Goal: Information Seeking & Learning: Learn about a topic

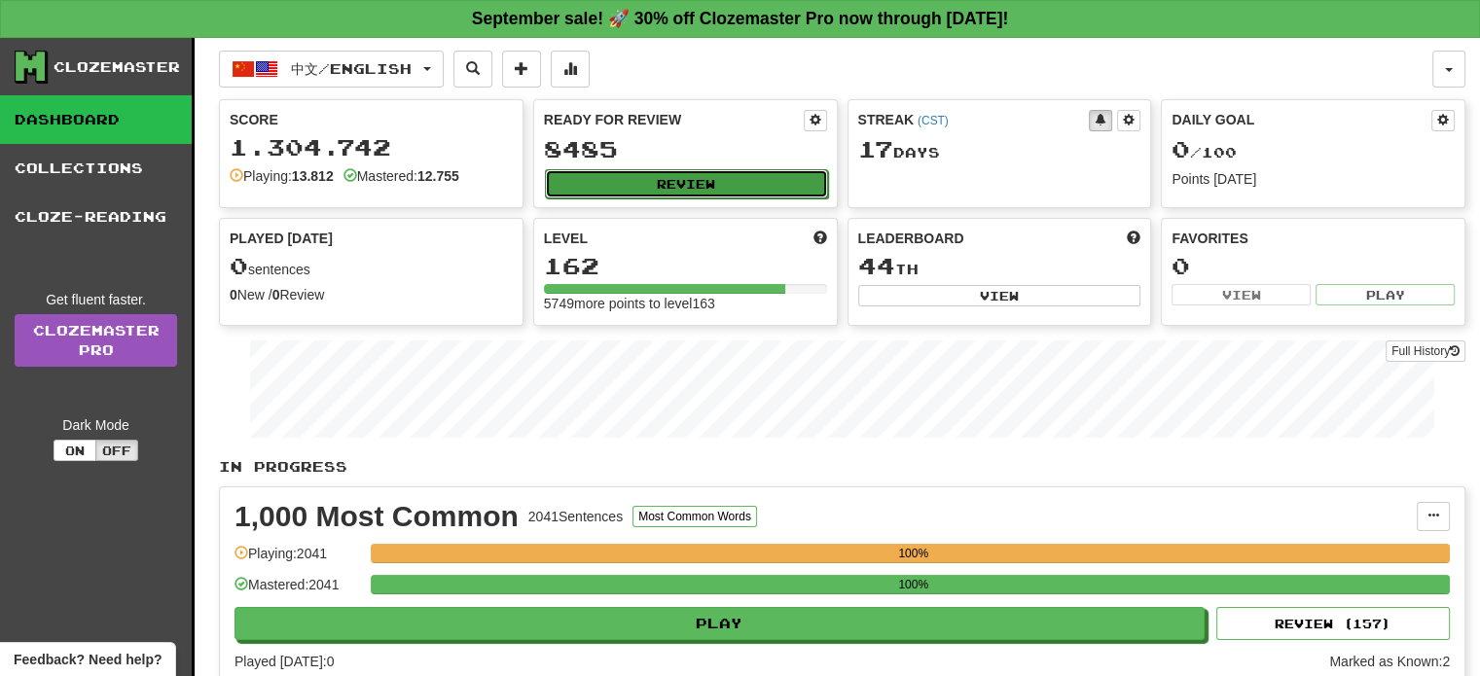
click at [646, 175] on button "Review" at bounding box center [686, 183] width 283 height 29
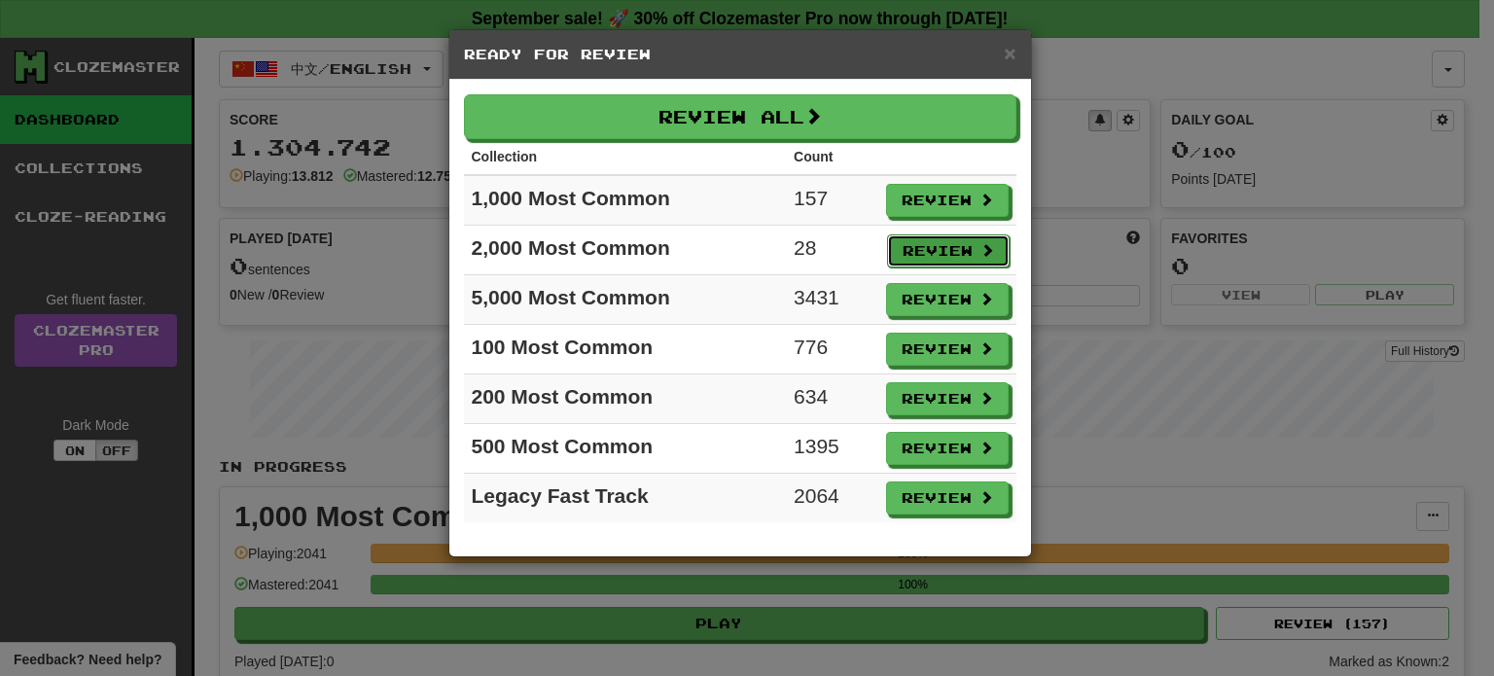
click at [936, 242] on button "Review" at bounding box center [948, 250] width 123 height 33
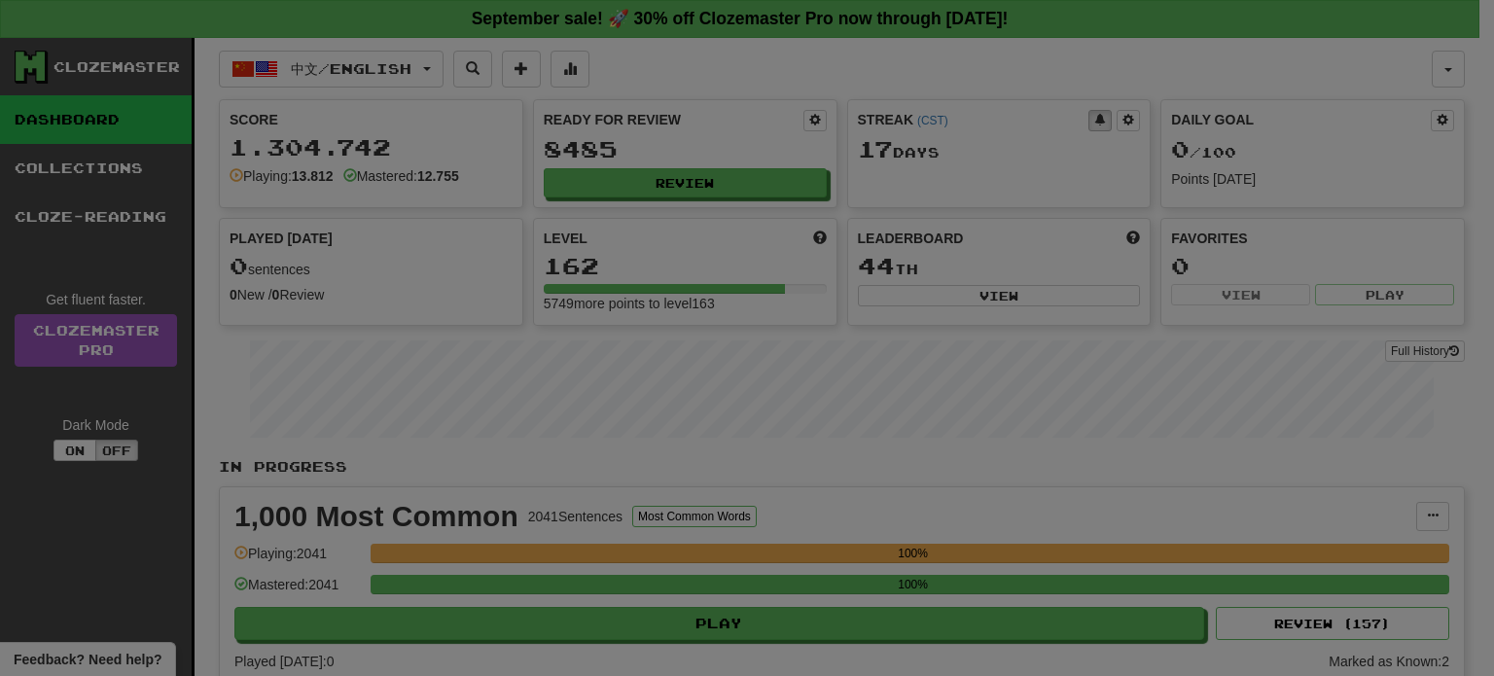
select select "**"
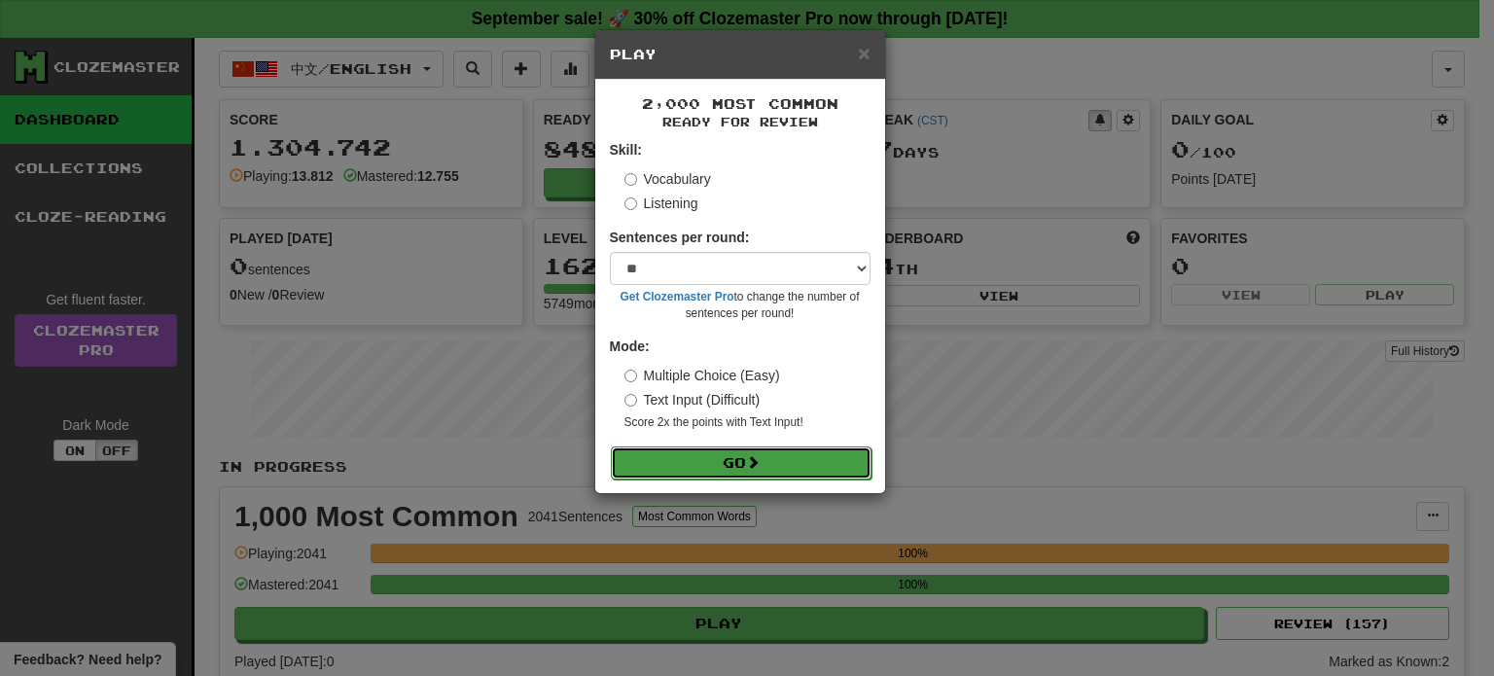
click at [802, 458] on button "Go" at bounding box center [741, 462] width 261 height 33
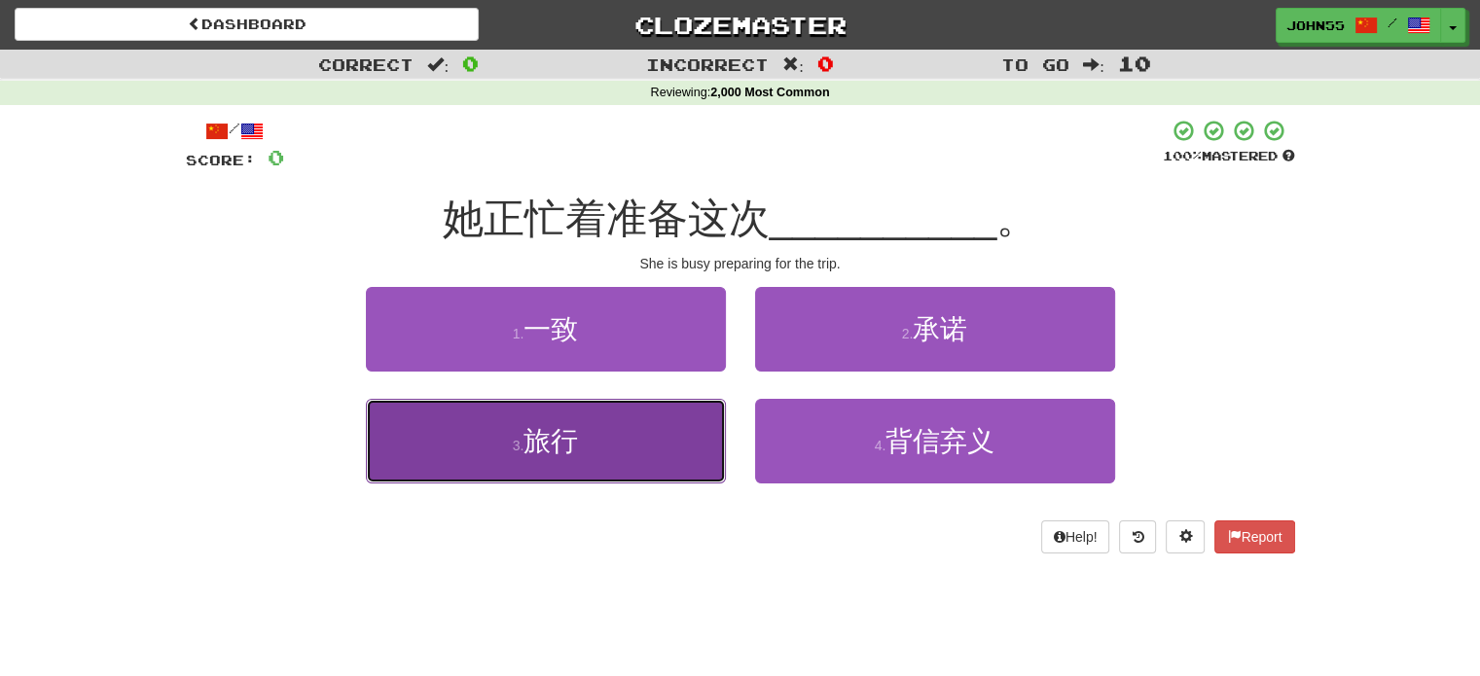
click at [487, 405] on button "3 . 旅行" at bounding box center [546, 441] width 360 height 85
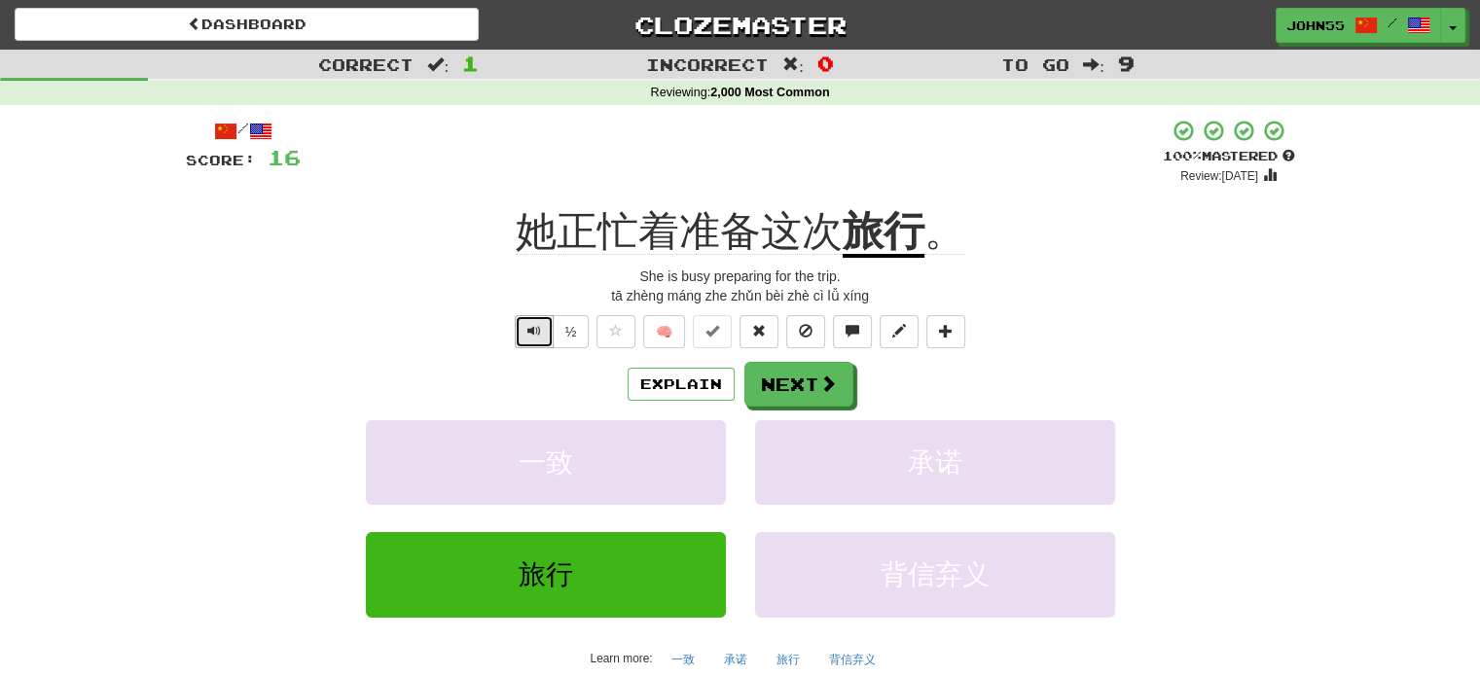
click at [529, 327] on span "Text-to-speech controls" at bounding box center [534, 331] width 14 height 14
click at [794, 390] on button "Next" at bounding box center [799, 385] width 109 height 45
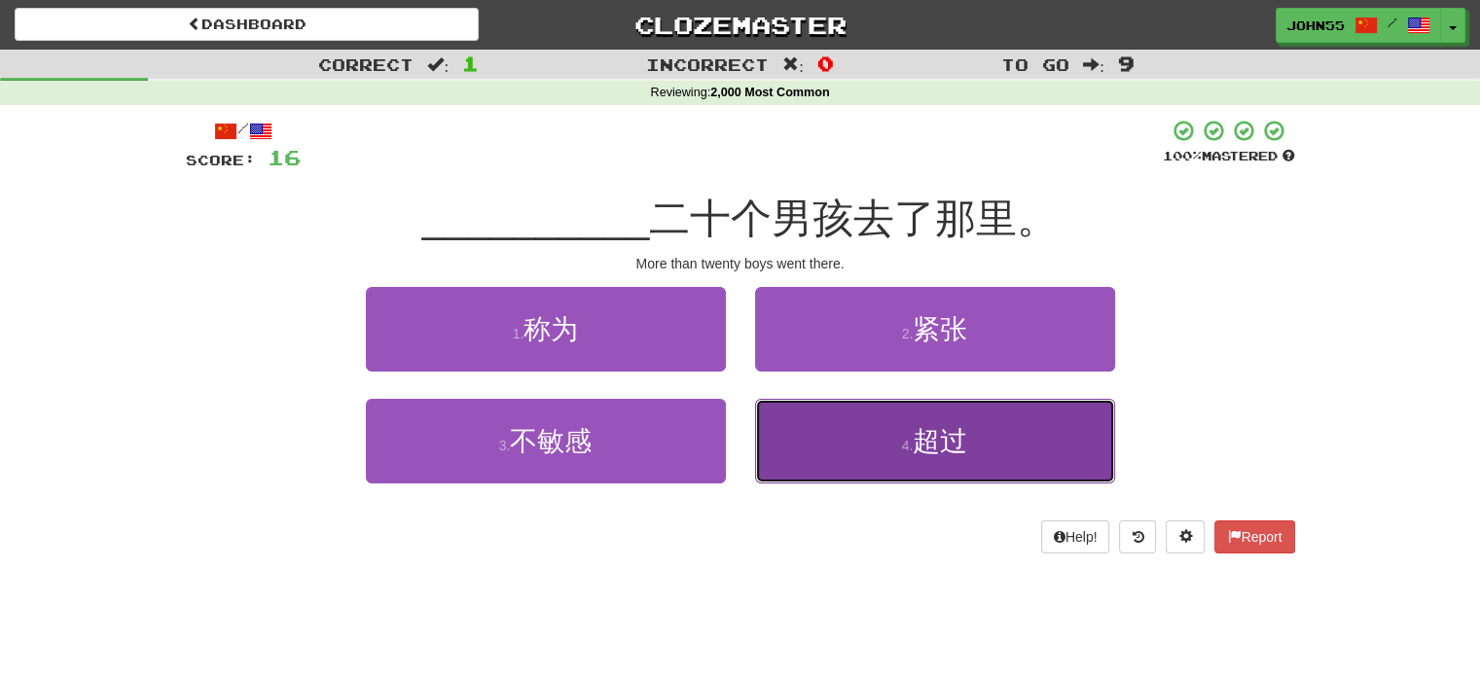
click at [909, 450] on small "4 ." at bounding box center [908, 446] width 12 height 16
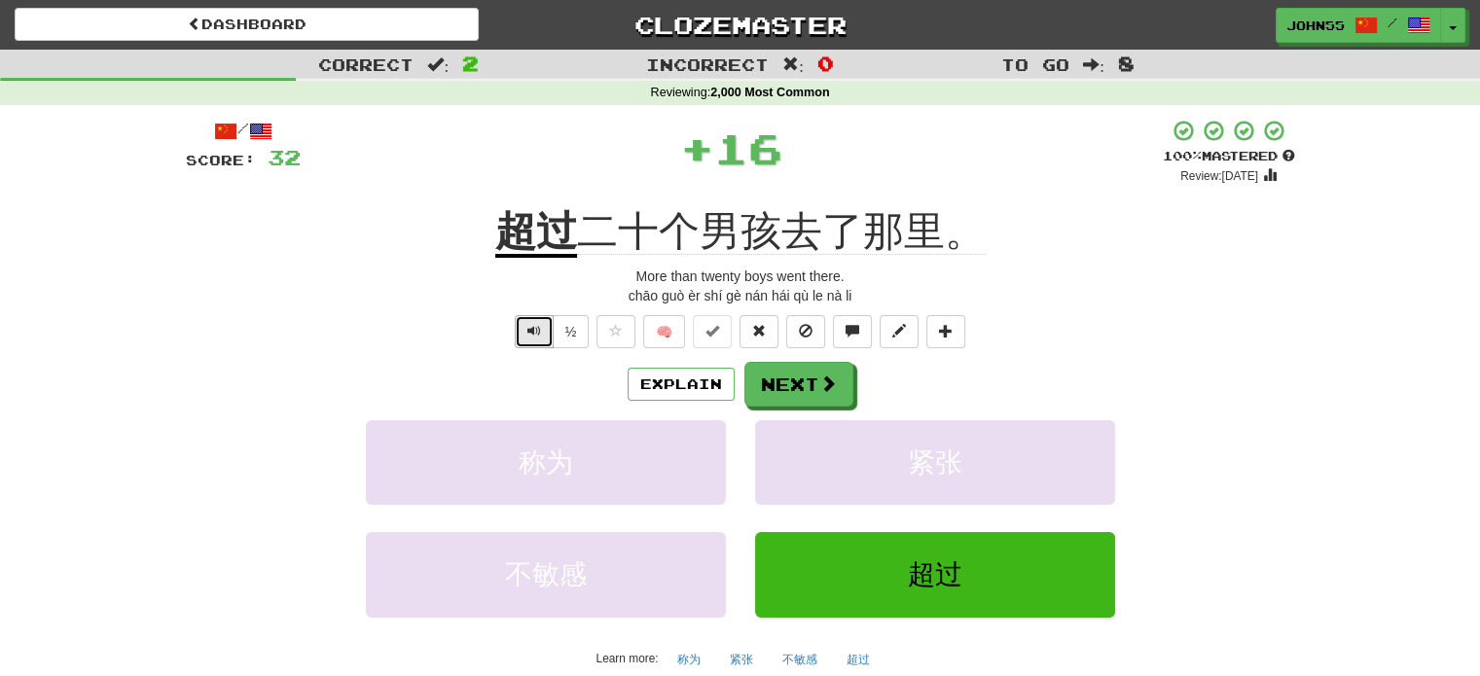
click at [528, 334] on span "Text-to-speech controls" at bounding box center [534, 331] width 14 height 14
click at [803, 390] on button "Next" at bounding box center [799, 385] width 109 height 45
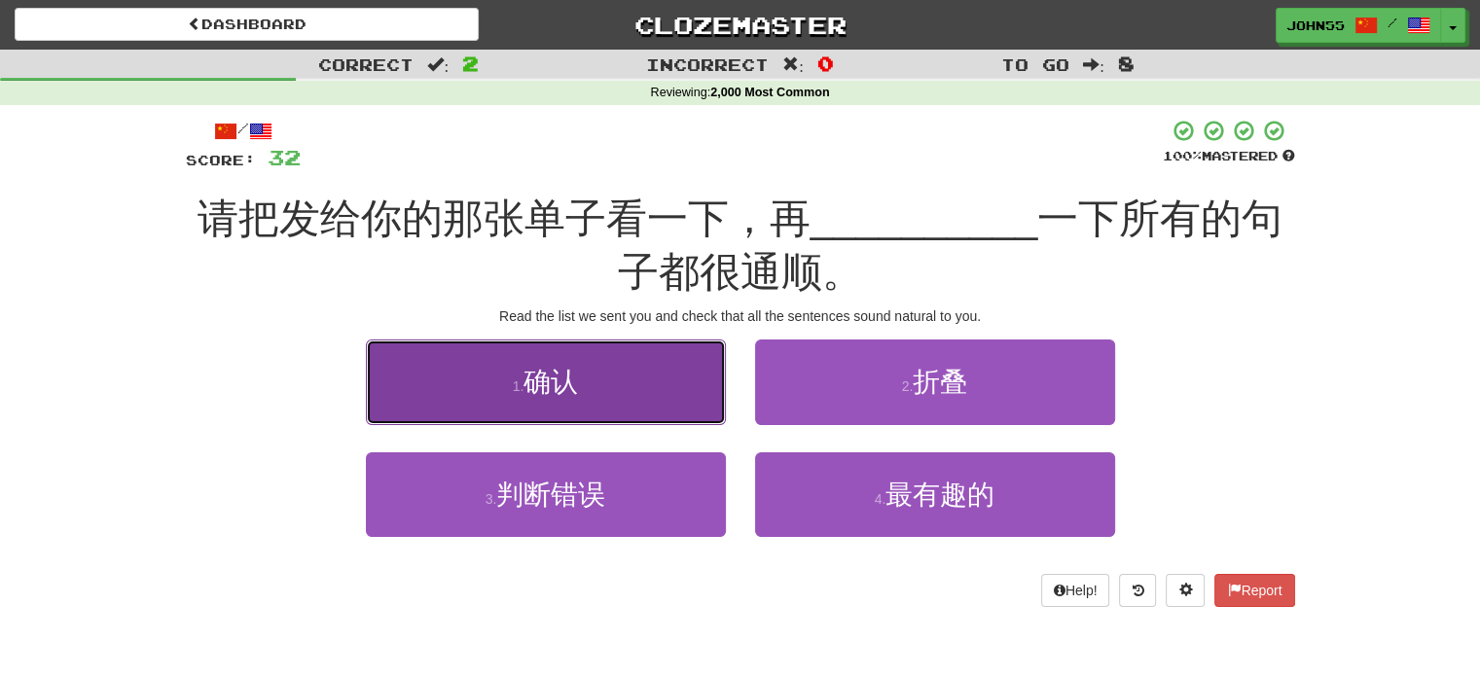
click at [554, 388] on span "确认" at bounding box center [550, 382] width 54 height 30
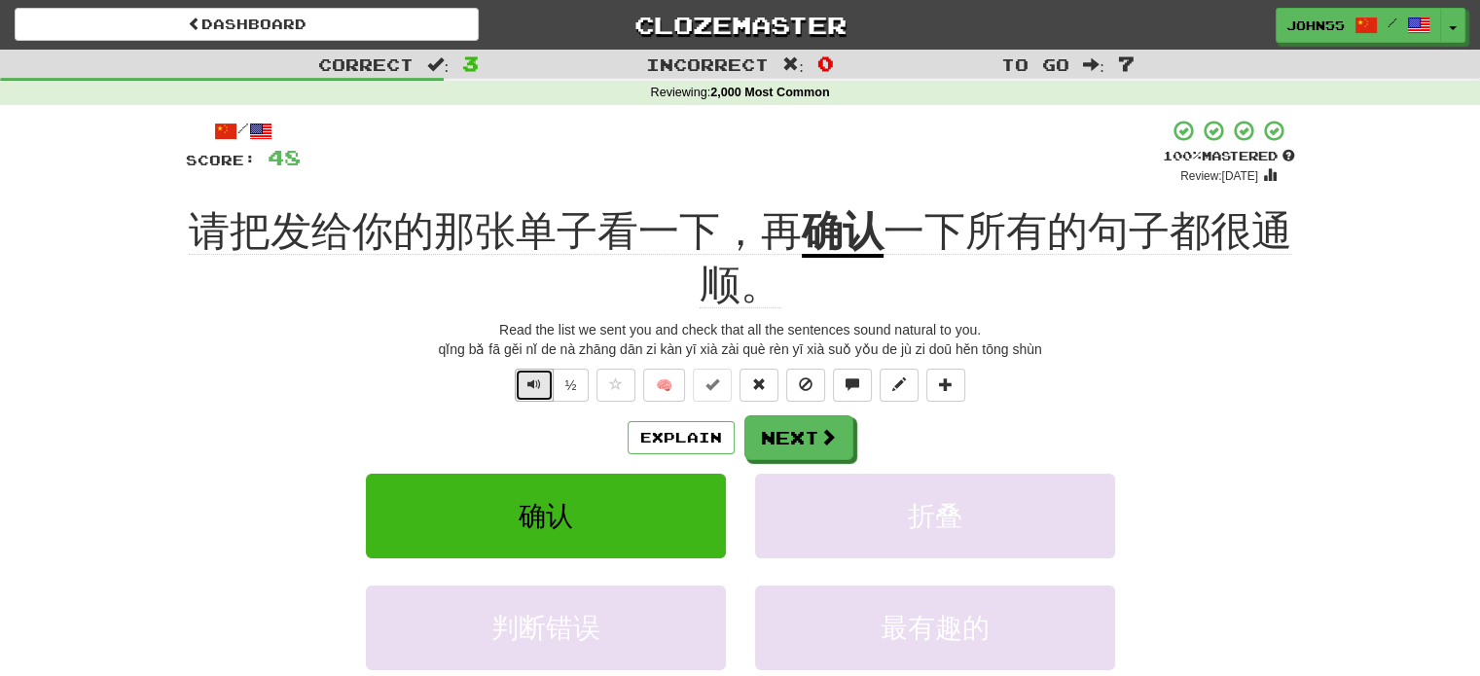
click at [527, 385] on span "Text-to-speech controls" at bounding box center [534, 384] width 14 height 14
click at [807, 443] on button "Next" at bounding box center [799, 438] width 109 height 45
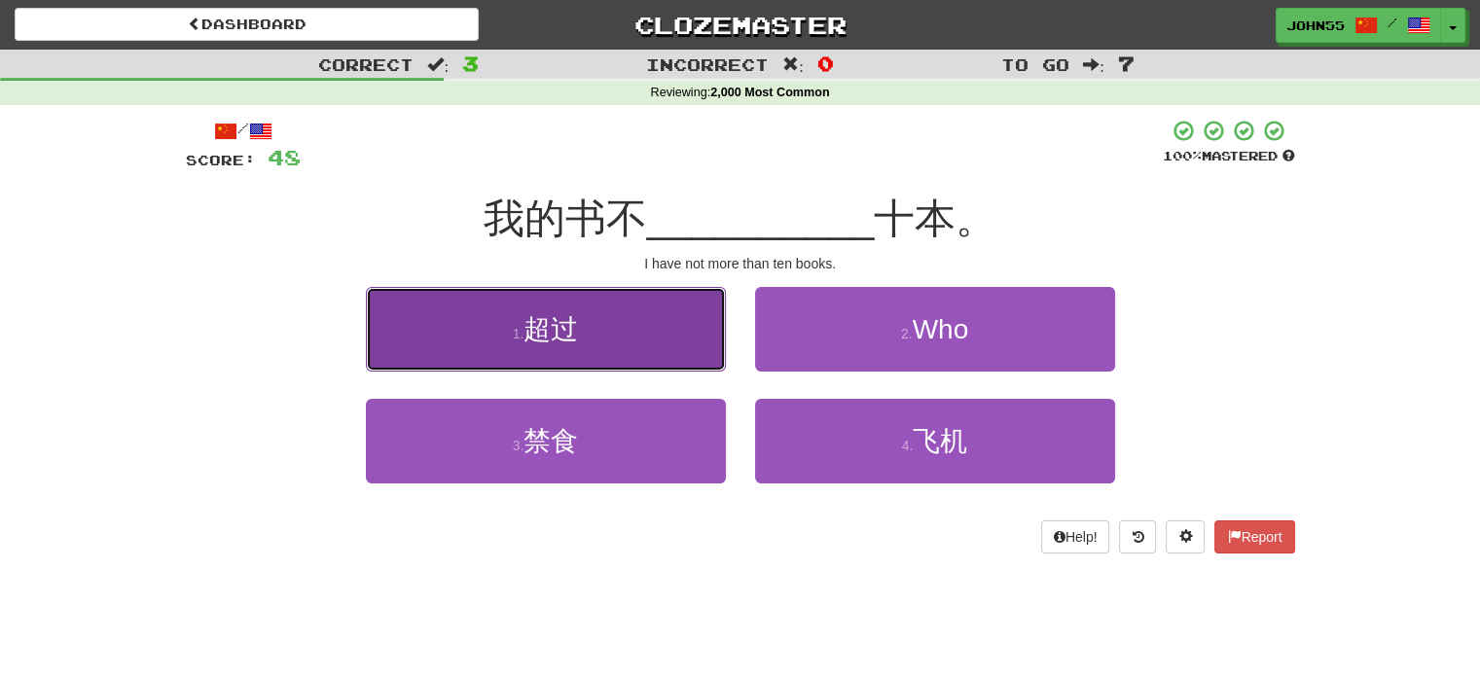
click at [514, 331] on small "1 ." at bounding box center [519, 334] width 12 height 16
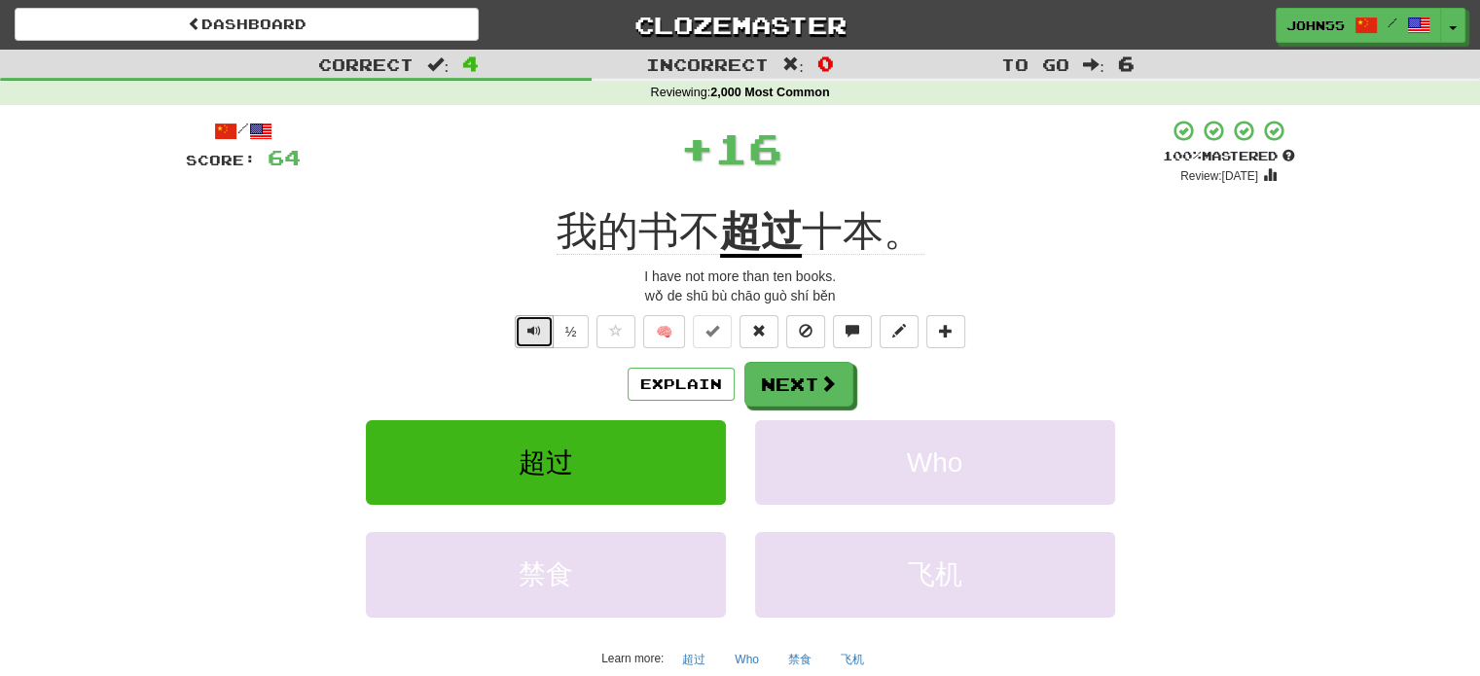
click at [531, 334] on span "Text-to-speech controls" at bounding box center [534, 331] width 14 height 14
drag, startPoint x: 524, startPoint y: 339, endPoint x: 737, endPoint y: 374, distance: 215.9
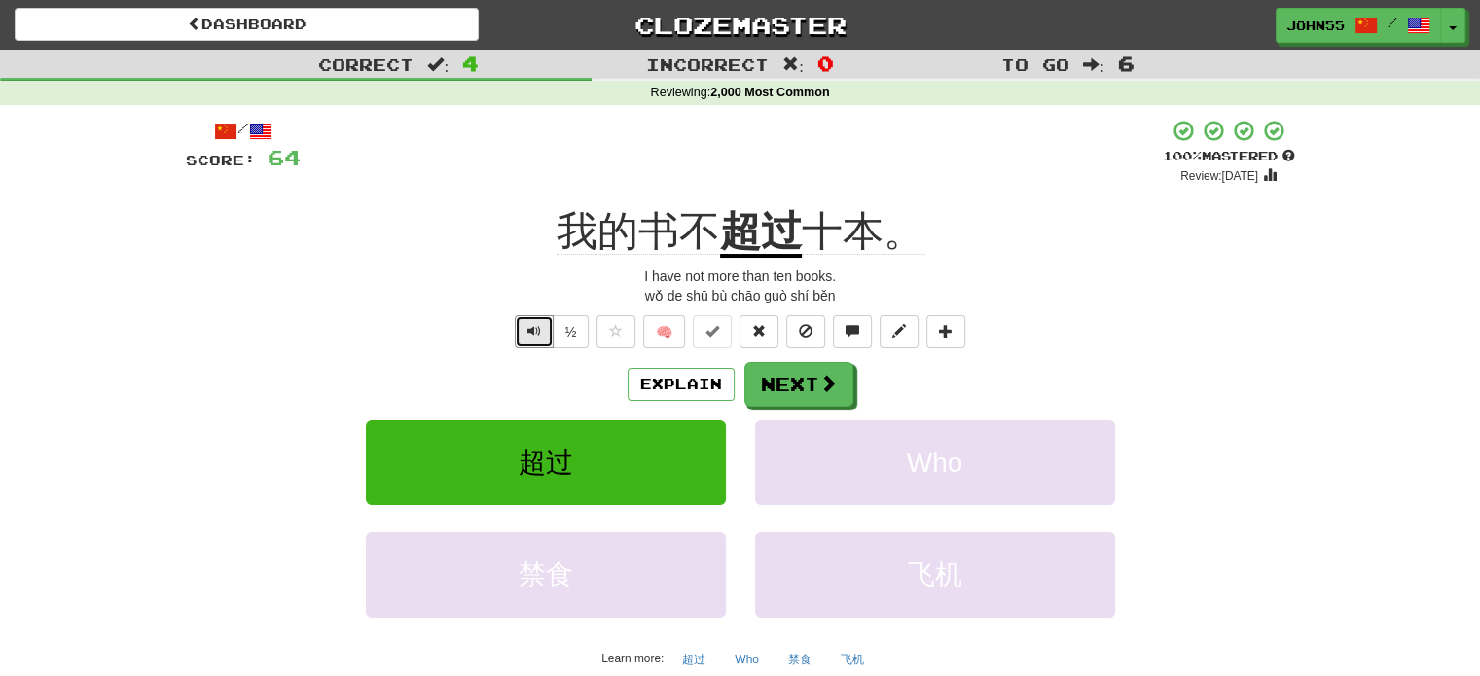
click at [737, 374] on div "/ Score: 64 + 16 100 % Mastered Review: 2026-03-17 我的书不 超过 十本。 I have not more …" at bounding box center [740, 433] width 1109 height 629
click at [797, 381] on button "Next" at bounding box center [799, 385] width 109 height 45
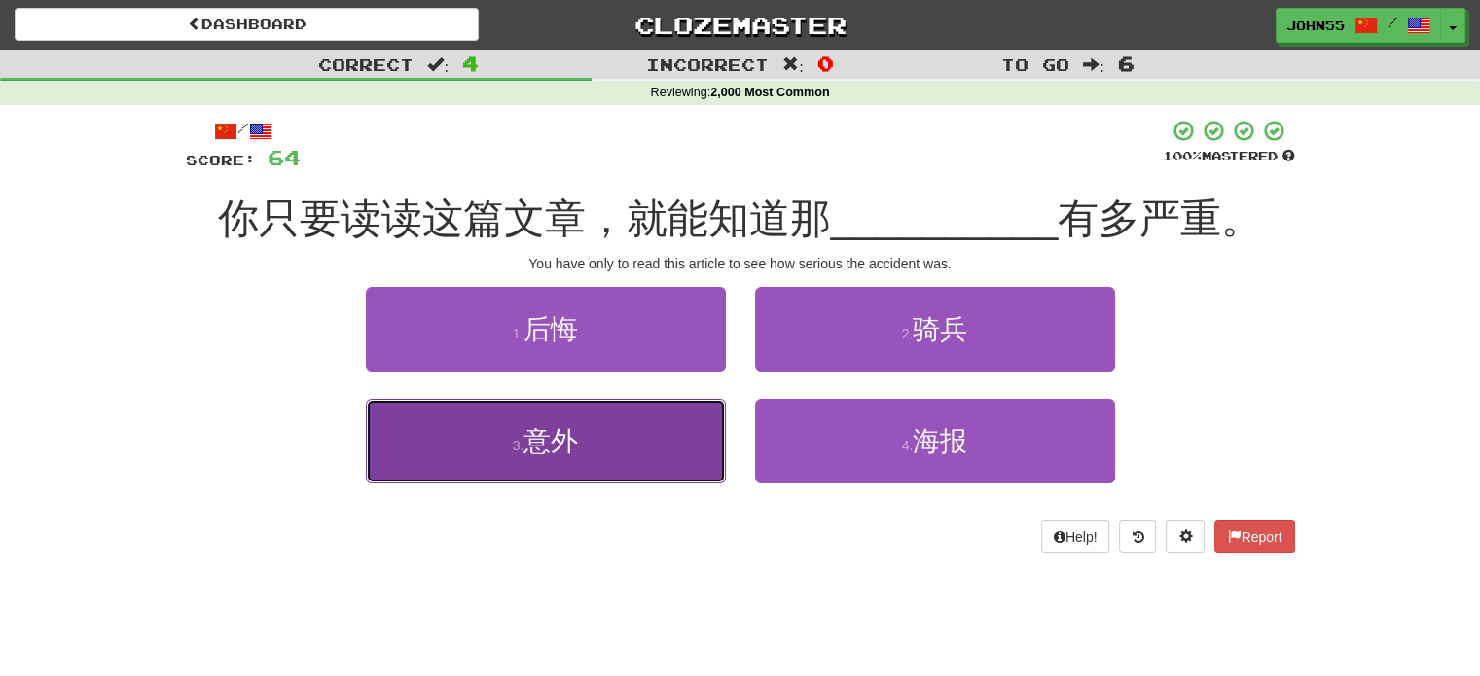
click at [595, 454] on button "3 . 意外" at bounding box center [546, 441] width 360 height 85
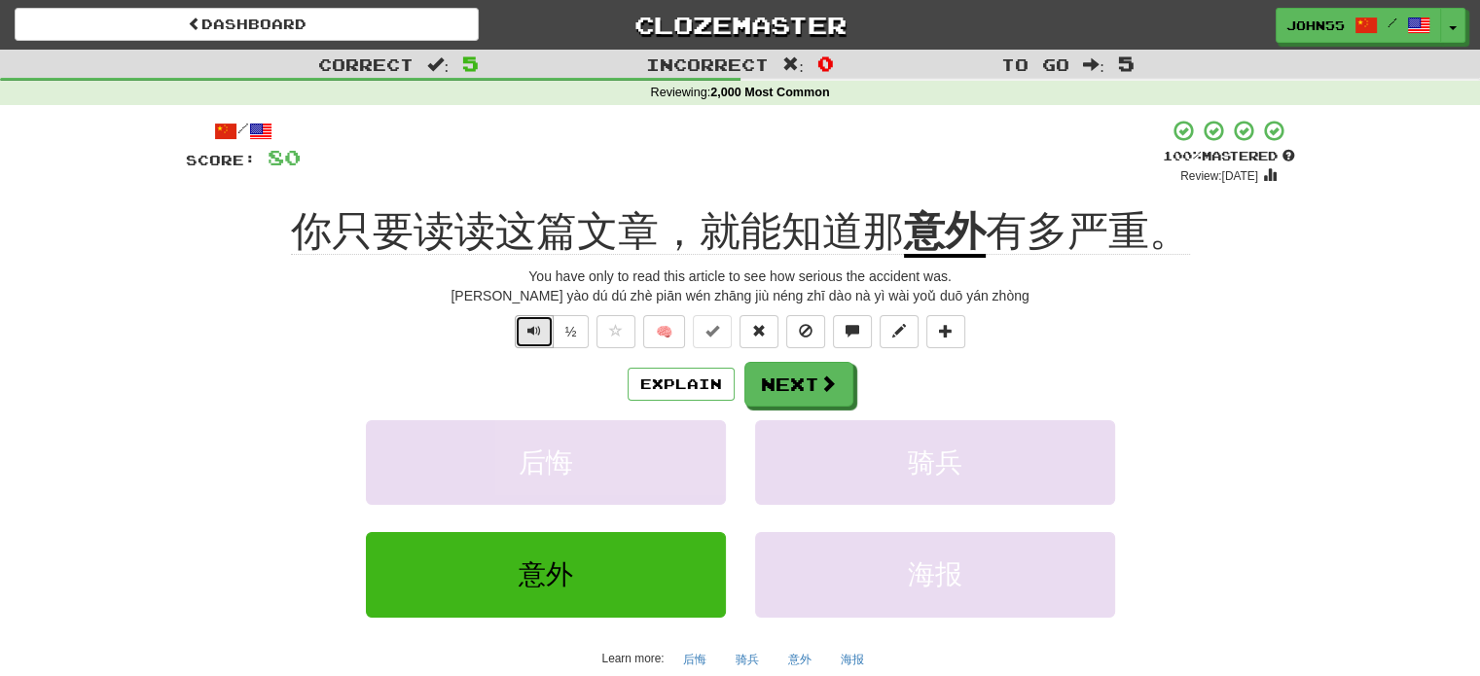
click at [532, 327] on span "Text-to-speech controls" at bounding box center [534, 331] width 14 height 14
click at [533, 340] on button "Text-to-speech controls" at bounding box center [534, 331] width 39 height 33
click at [533, 337] on span "Text-to-speech controls" at bounding box center [534, 331] width 14 height 14
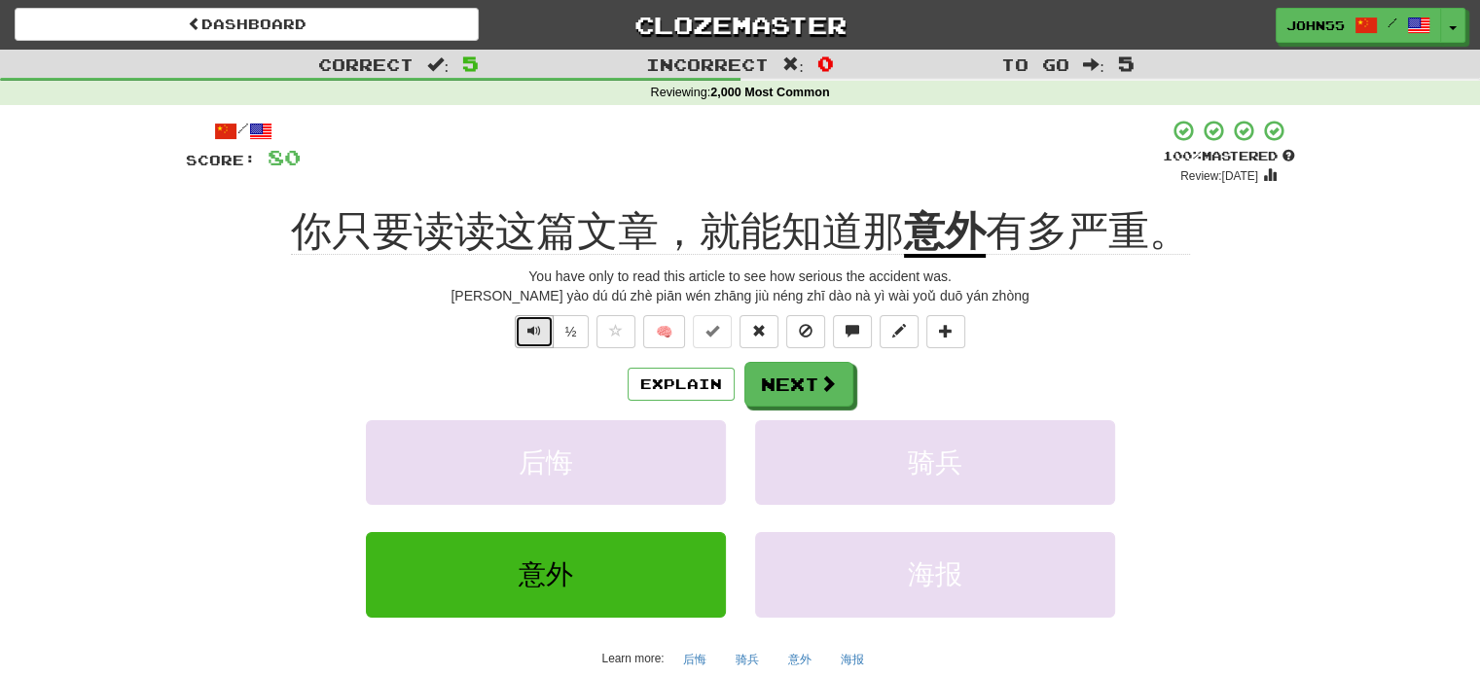
click at [533, 337] on span "Text-to-speech controls" at bounding box center [534, 331] width 14 height 14
click at [803, 380] on button "Next" at bounding box center [799, 385] width 109 height 45
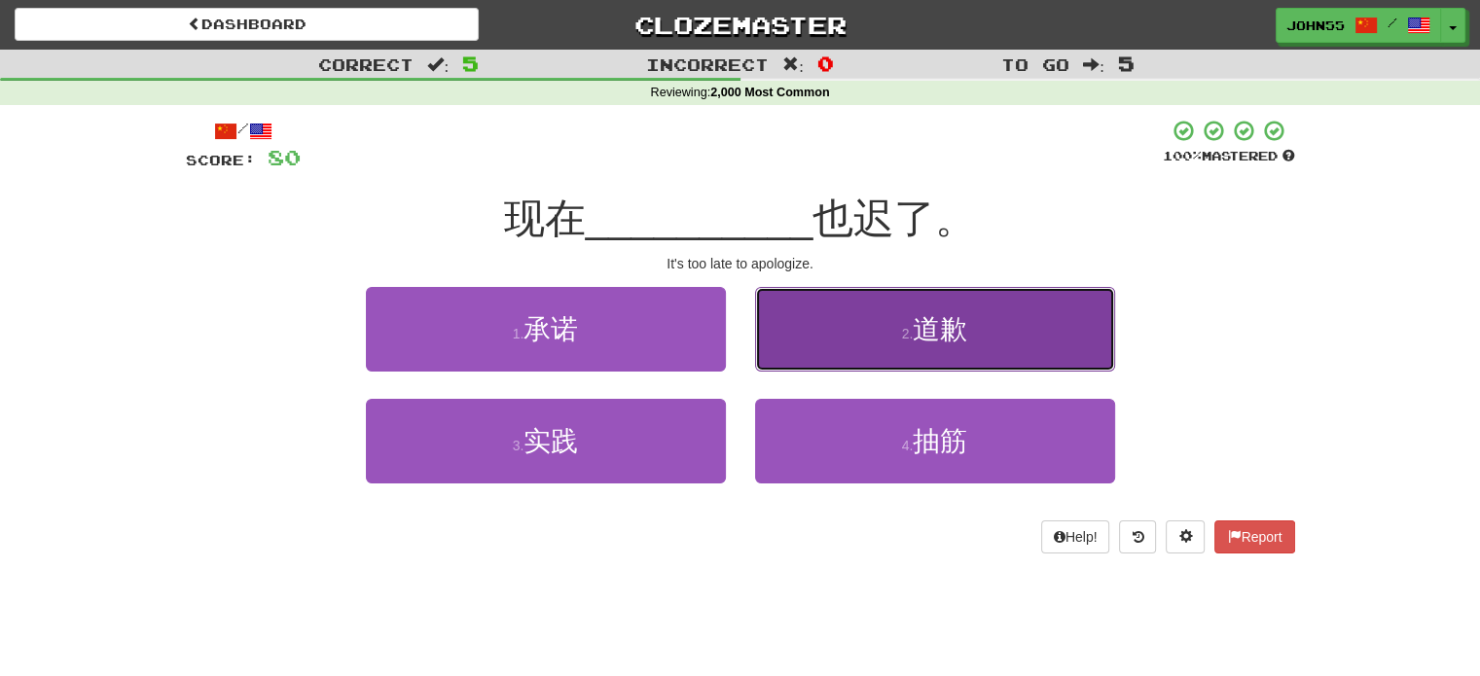
click at [914, 326] on span "道歉" at bounding box center [939, 329] width 54 height 30
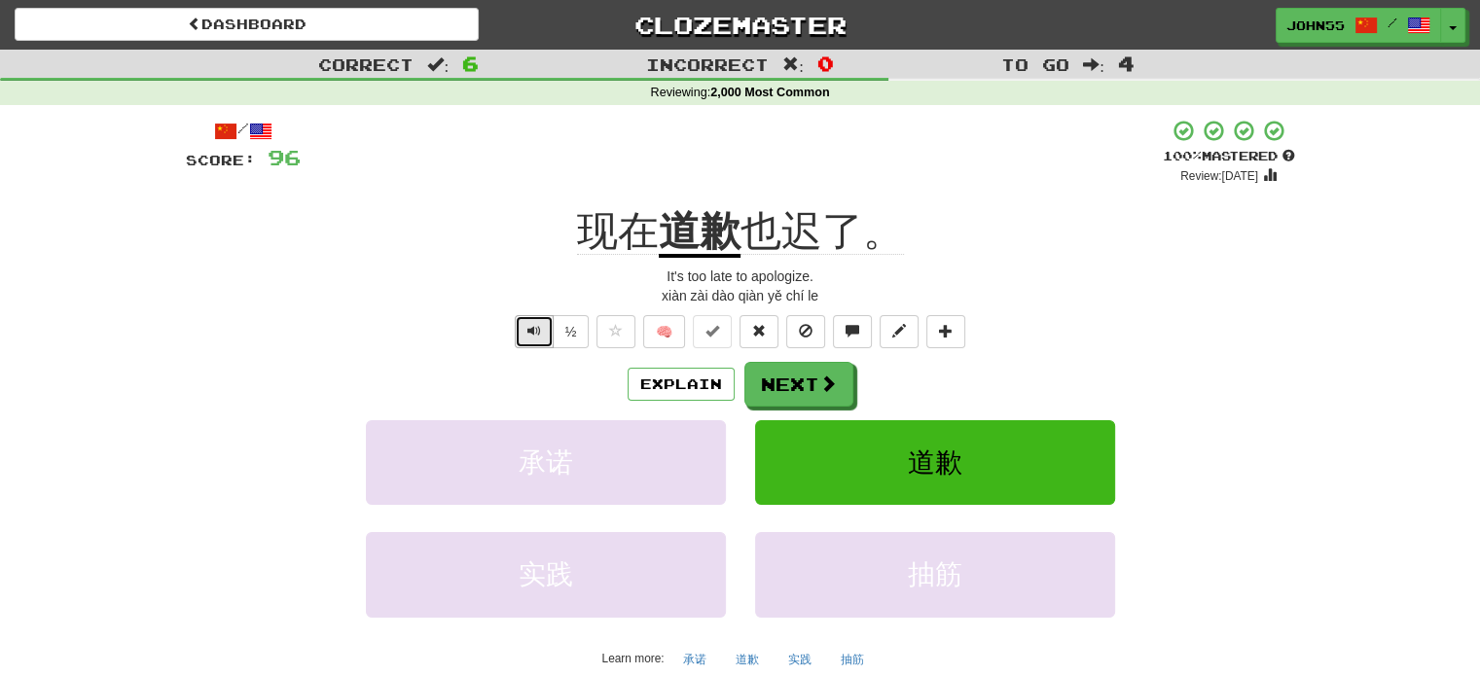
click at [538, 327] on span "Text-to-speech controls" at bounding box center [534, 331] width 14 height 14
click at [822, 384] on span at bounding box center [829, 384] width 18 height 18
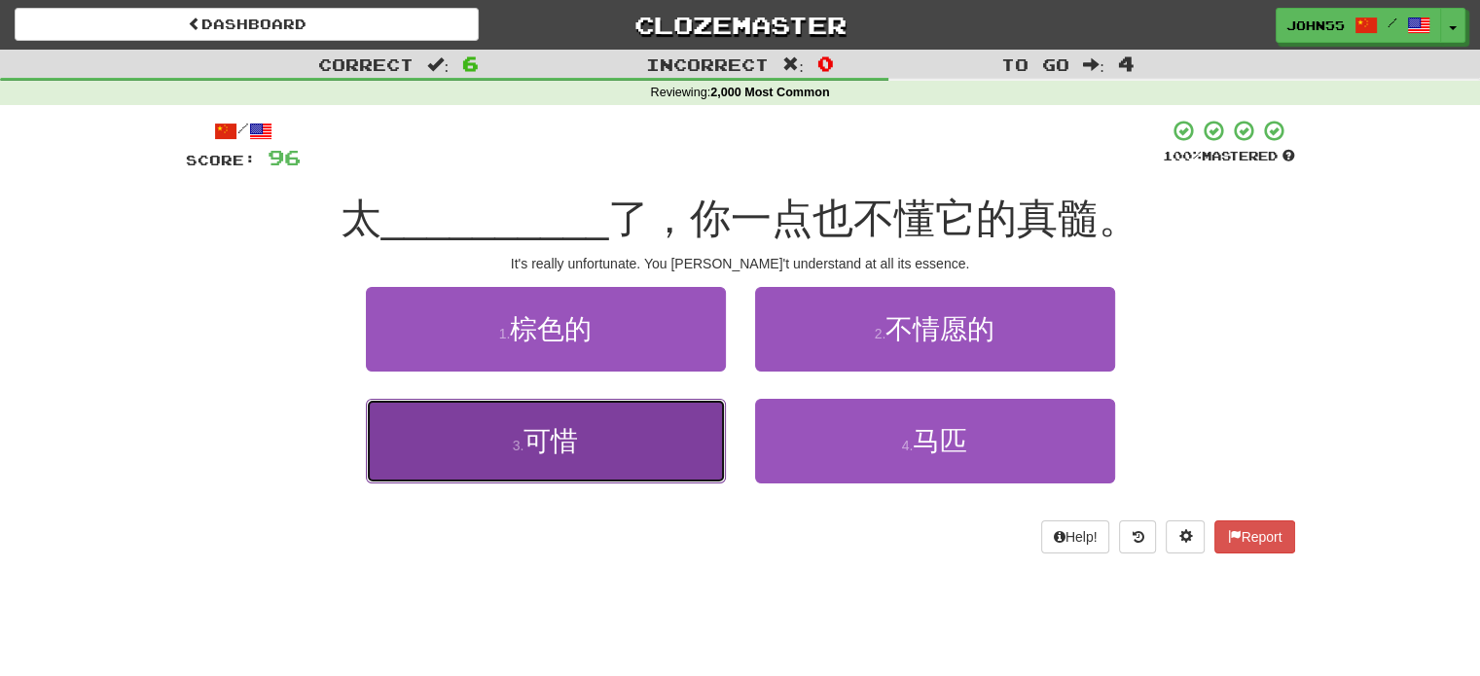
click at [568, 452] on span "可惜" at bounding box center [550, 441] width 54 height 30
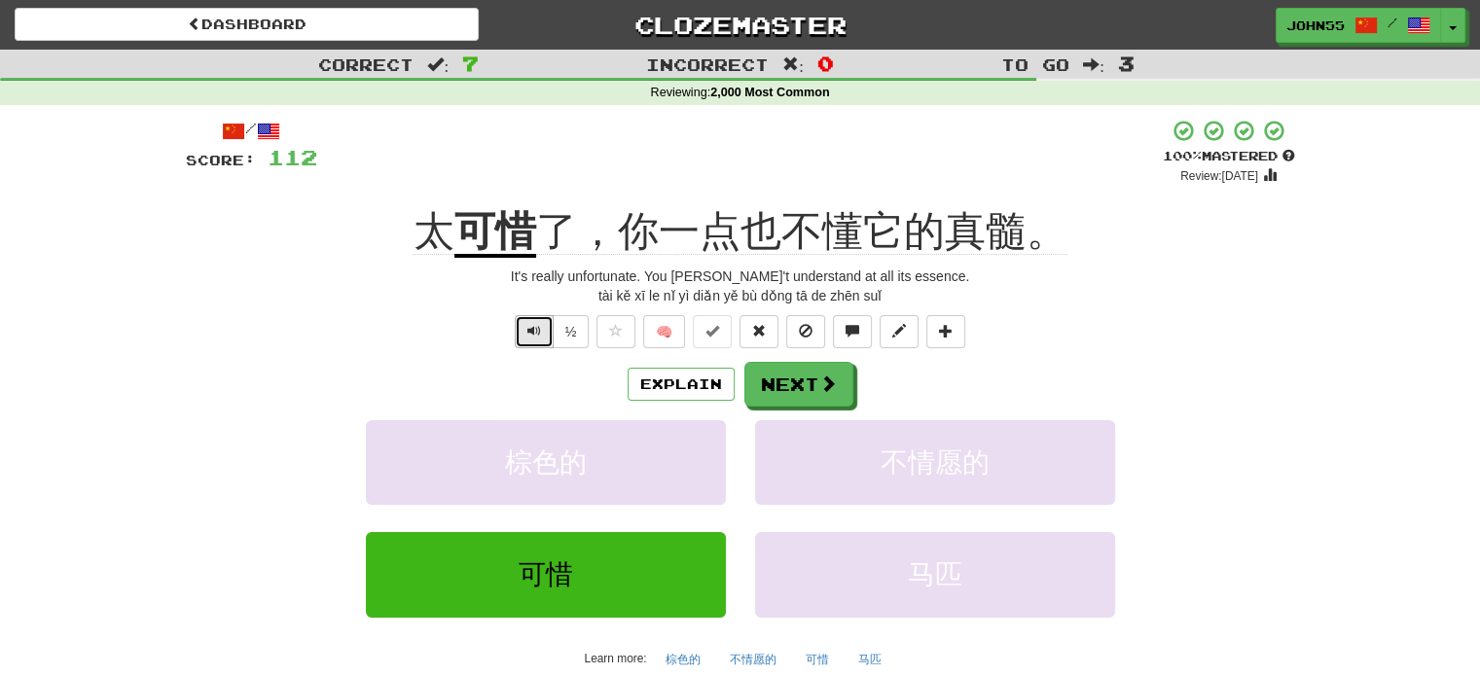
click at [530, 326] on span "Text-to-speech controls" at bounding box center [534, 331] width 14 height 14
click at [809, 374] on button "Next" at bounding box center [799, 385] width 109 height 45
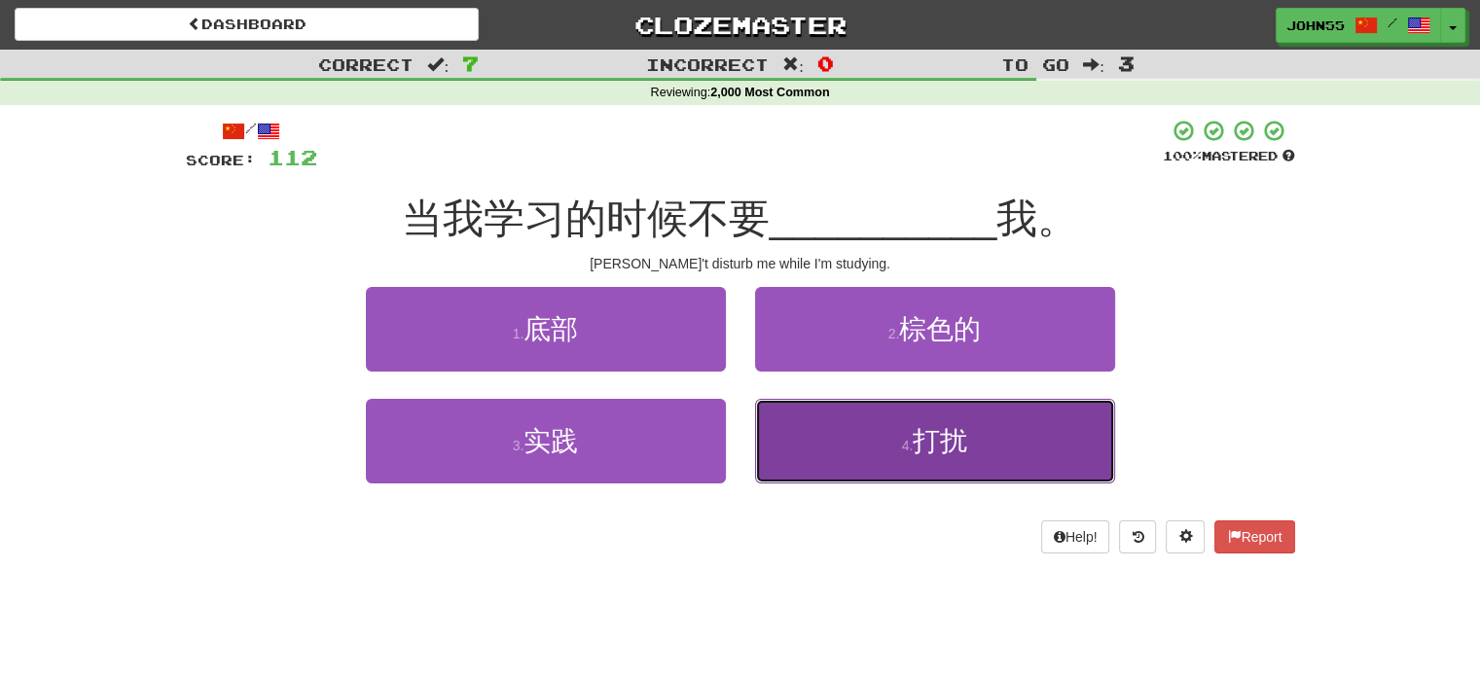
click at [856, 454] on button "4 . 打扰" at bounding box center [935, 441] width 360 height 85
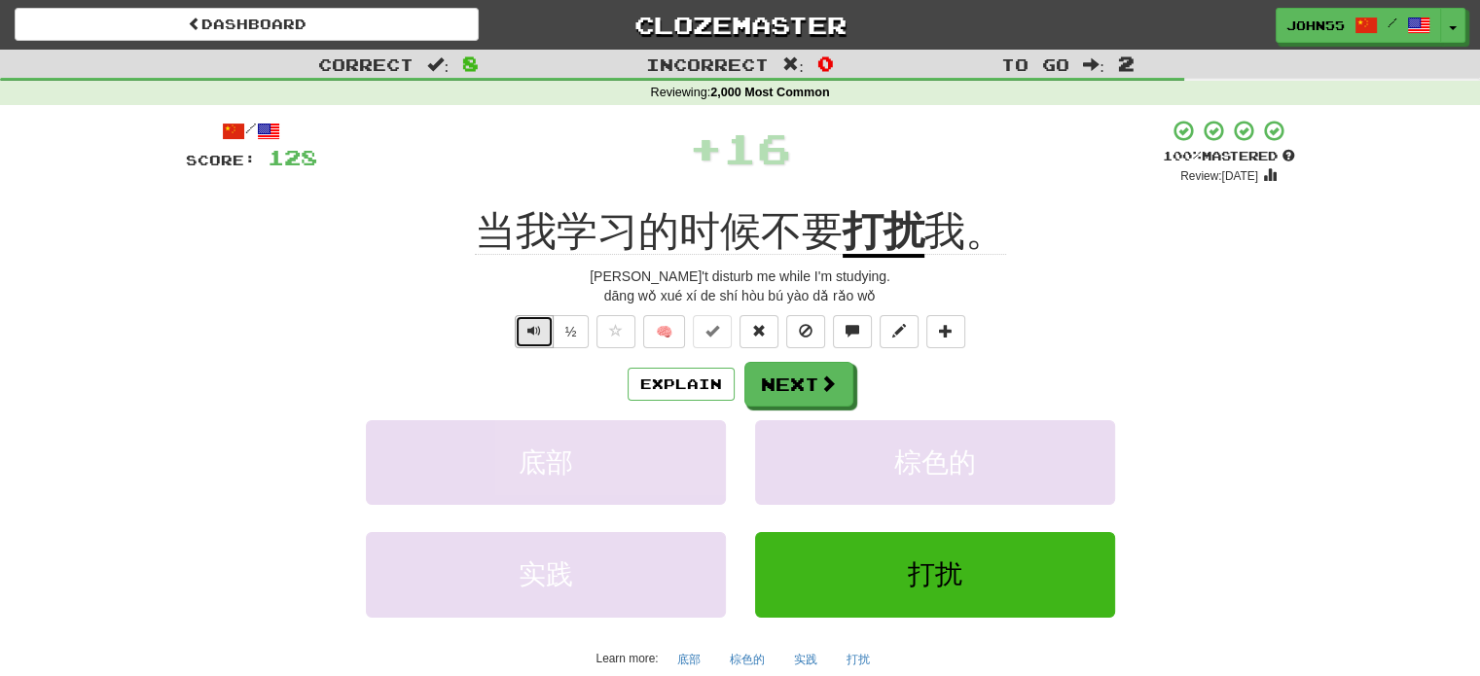
click at [532, 329] on span "Text-to-speech controls" at bounding box center [534, 331] width 14 height 14
click at [802, 391] on button "Next" at bounding box center [799, 385] width 109 height 45
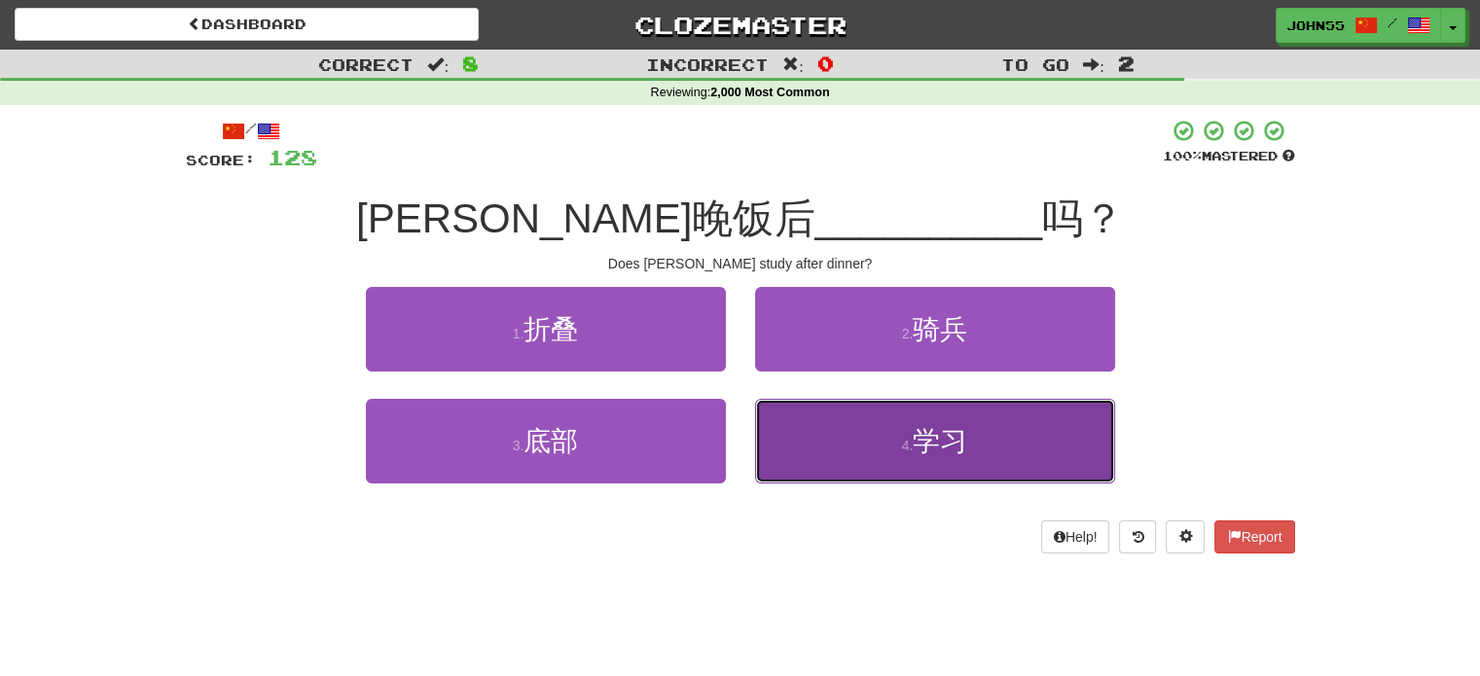
click at [903, 444] on small "4 ." at bounding box center [908, 446] width 12 height 16
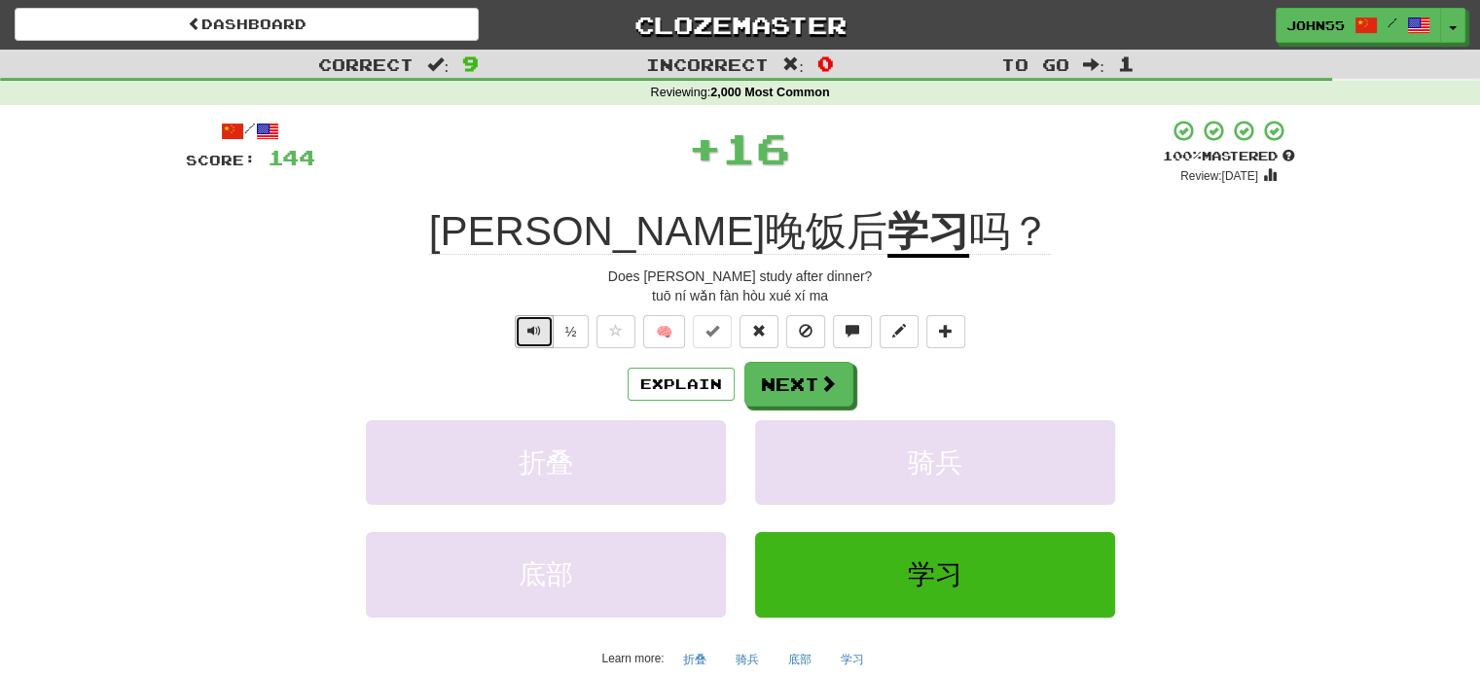
click at [534, 324] on span "Text-to-speech controls" at bounding box center [534, 331] width 14 height 14
click at [809, 388] on button "Next" at bounding box center [799, 385] width 109 height 45
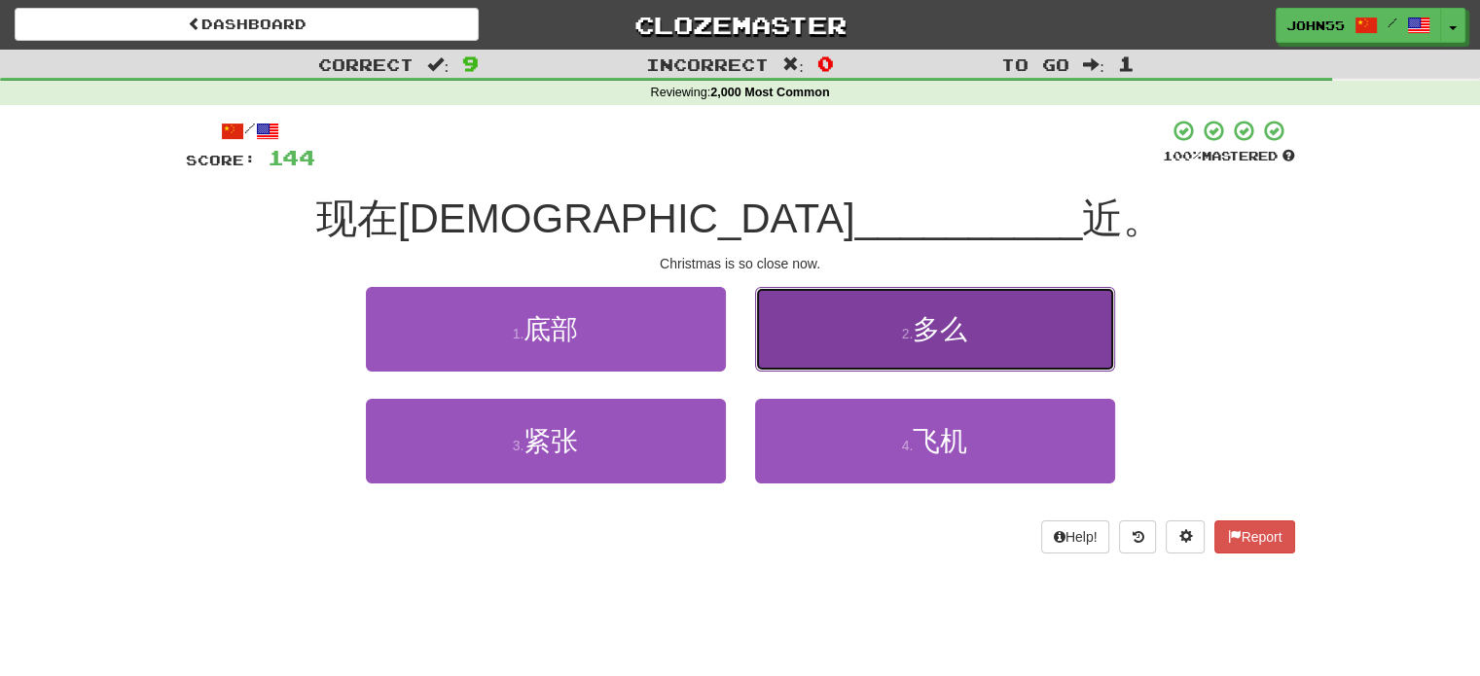
click at [887, 338] on button "2 . 多么" at bounding box center [935, 329] width 360 height 85
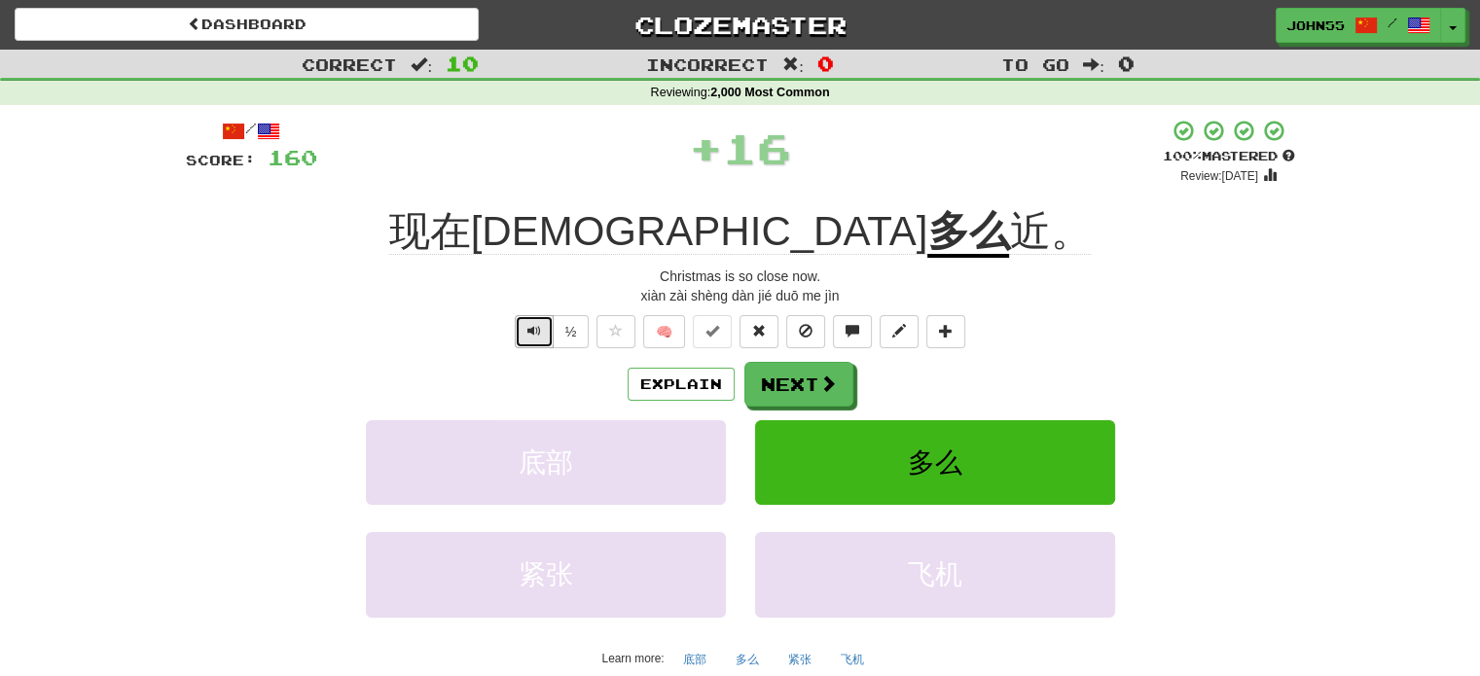
click at [532, 333] on span "Text-to-speech controls" at bounding box center [534, 331] width 14 height 14
click at [803, 384] on button "Next" at bounding box center [799, 385] width 109 height 45
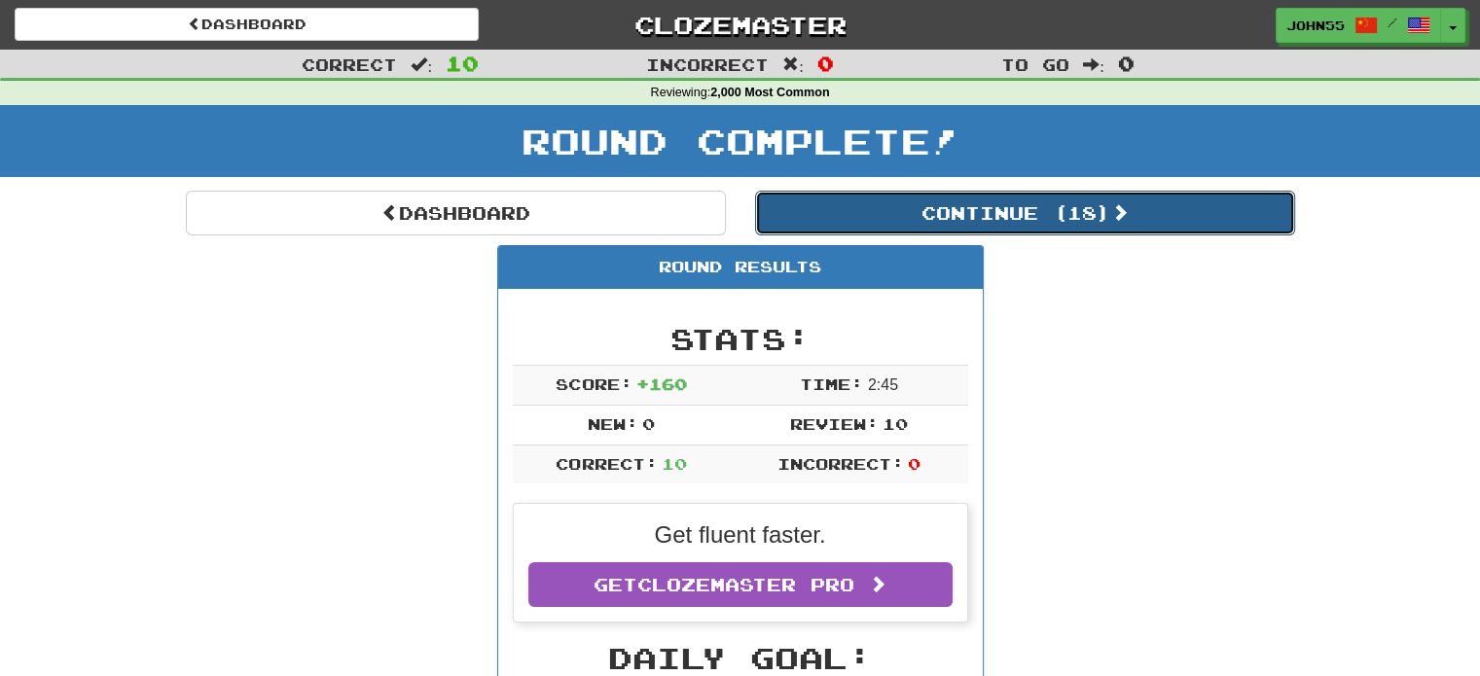
click at [1018, 206] on button "Continue ( 18 )" at bounding box center [1025, 213] width 540 height 45
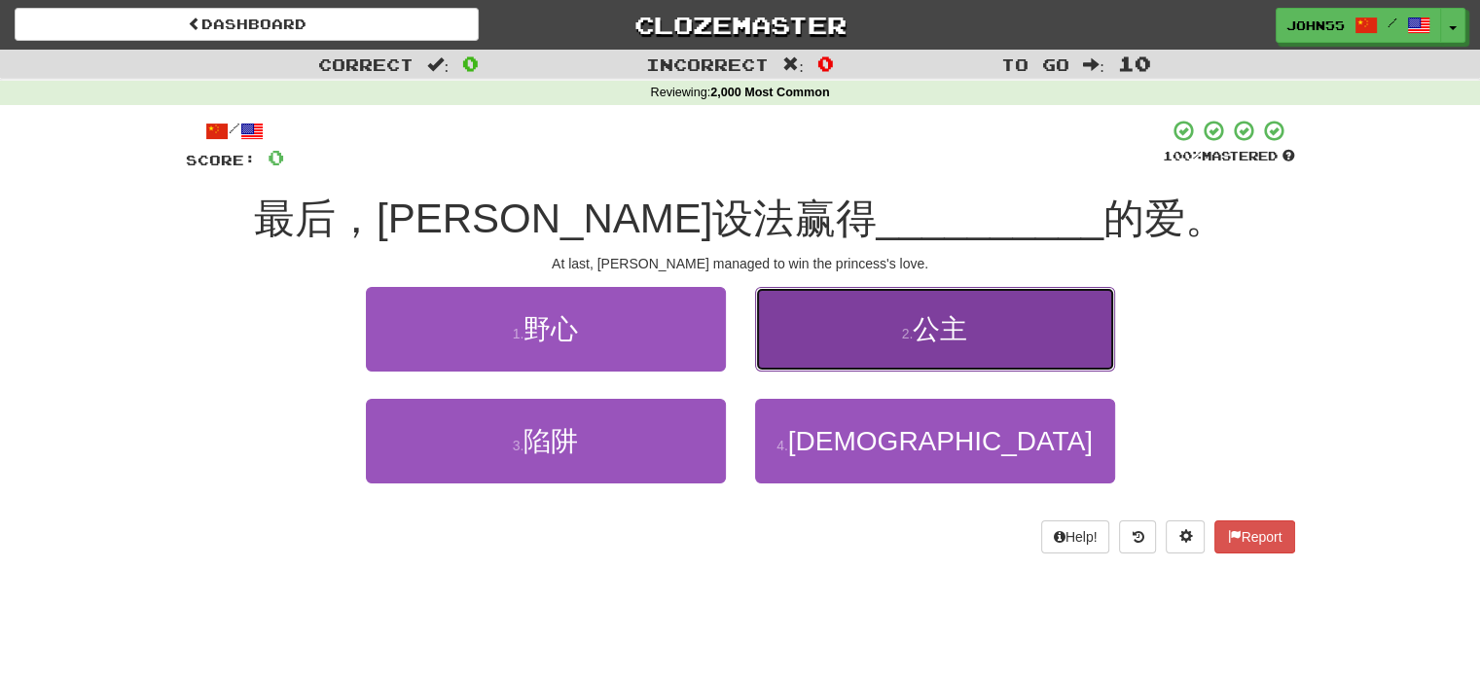
click at [976, 320] on button "2 . 公主" at bounding box center [935, 329] width 360 height 85
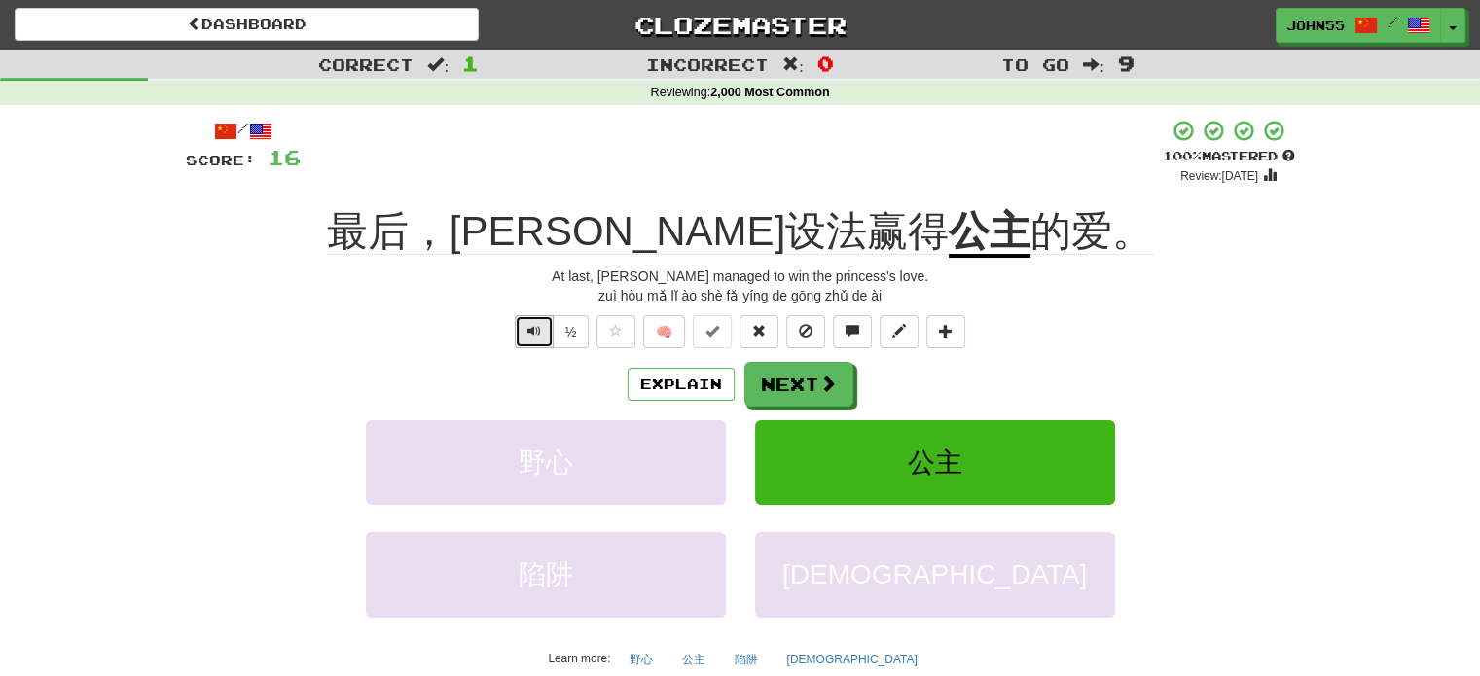
click at [533, 330] on span "Text-to-speech controls" at bounding box center [534, 331] width 14 height 14
click at [797, 387] on button "Next" at bounding box center [799, 385] width 109 height 45
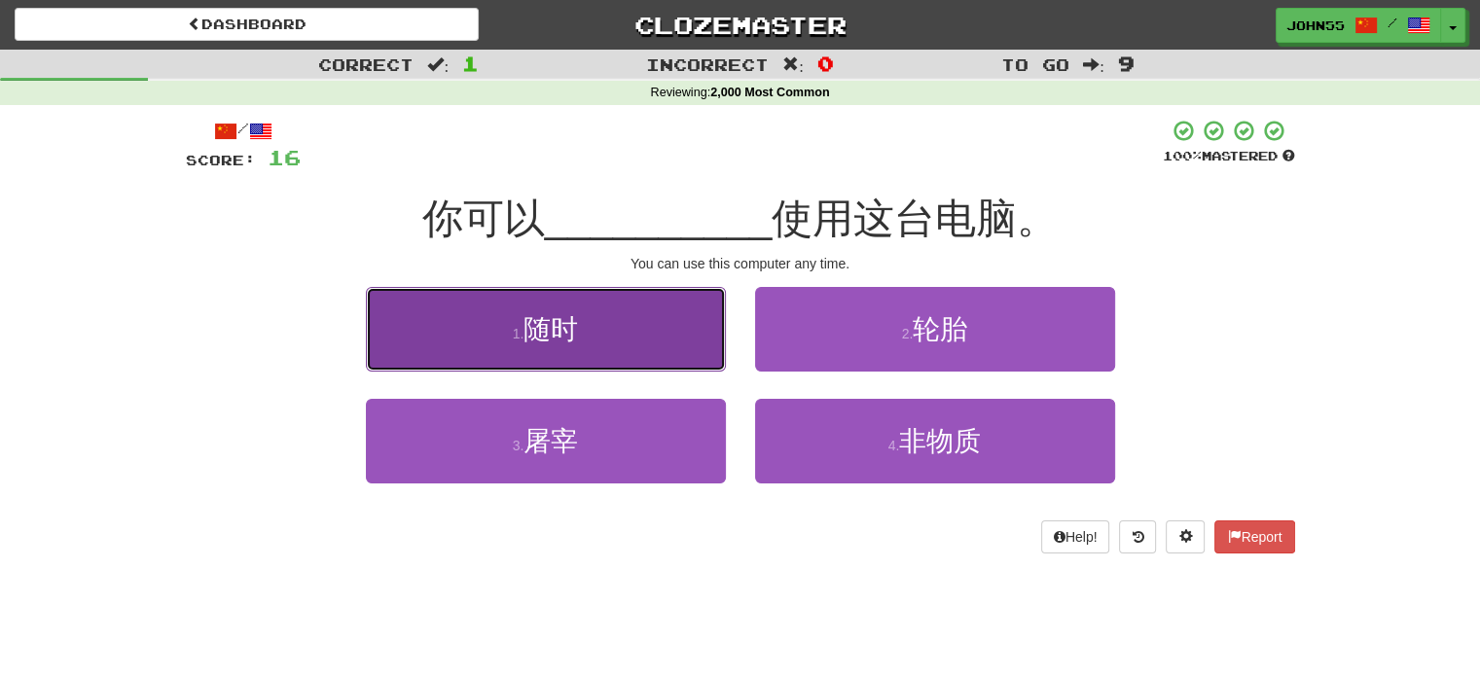
click at [624, 321] on button "1 . 随时" at bounding box center [546, 329] width 360 height 85
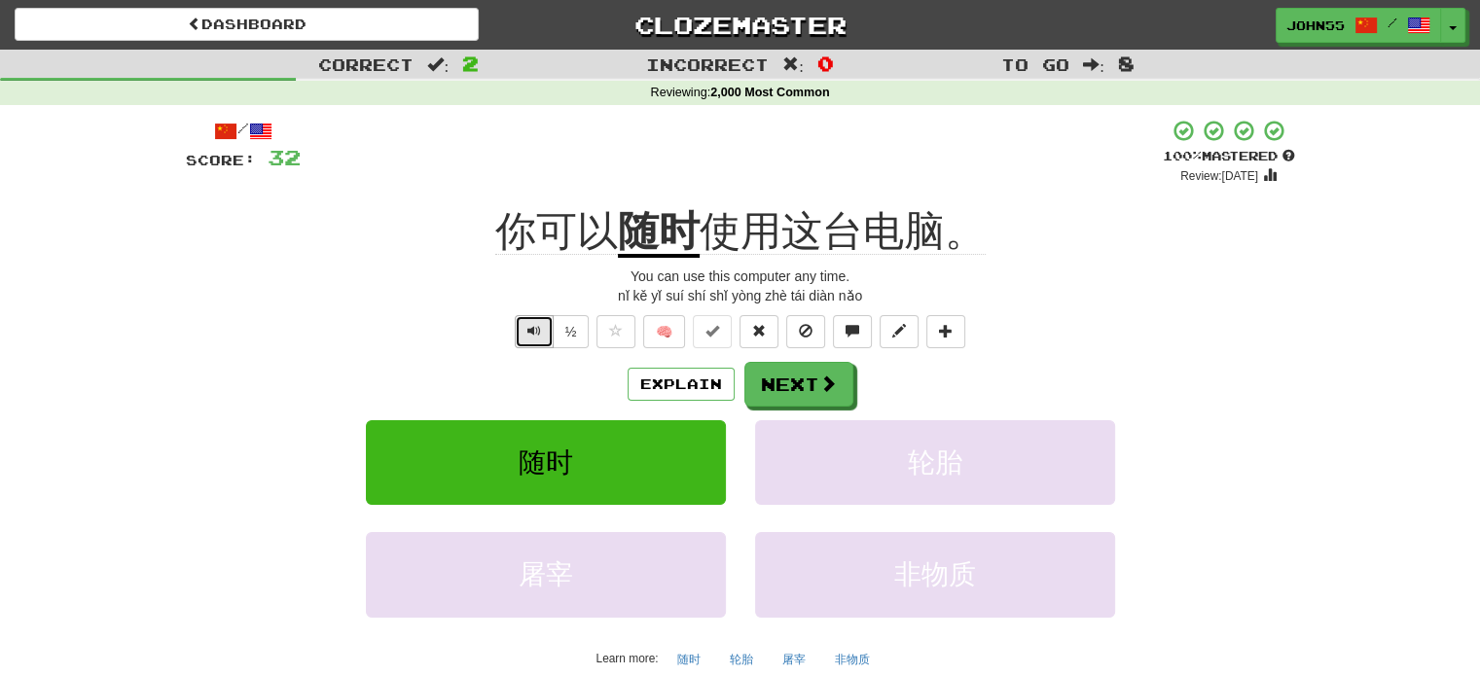
click at [533, 324] on span "Text-to-speech controls" at bounding box center [534, 331] width 14 height 14
click at [534, 327] on span "Text-to-speech controls" at bounding box center [534, 331] width 14 height 14
click at [816, 385] on button "Next" at bounding box center [799, 385] width 109 height 45
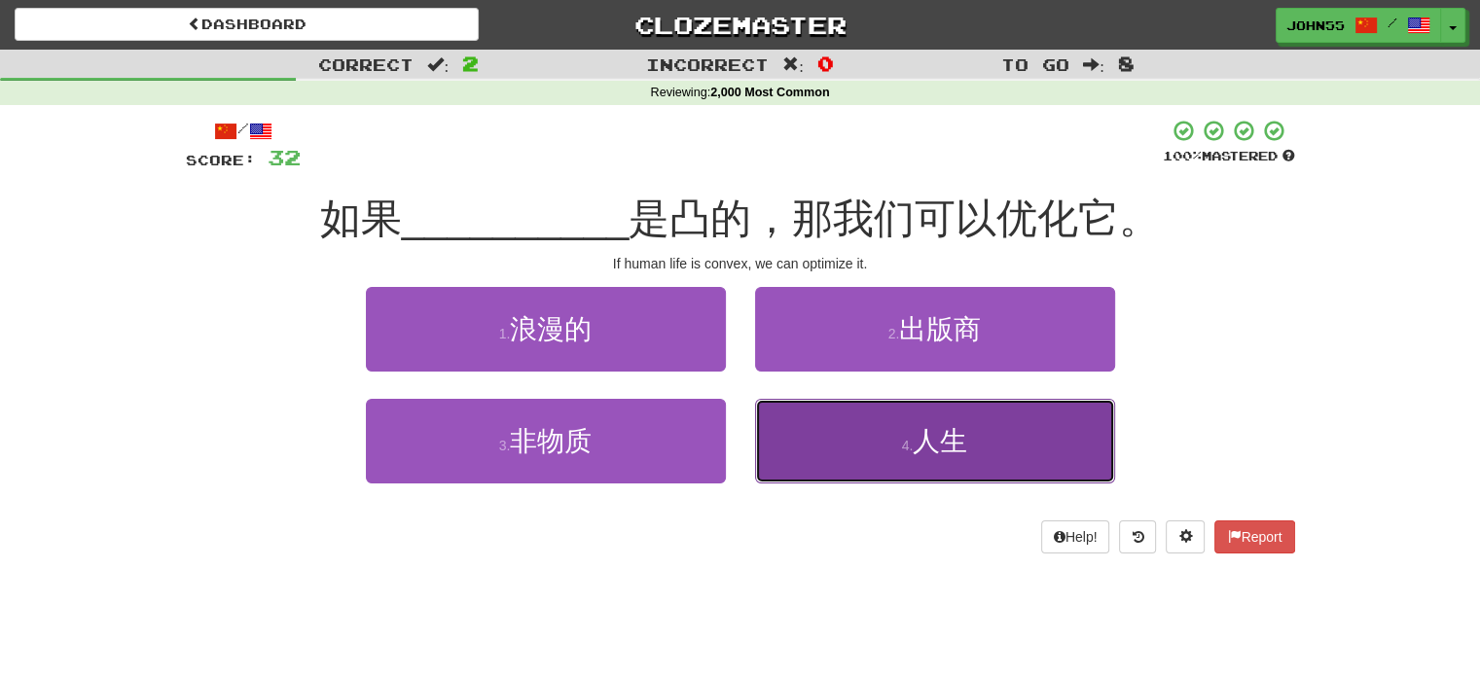
click at [902, 446] on small "4 ." at bounding box center [908, 446] width 12 height 16
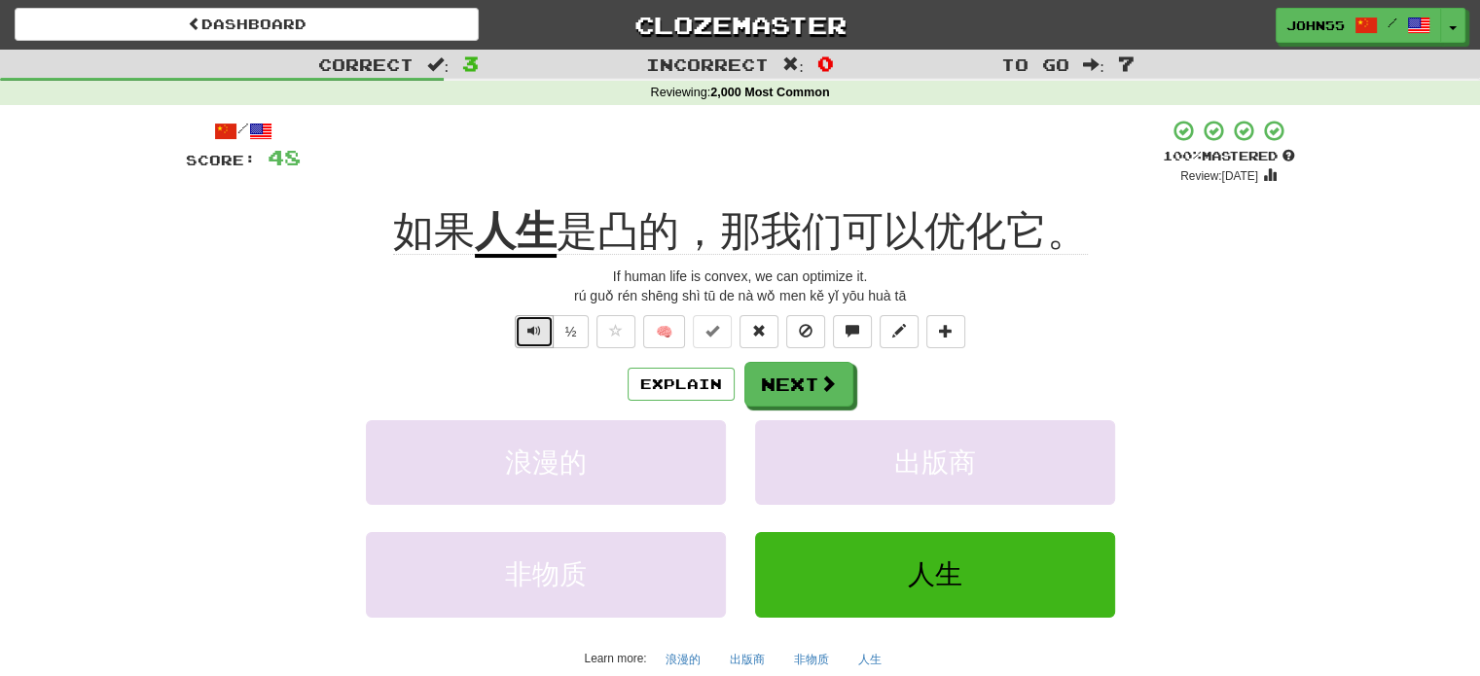
click at [542, 334] on button "Text-to-speech controls" at bounding box center [534, 331] width 39 height 33
click at [537, 332] on span "Text-to-speech controls" at bounding box center [534, 331] width 14 height 14
click at [813, 384] on button "Next" at bounding box center [799, 385] width 109 height 45
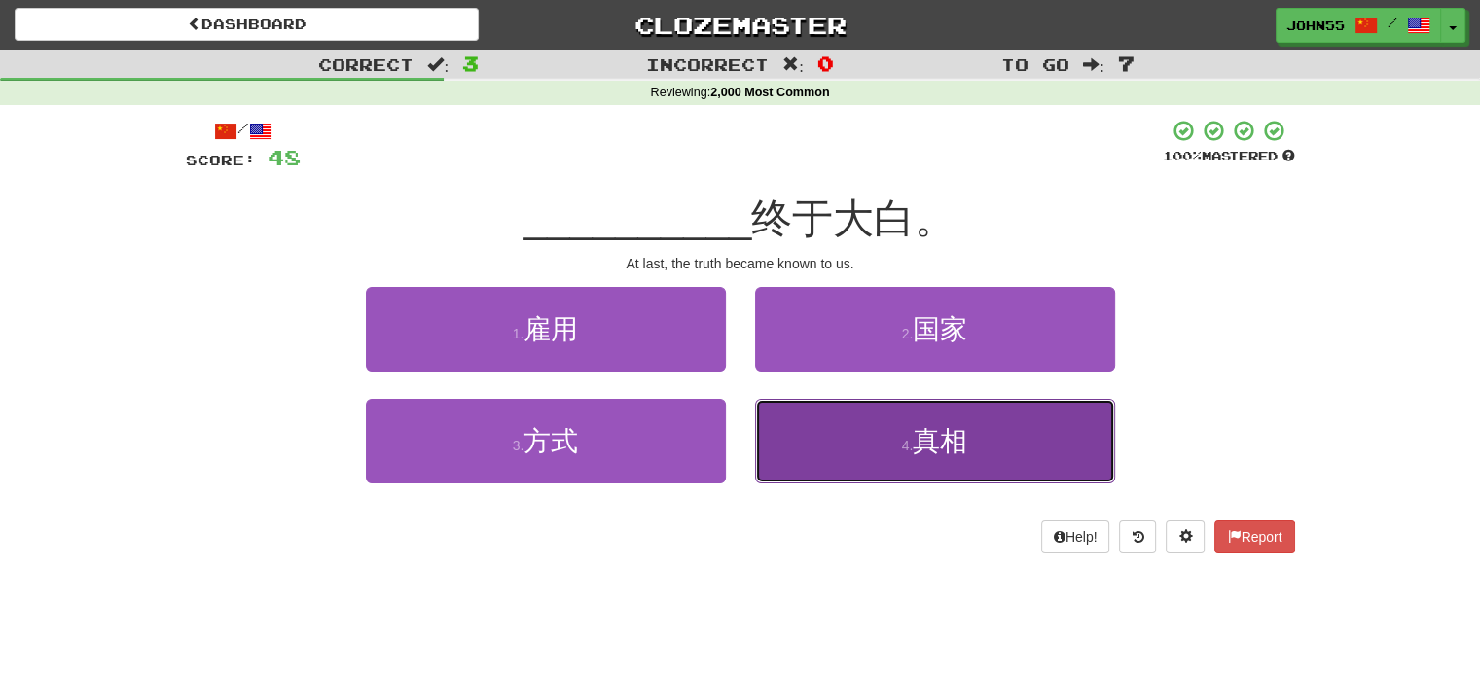
click at [862, 473] on button "4 . 真相" at bounding box center [935, 441] width 360 height 85
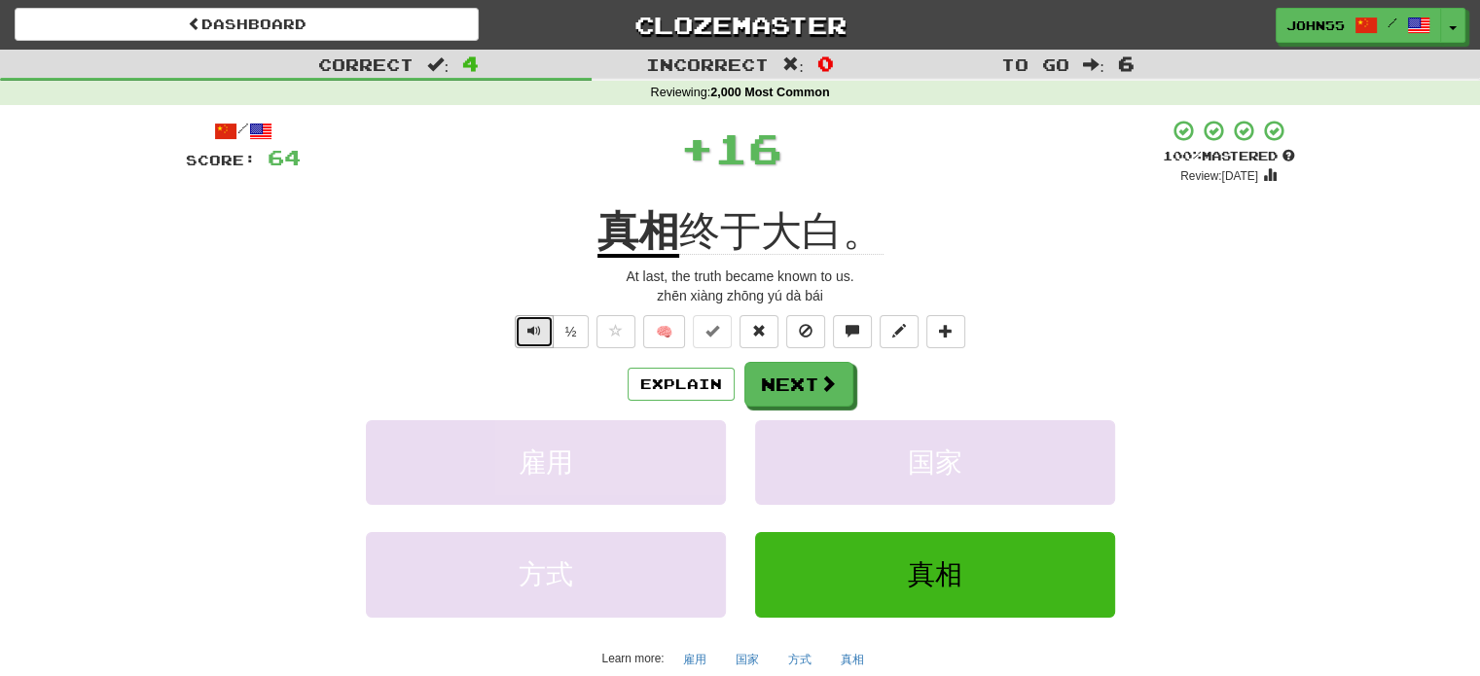
click at [532, 327] on span "Text-to-speech controls" at bounding box center [534, 331] width 14 height 14
click at [805, 379] on button "Next" at bounding box center [799, 385] width 109 height 45
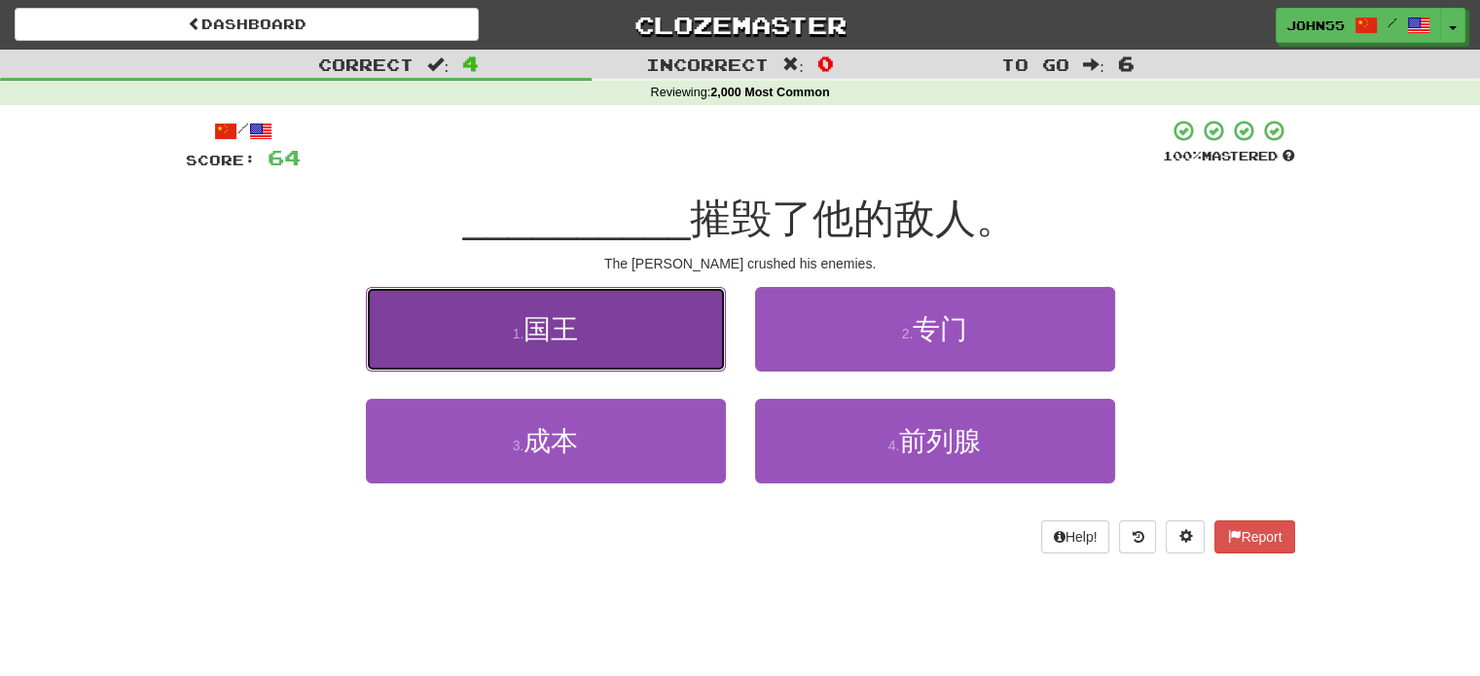
click at [572, 326] on span "国王" at bounding box center [550, 329] width 54 height 30
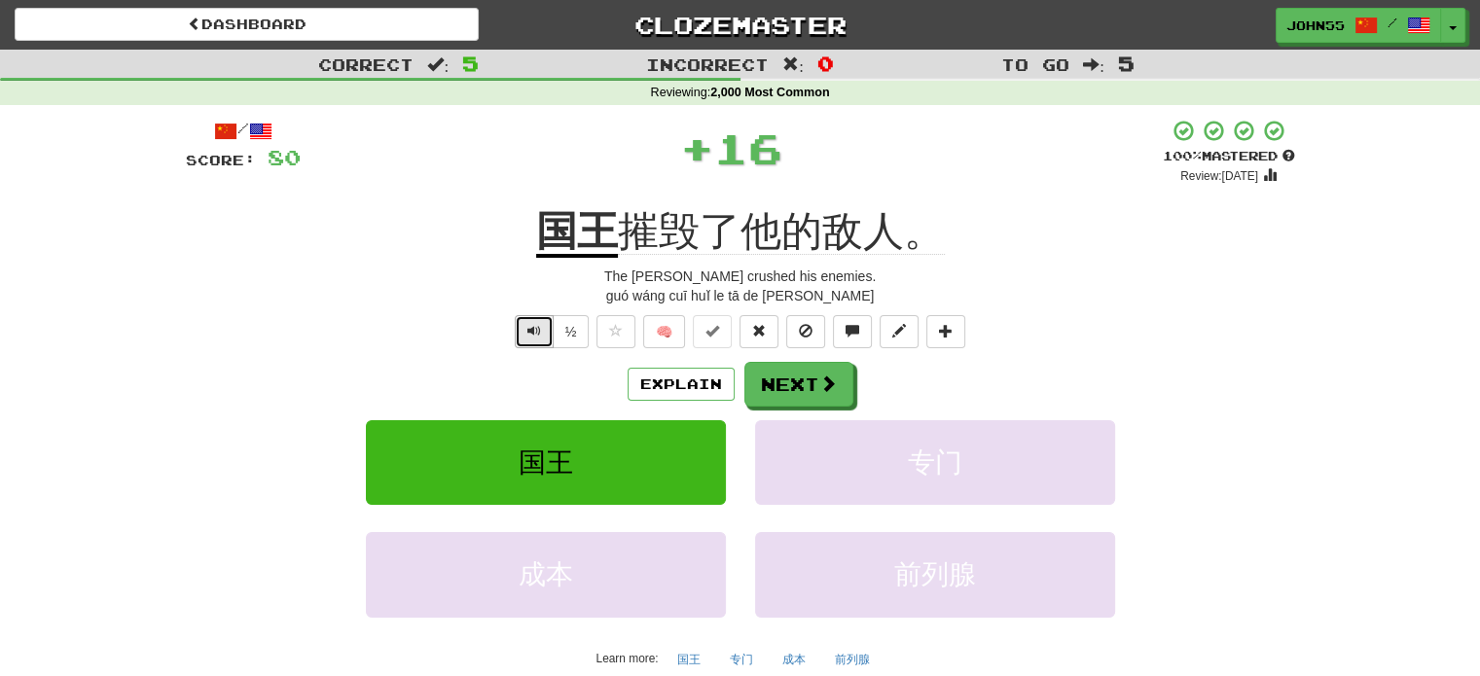
click at [535, 338] on span "Text-to-speech controls" at bounding box center [534, 331] width 14 height 14
click at [805, 378] on button "Next" at bounding box center [799, 385] width 109 height 45
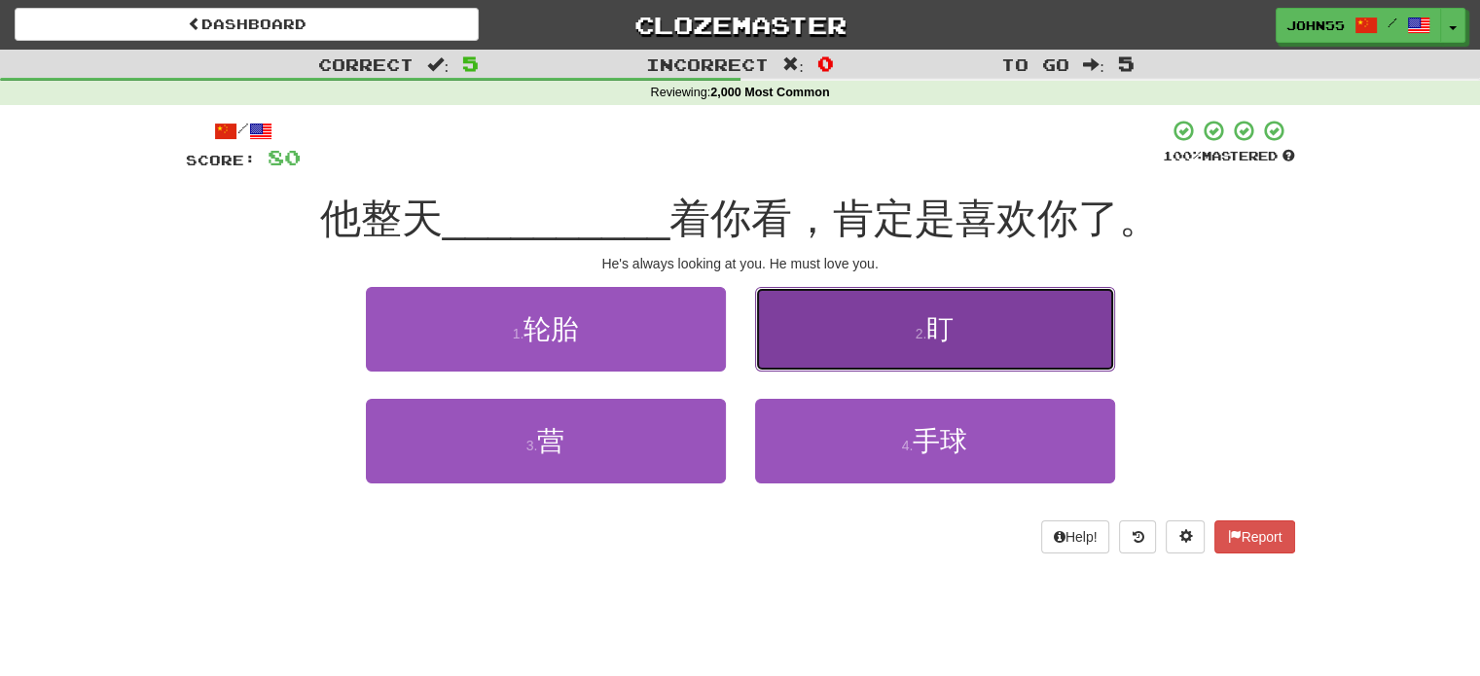
click at [846, 345] on button "2 . 盯" at bounding box center [935, 329] width 360 height 85
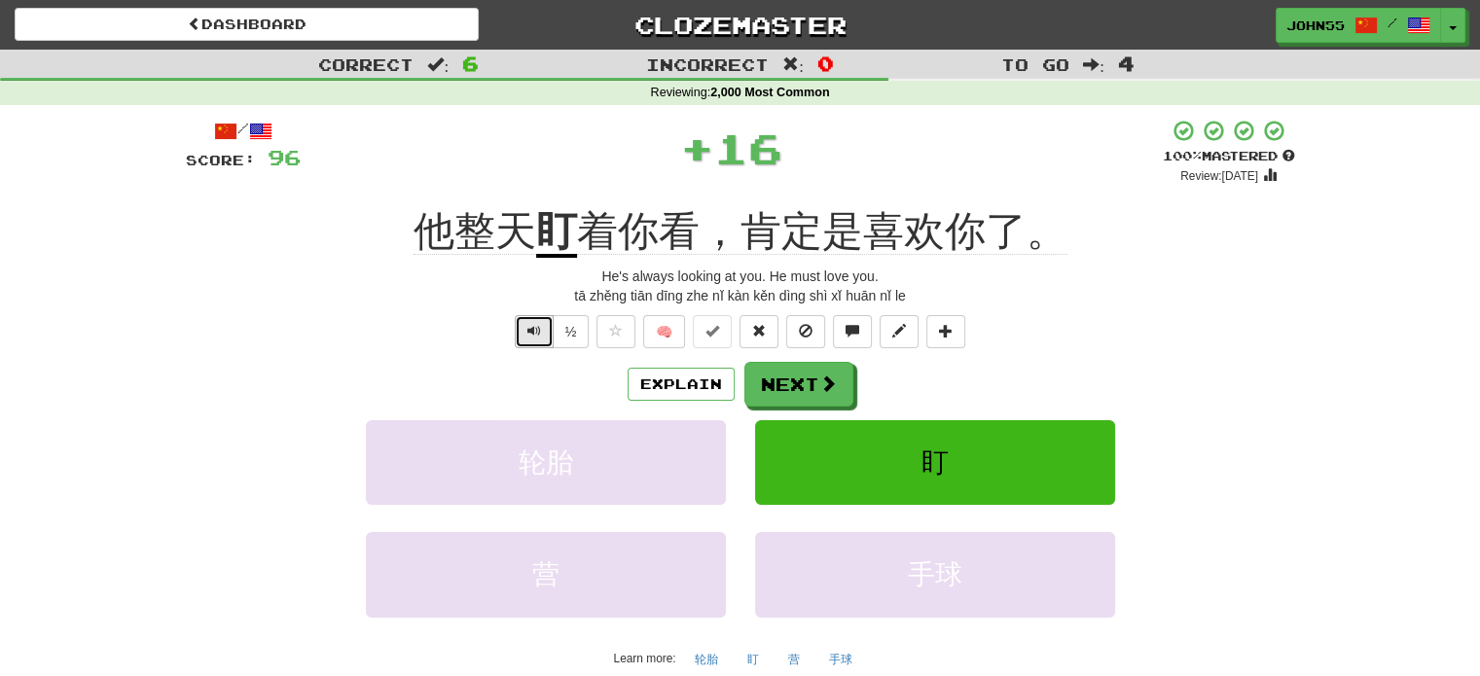
click at [538, 335] on span "Text-to-speech controls" at bounding box center [534, 331] width 14 height 14
click at [803, 406] on button "Next" at bounding box center [799, 385] width 109 height 45
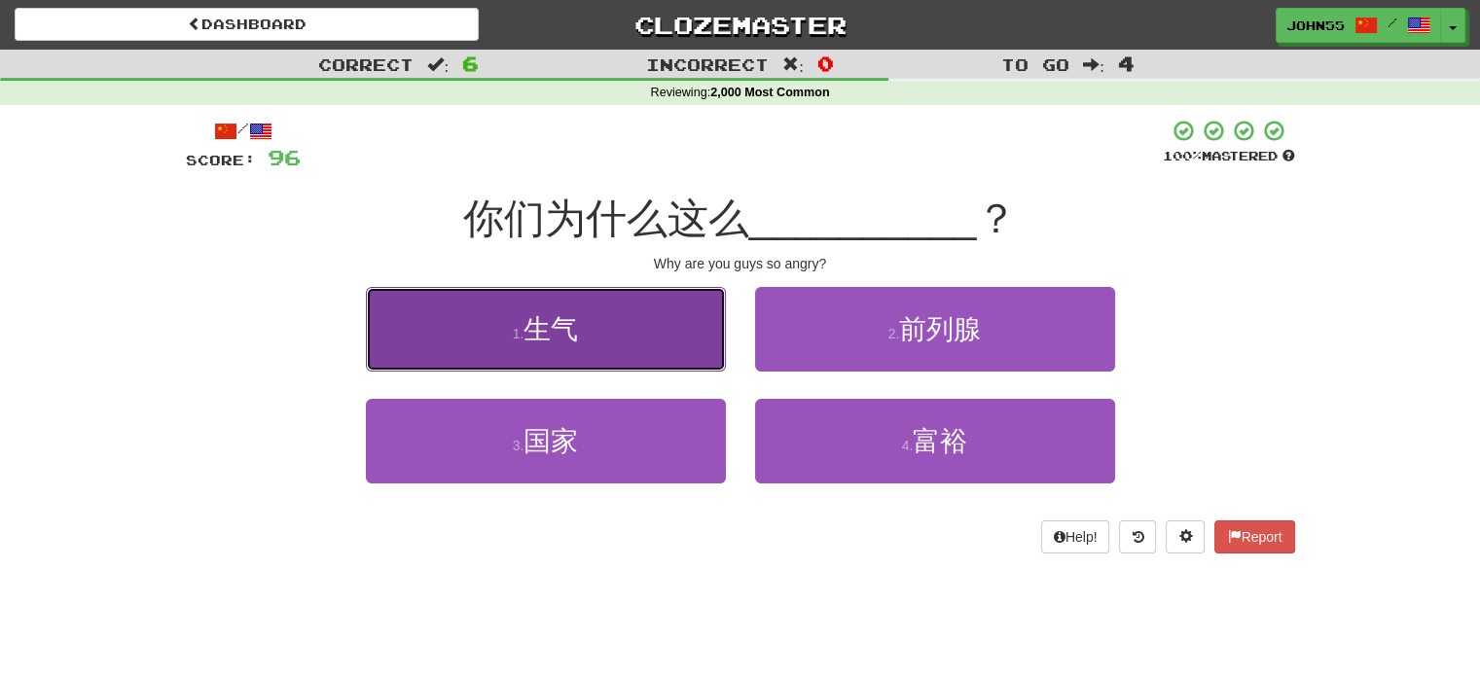
click at [609, 333] on button "1 . 生气" at bounding box center [546, 329] width 360 height 85
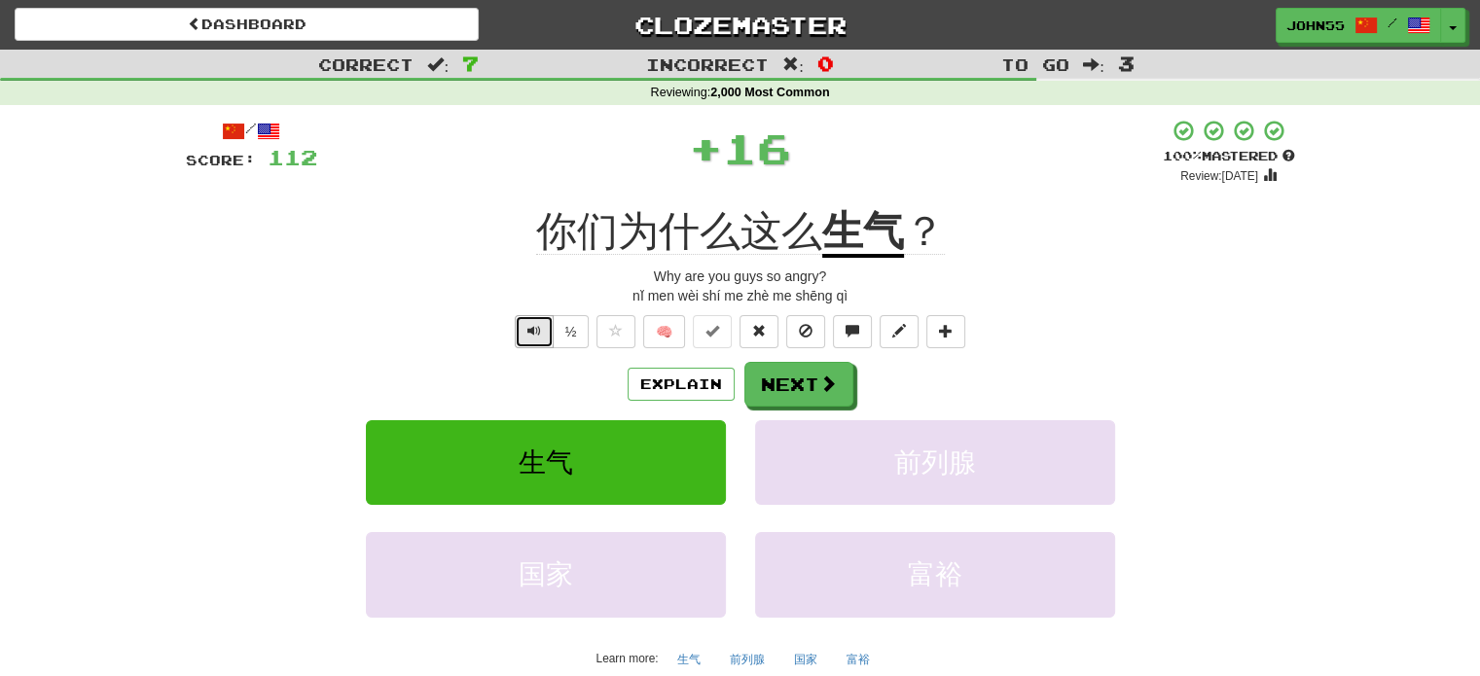
click at [537, 331] on span "Text-to-speech controls" at bounding box center [534, 331] width 14 height 14
click at [790, 379] on button "Next" at bounding box center [799, 385] width 109 height 45
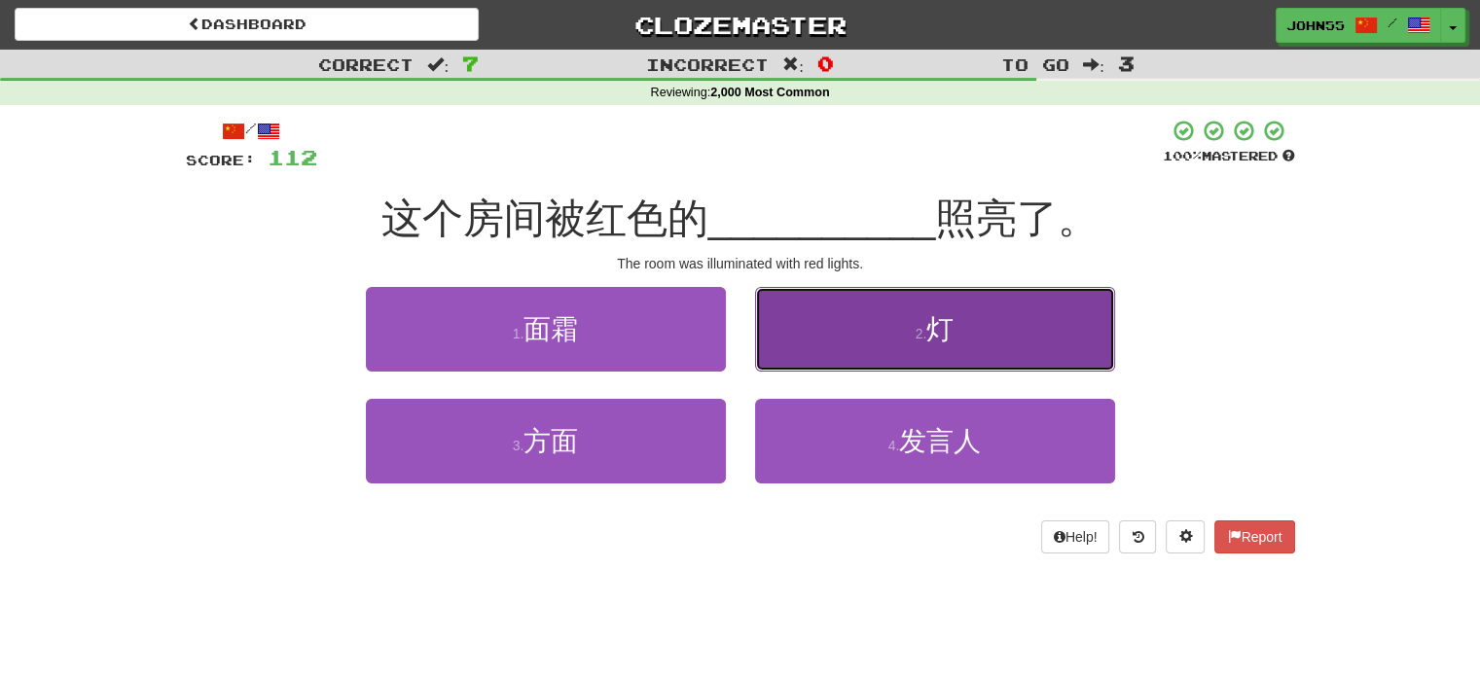
click at [868, 318] on button "2 . 灯" at bounding box center [935, 329] width 360 height 85
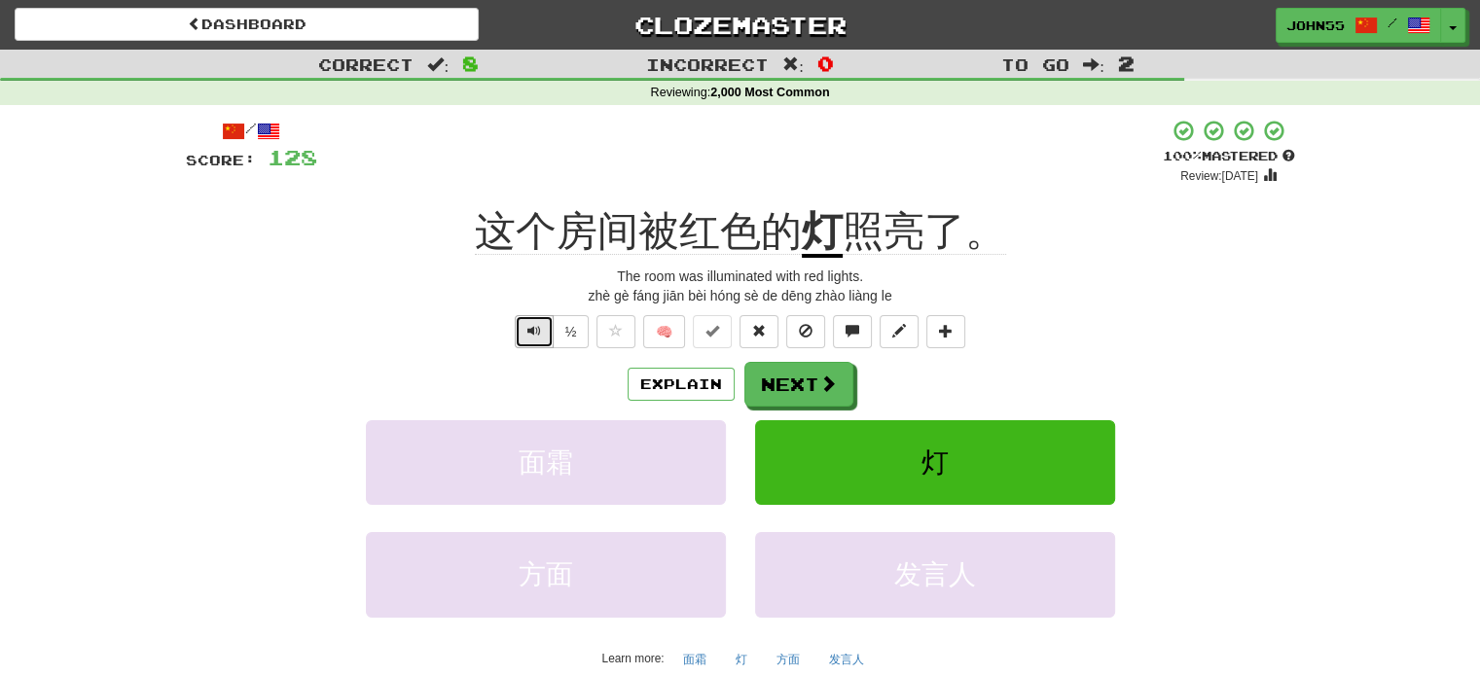
click at [536, 334] on span "Text-to-speech controls" at bounding box center [534, 331] width 14 height 14
click at [800, 373] on button "Next" at bounding box center [799, 385] width 109 height 45
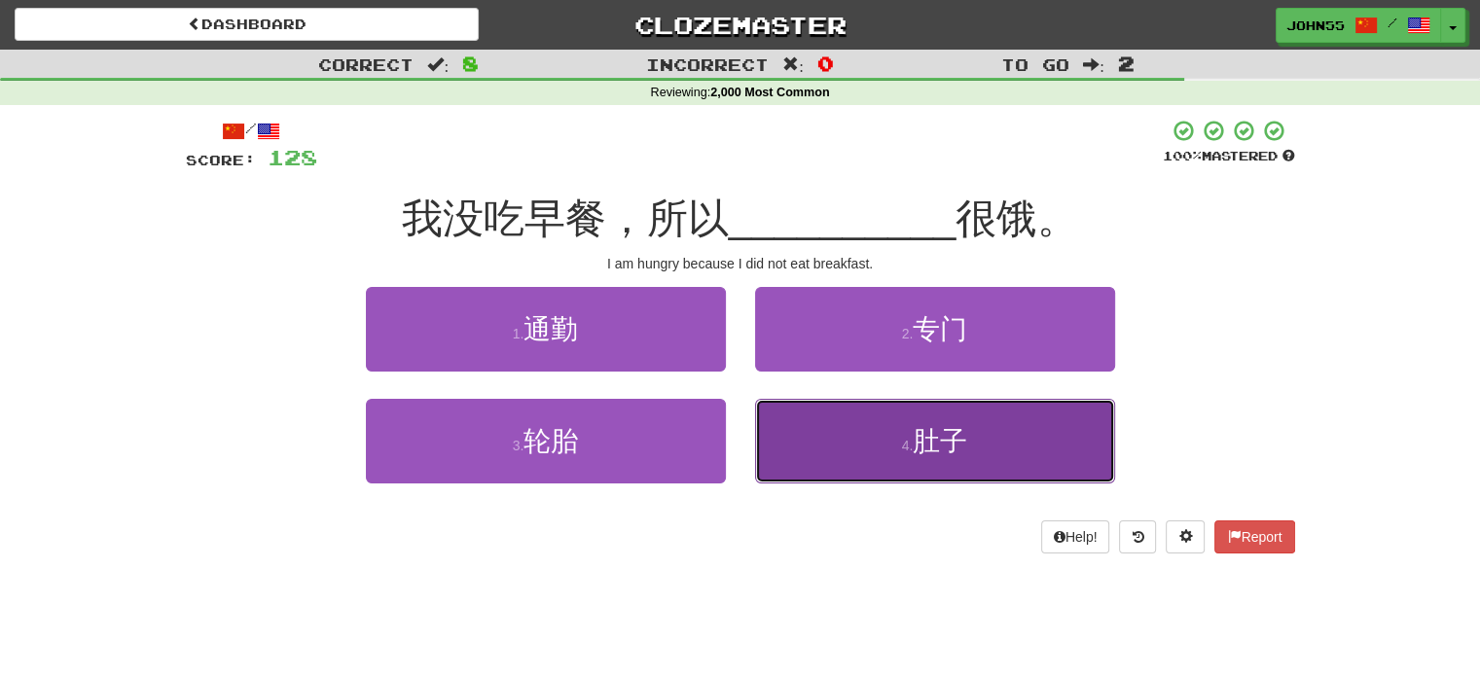
click at [936, 462] on button "4 . 肚子" at bounding box center [935, 441] width 360 height 85
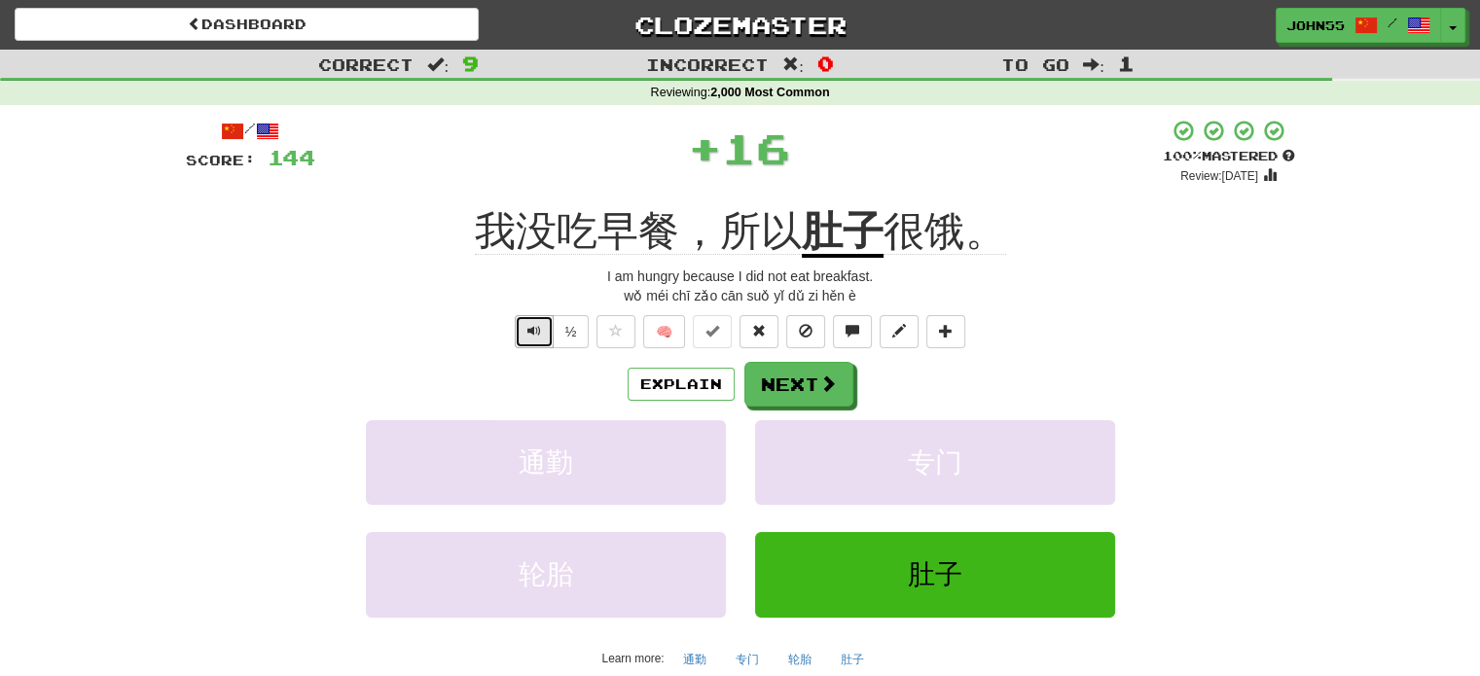
click at [532, 324] on span "Text-to-speech controls" at bounding box center [534, 331] width 14 height 14
click at [815, 376] on button "Next" at bounding box center [799, 385] width 109 height 45
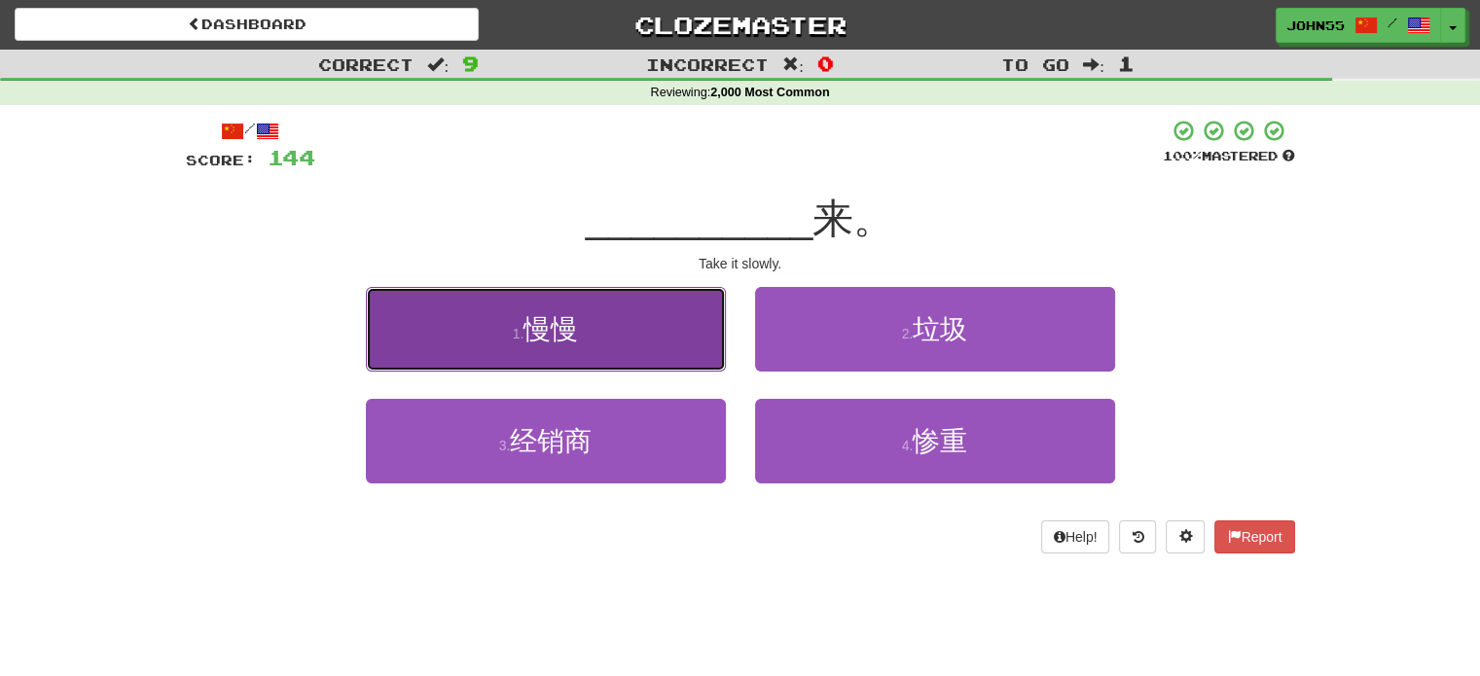
click at [673, 308] on button "1 . 慢慢" at bounding box center [546, 329] width 360 height 85
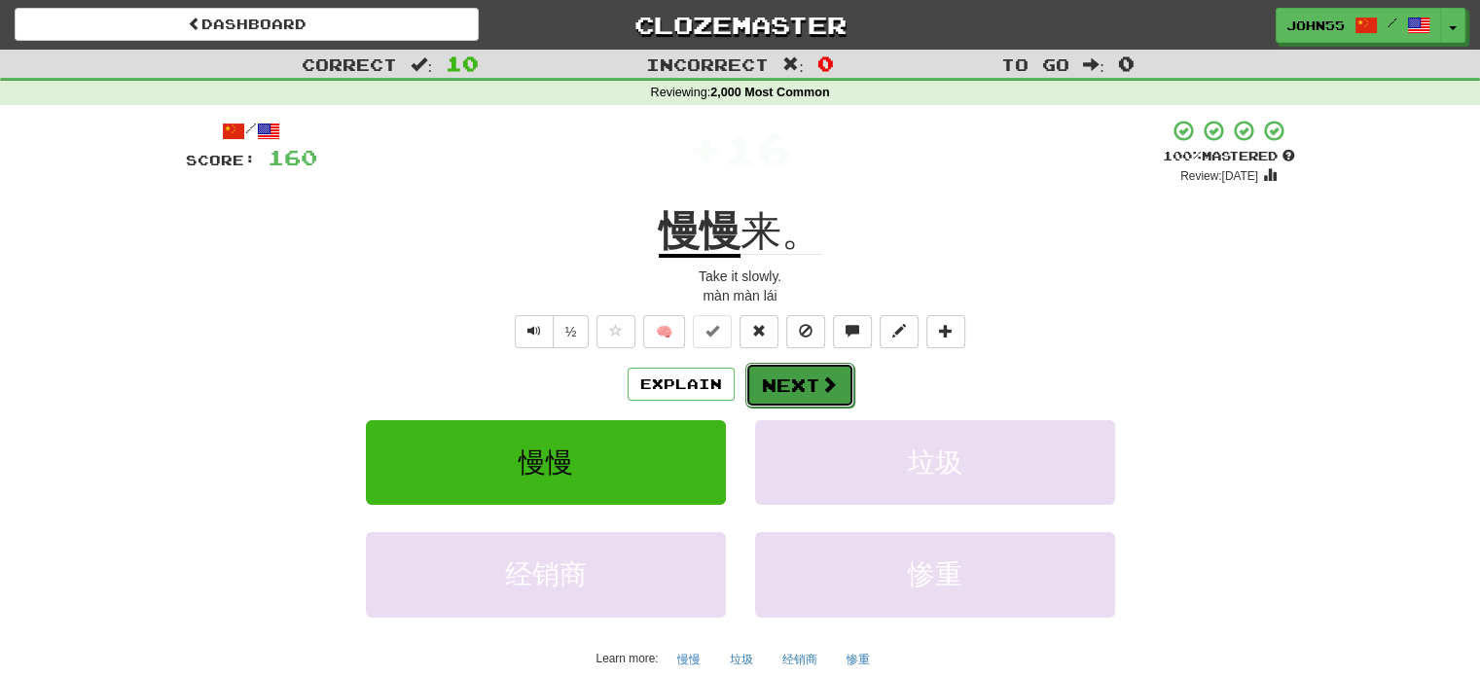
click at [786, 380] on button "Next" at bounding box center [799, 385] width 109 height 45
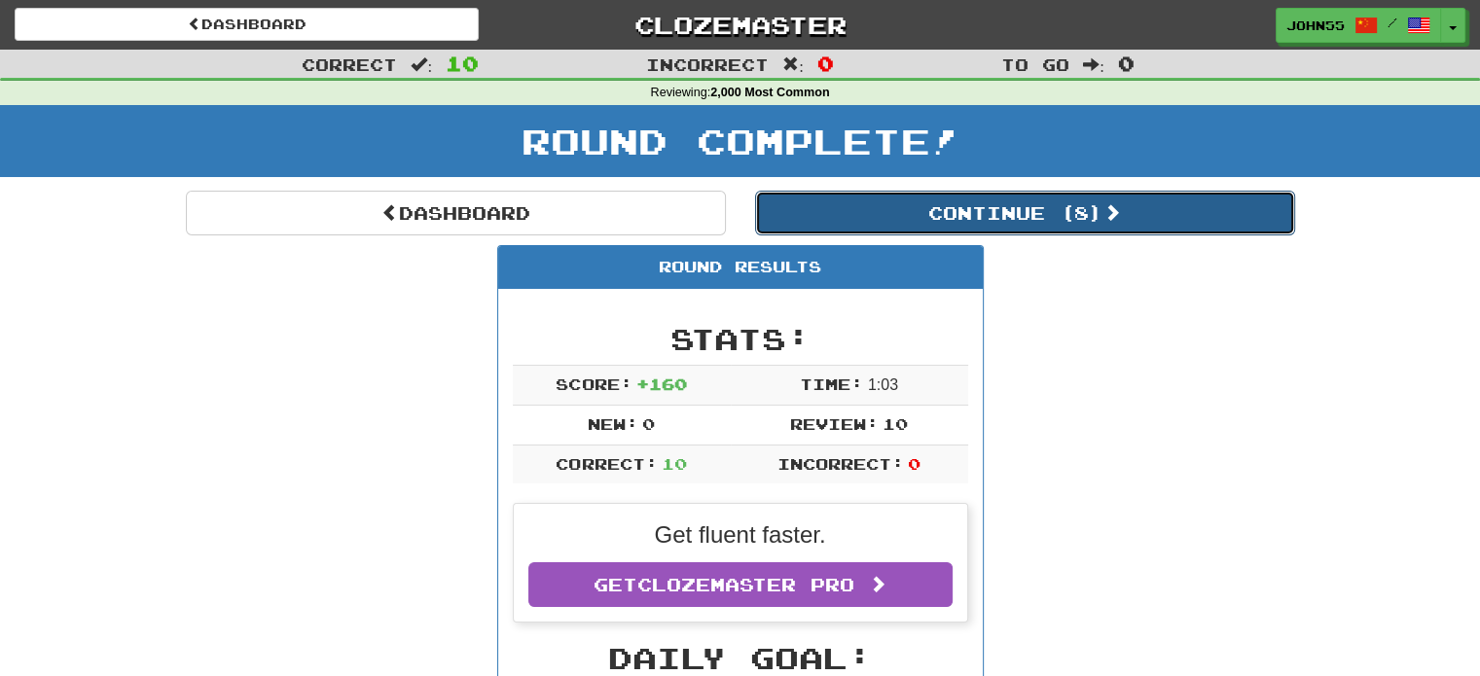
click at [896, 209] on button "Continue ( 8 )" at bounding box center [1025, 213] width 540 height 45
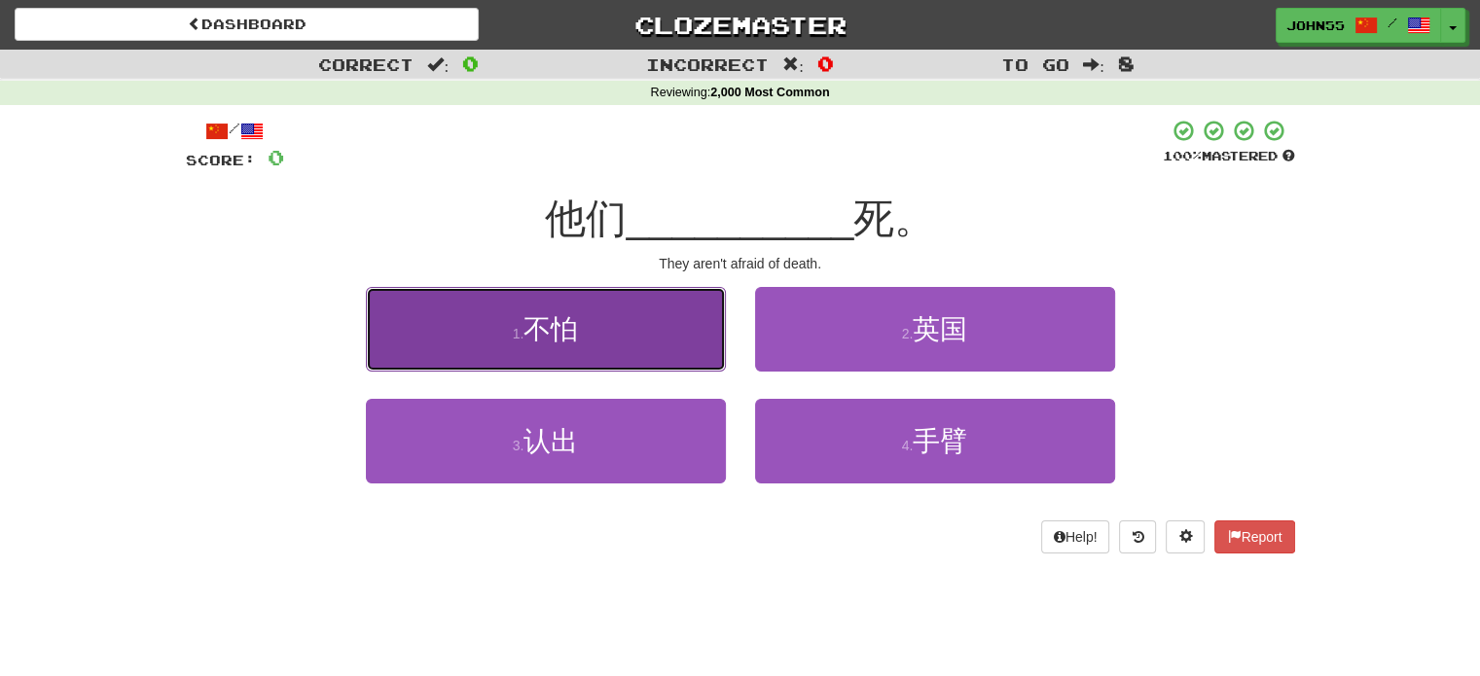
click at [477, 321] on button "1 . 不怕" at bounding box center [546, 329] width 360 height 85
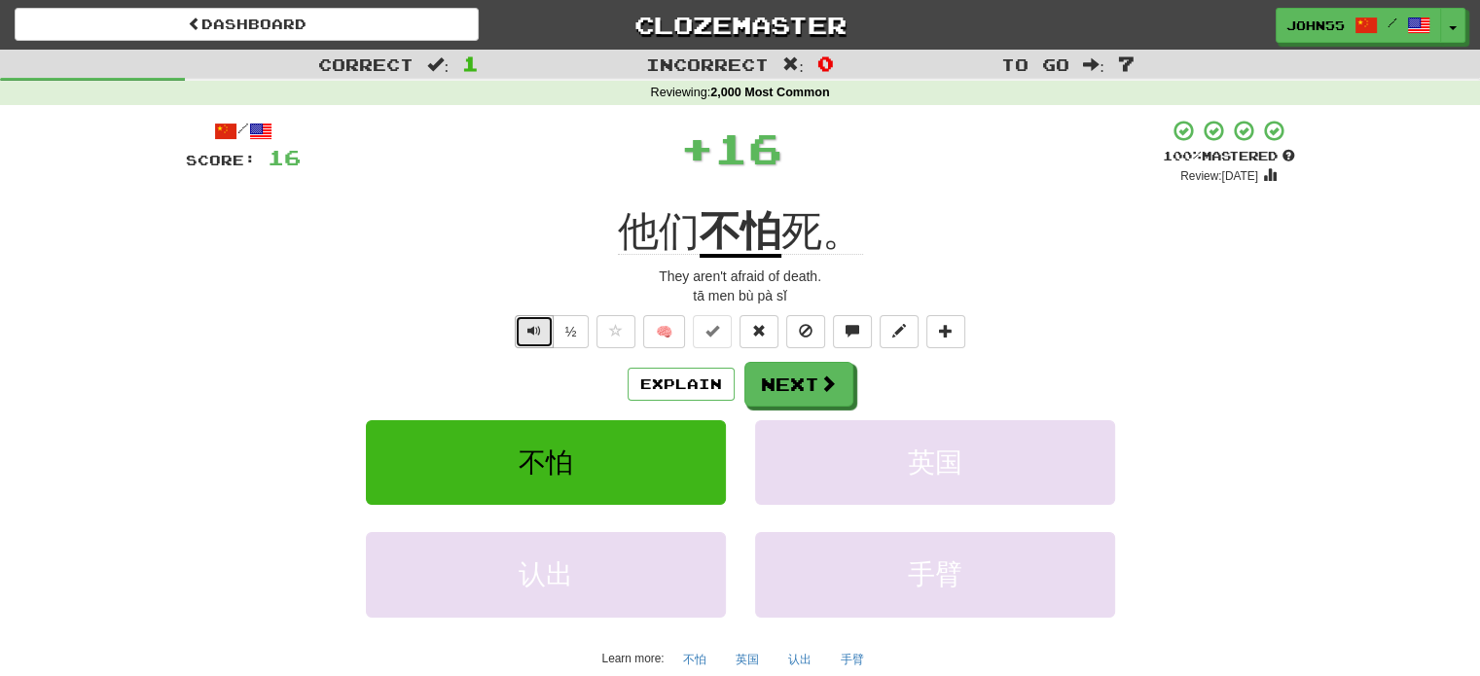
click at [533, 319] on button "Text-to-speech controls" at bounding box center [534, 331] width 39 height 33
click at [790, 363] on button "Next" at bounding box center [799, 385] width 109 height 45
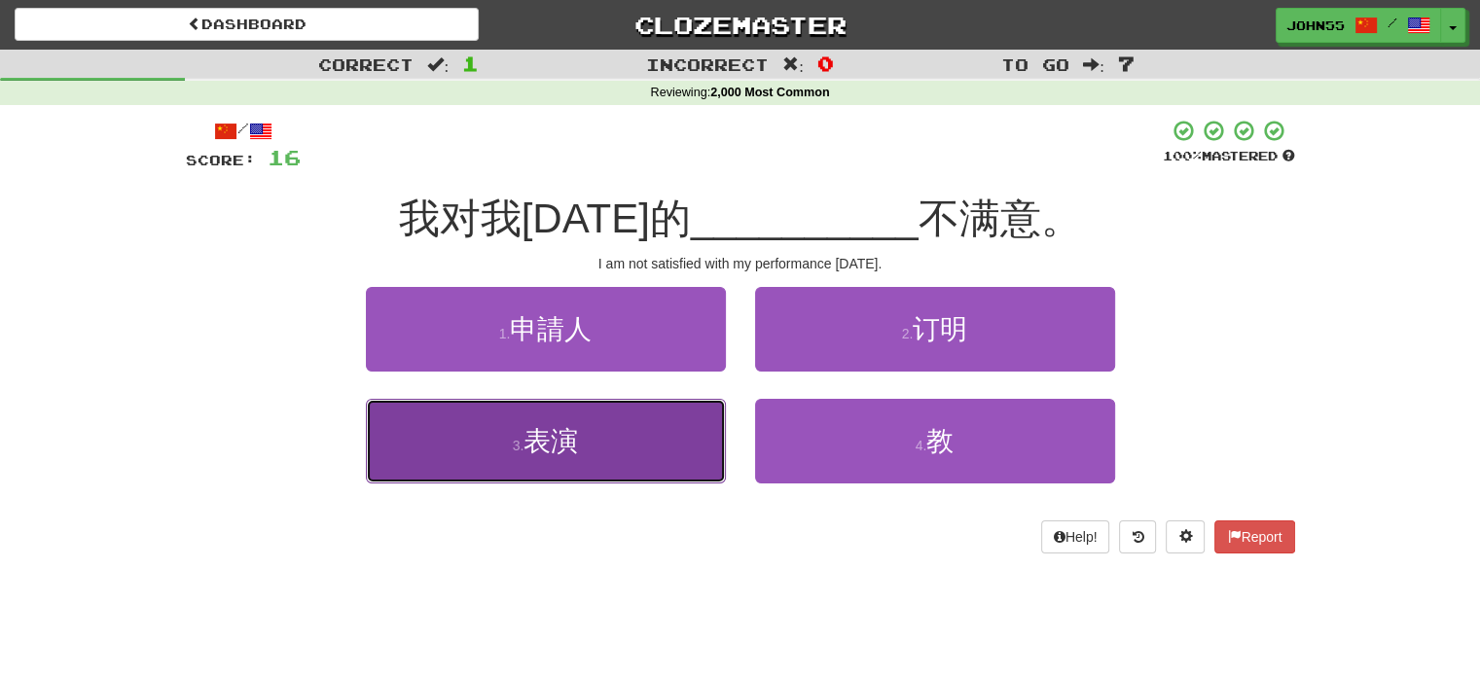
click at [646, 448] on button "3 . 表演" at bounding box center [546, 441] width 360 height 85
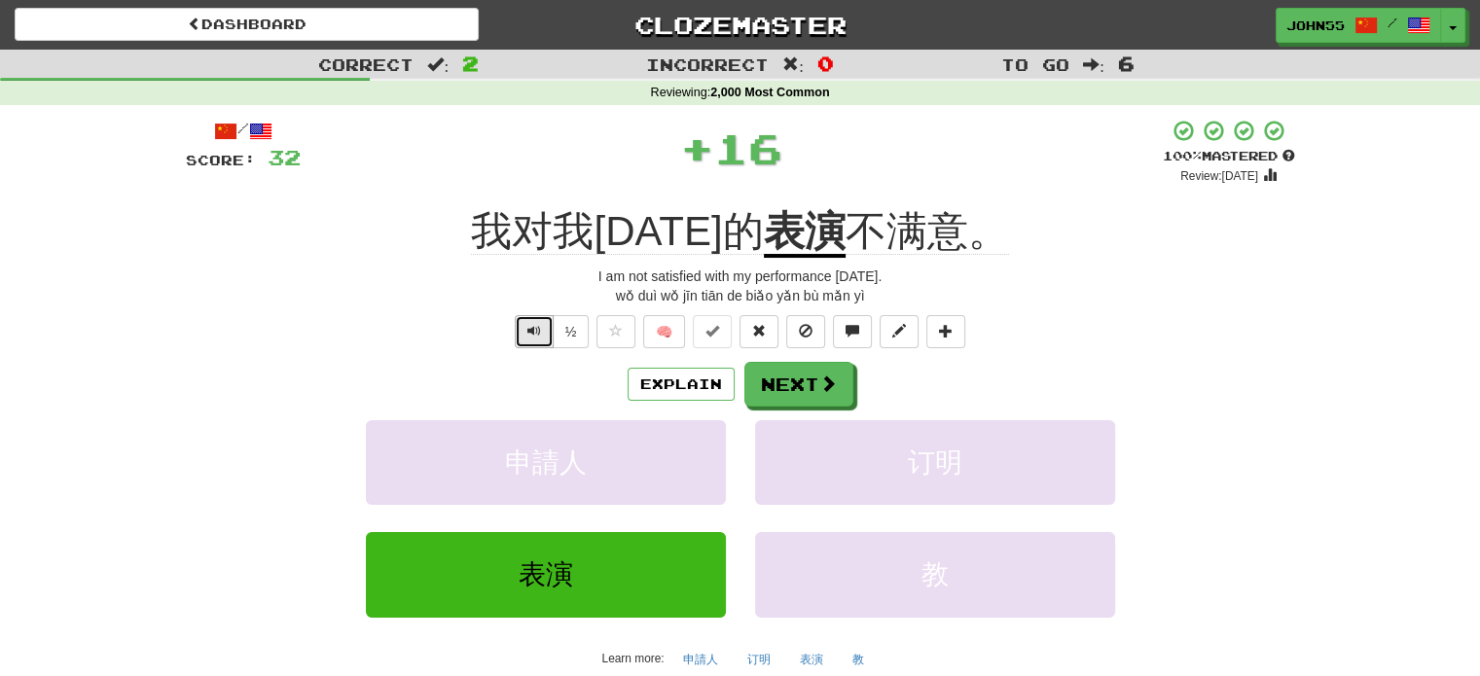
click at [537, 339] on button "Text-to-speech controls" at bounding box center [534, 331] width 39 height 33
click at [820, 381] on span at bounding box center [829, 384] width 18 height 18
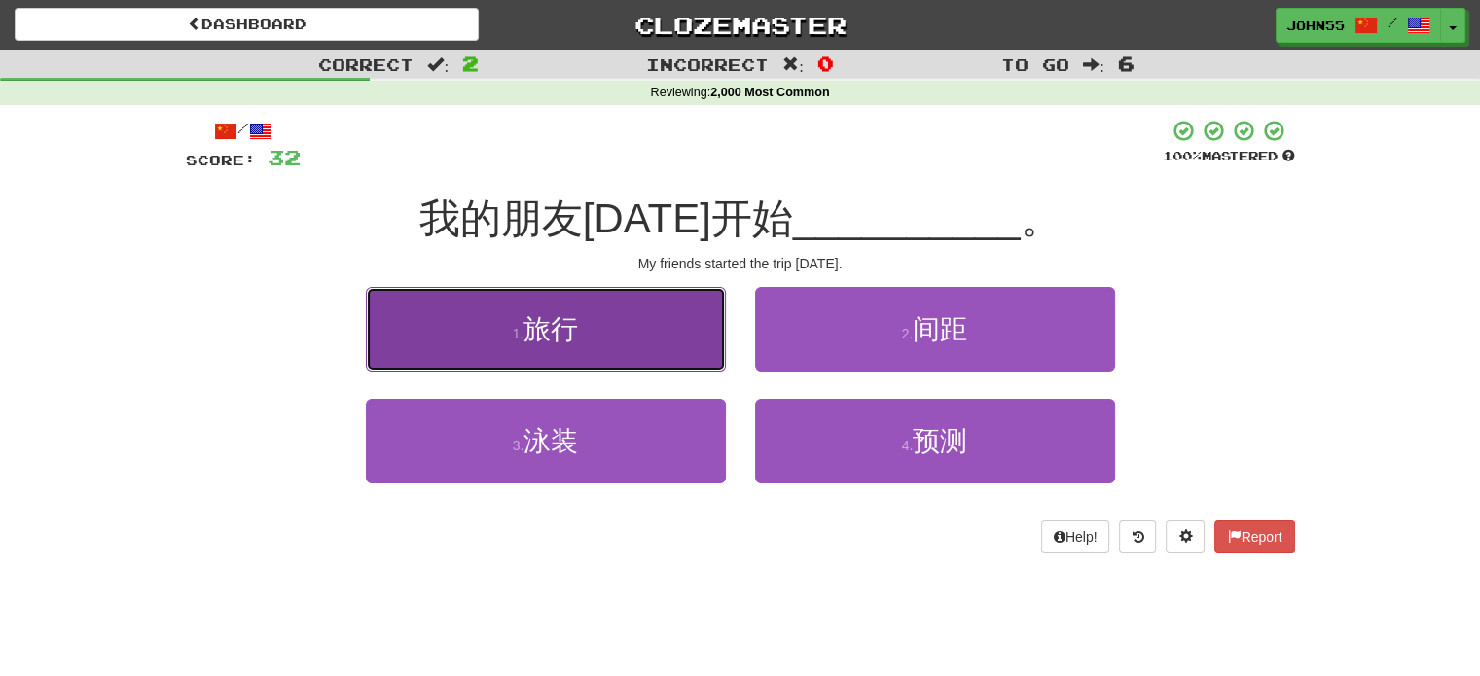
click at [658, 357] on button "1 . 旅行" at bounding box center [546, 329] width 360 height 85
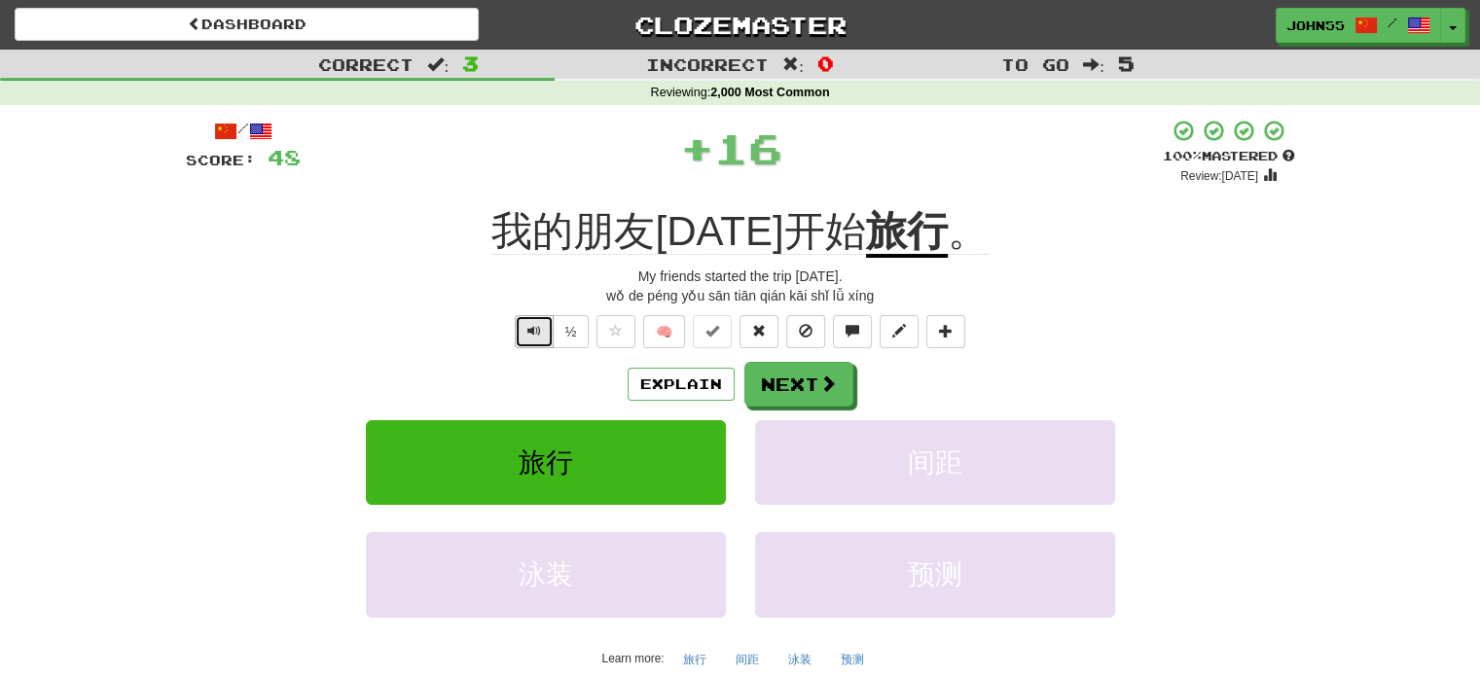
click at [536, 338] on span "Text-to-speech controls" at bounding box center [534, 331] width 14 height 14
click at [799, 378] on button "Next" at bounding box center [799, 385] width 109 height 45
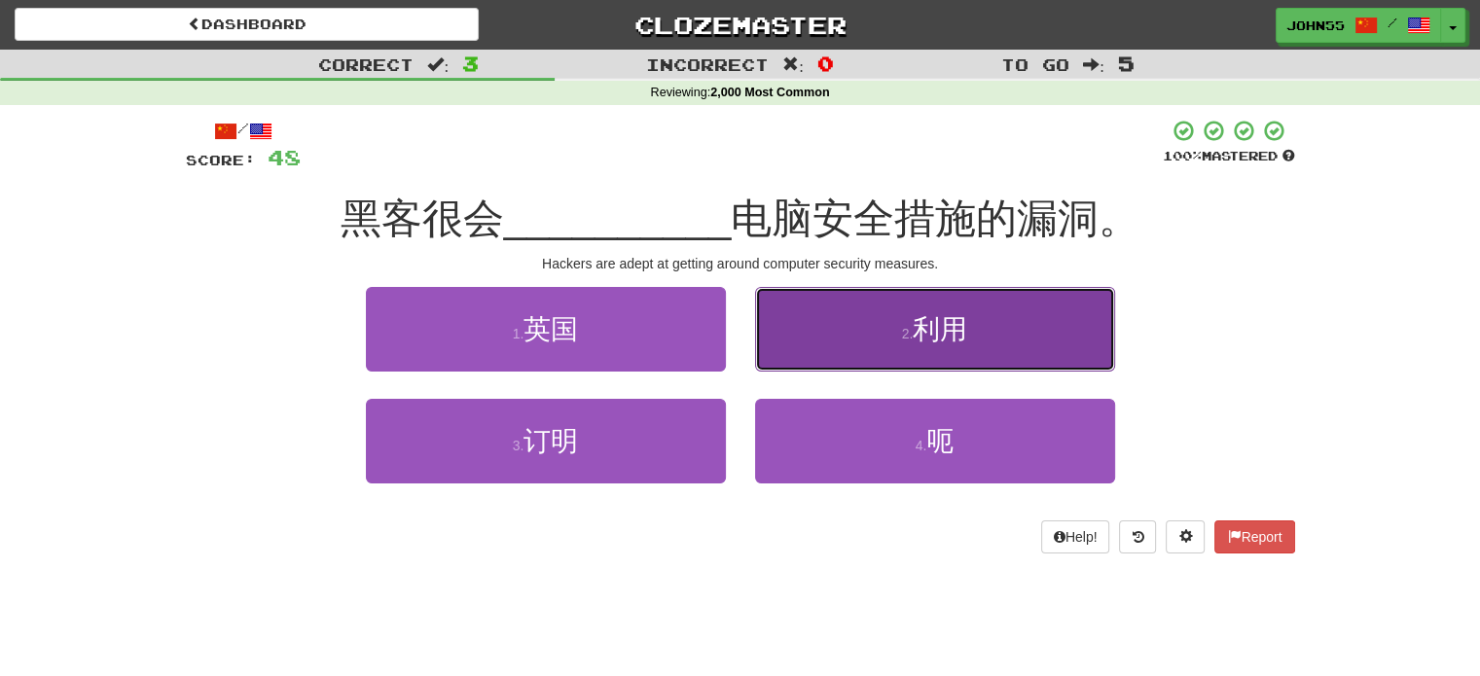
click at [876, 299] on button "2 . 利用" at bounding box center [935, 329] width 360 height 85
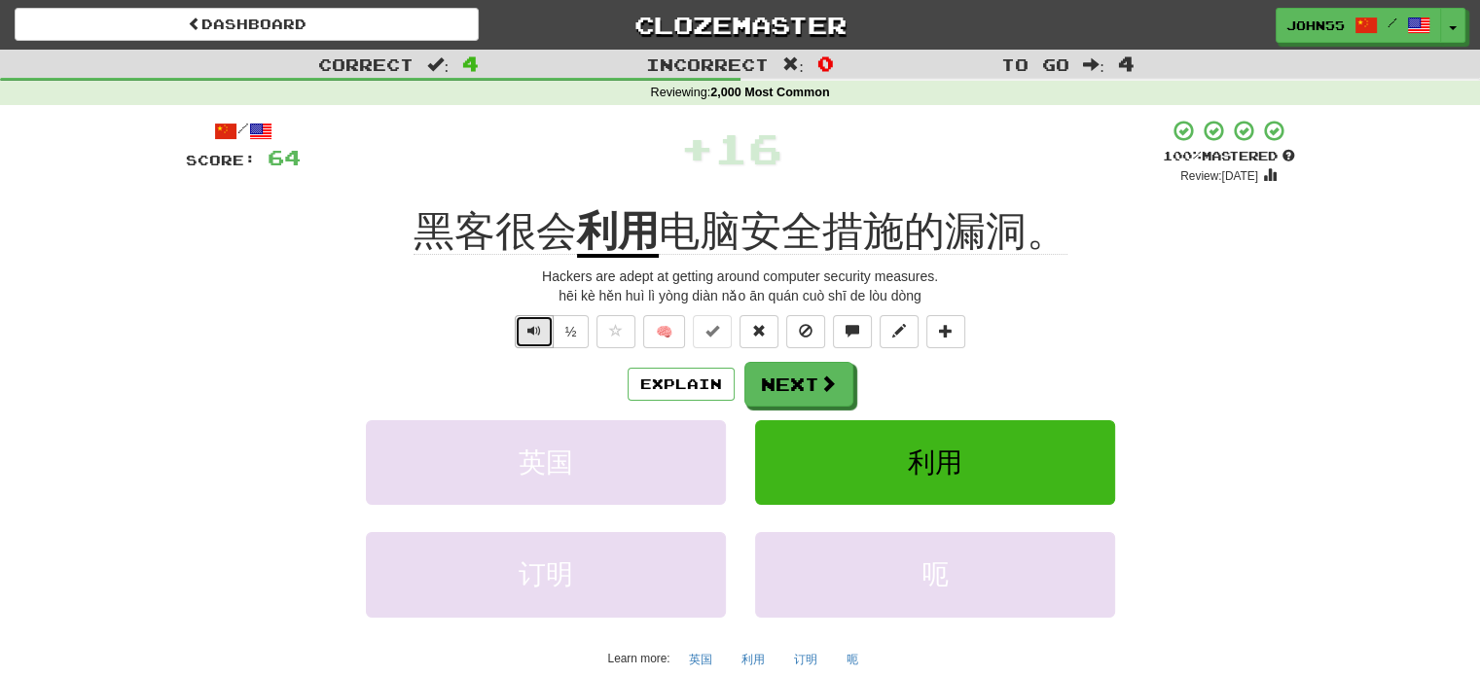
click at [536, 331] on span "Text-to-speech controls" at bounding box center [534, 331] width 14 height 14
click at [808, 385] on button "Next" at bounding box center [799, 385] width 109 height 45
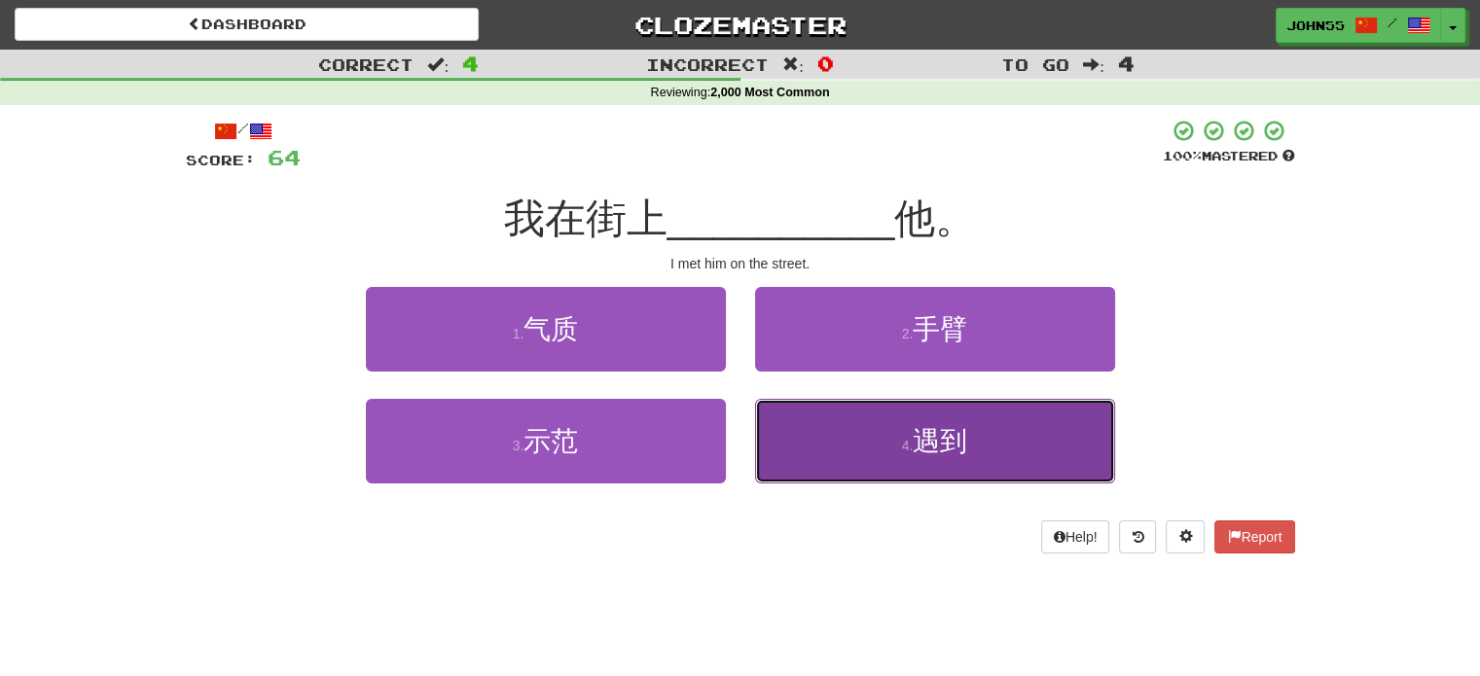
click at [845, 452] on button "4 . 遇到" at bounding box center [935, 441] width 360 height 85
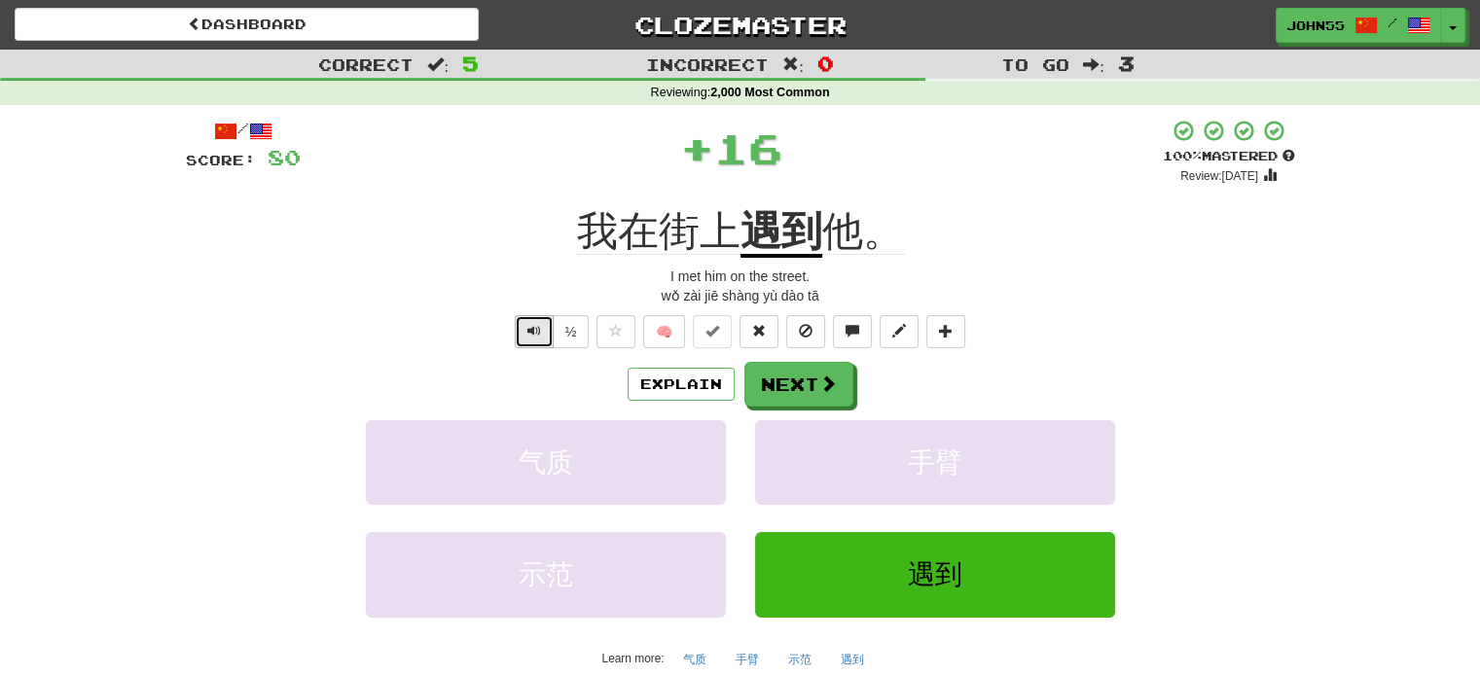
click at [534, 334] on span "Text-to-speech controls" at bounding box center [534, 331] width 14 height 14
click at [805, 397] on button "Next" at bounding box center [799, 385] width 109 height 45
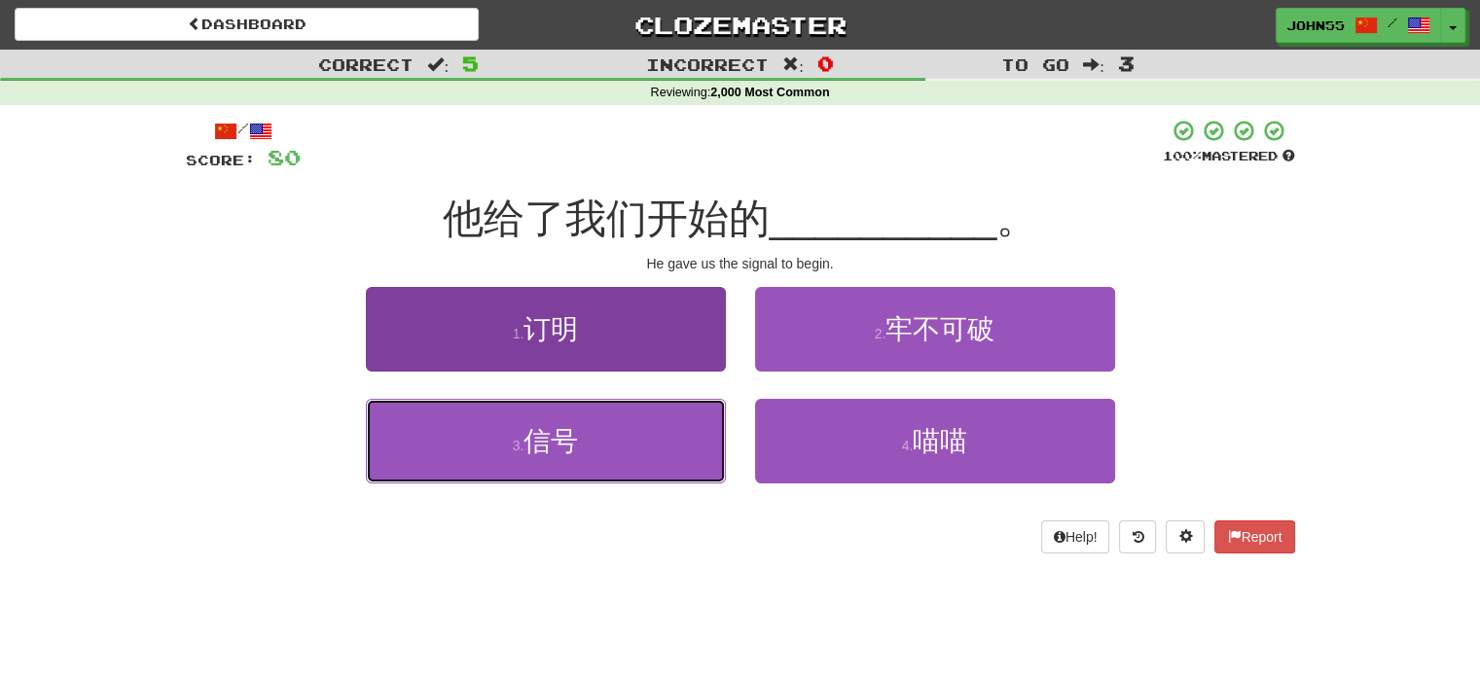
drag, startPoint x: 531, startPoint y: 458, endPoint x: 531, endPoint y: 424, distance: 34.0
click at [531, 424] on button "3 . 信号" at bounding box center [546, 441] width 360 height 85
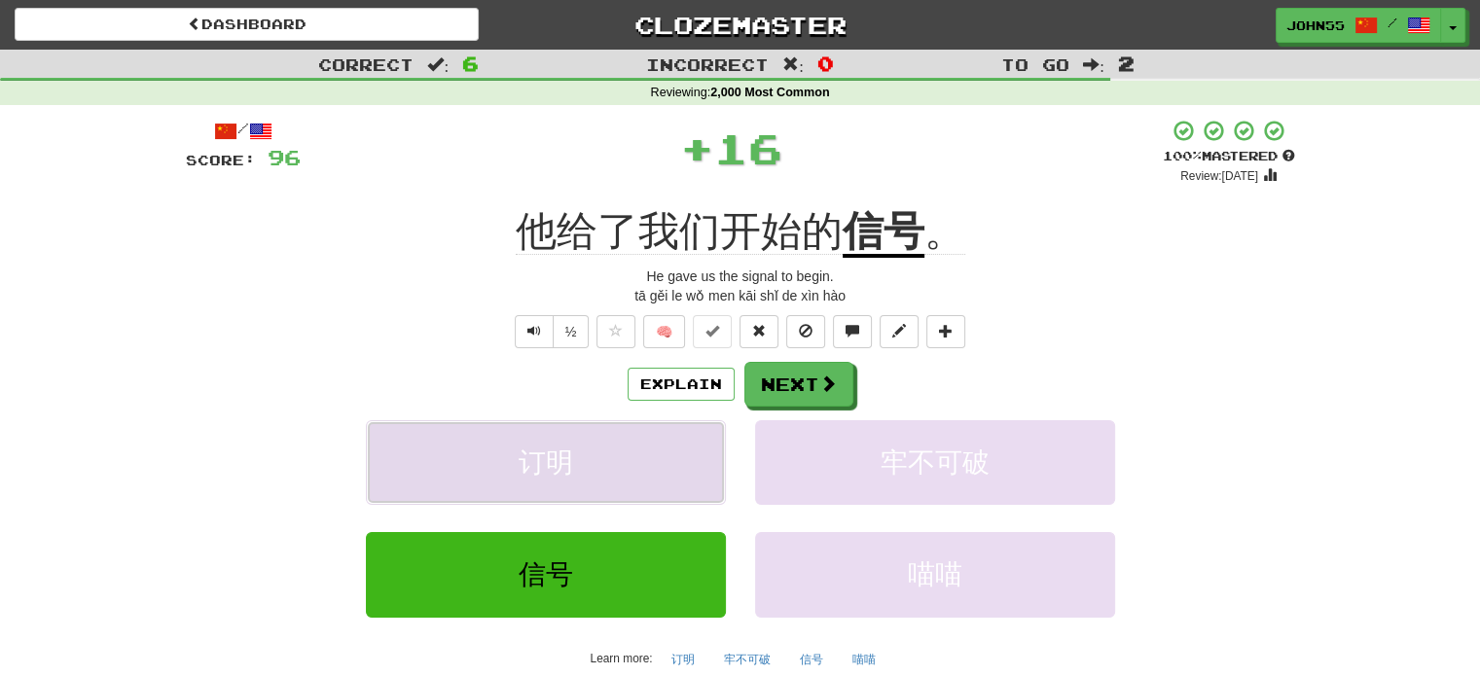
click at [531, 424] on button "订明" at bounding box center [546, 462] width 360 height 85
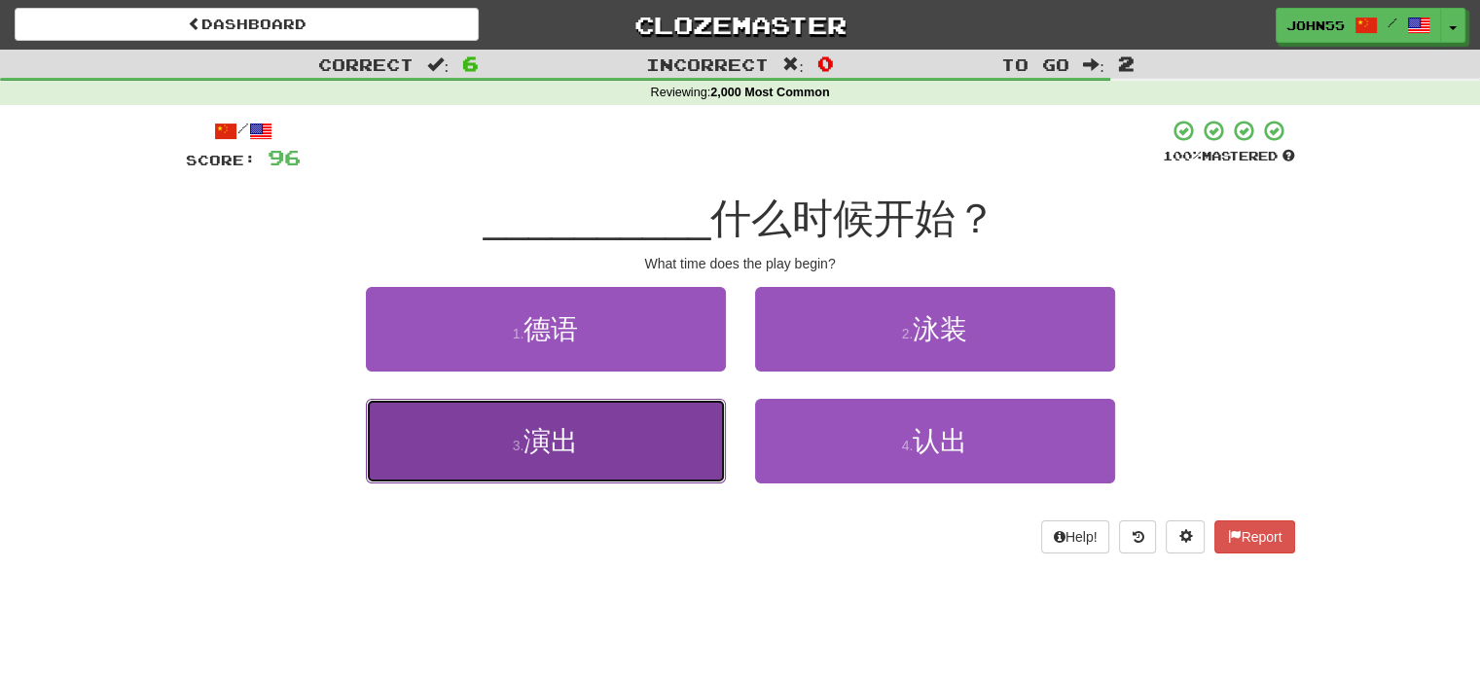
click at [503, 445] on button "3 . 演出" at bounding box center [546, 441] width 360 height 85
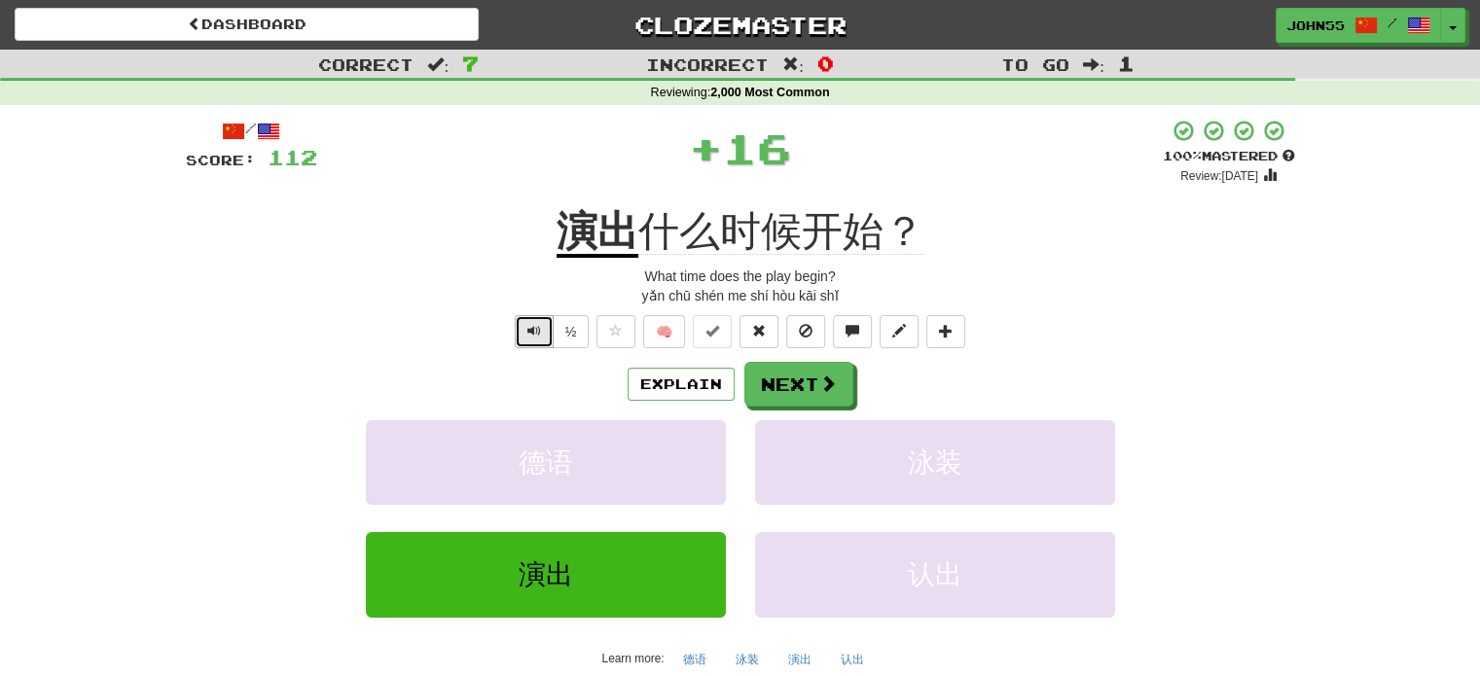
click at [534, 340] on button "Text-to-speech controls" at bounding box center [534, 331] width 39 height 33
click at [794, 392] on button "Next" at bounding box center [799, 385] width 109 height 45
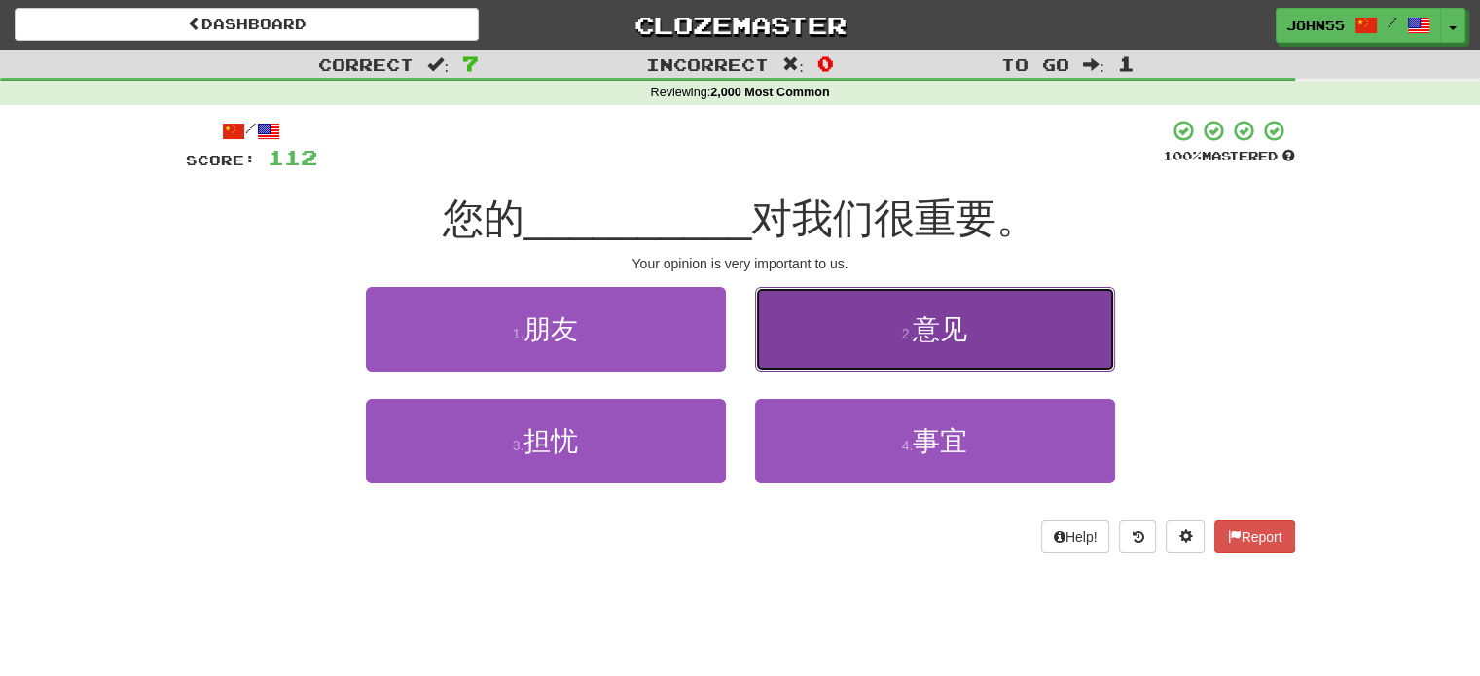
click at [892, 332] on button "2 . 意见" at bounding box center [935, 329] width 360 height 85
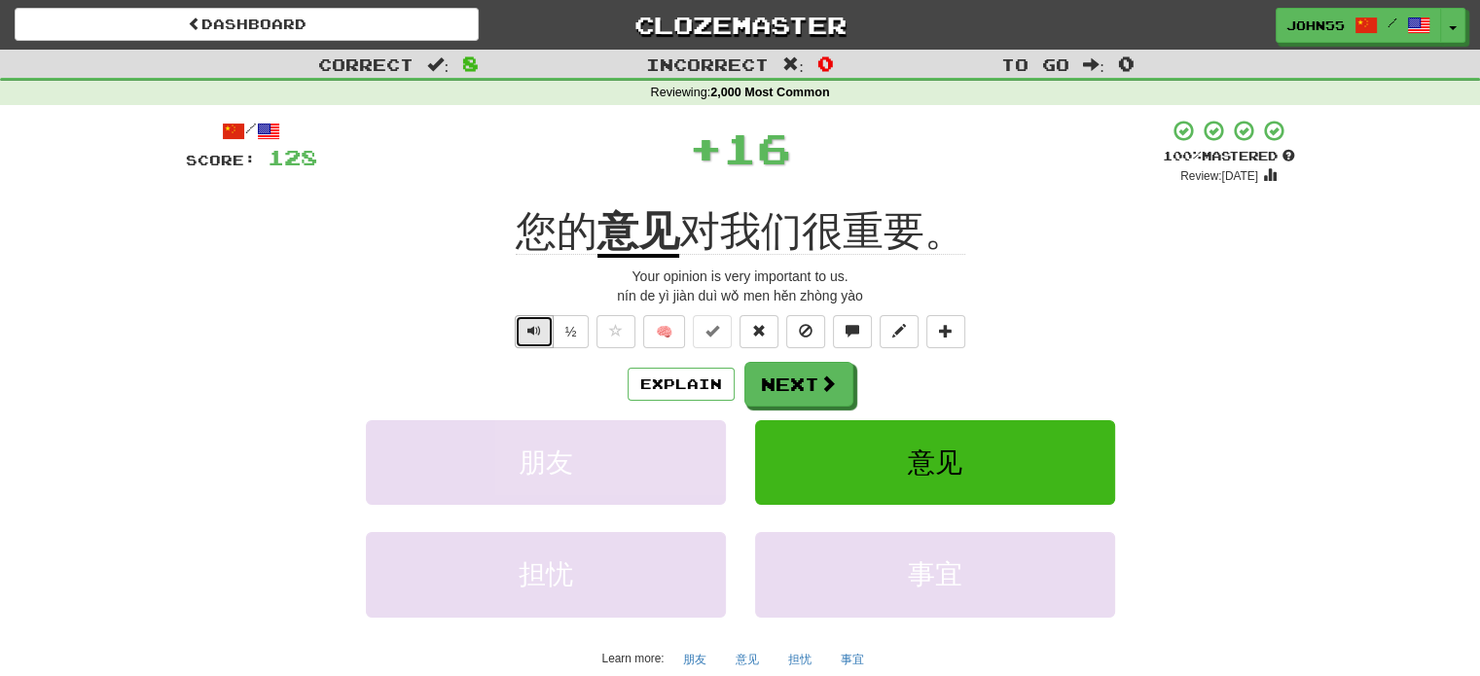
click at [530, 338] on span "Text-to-speech controls" at bounding box center [534, 331] width 14 height 14
click at [806, 383] on button "Next" at bounding box center [799, 385] width 109 height 45
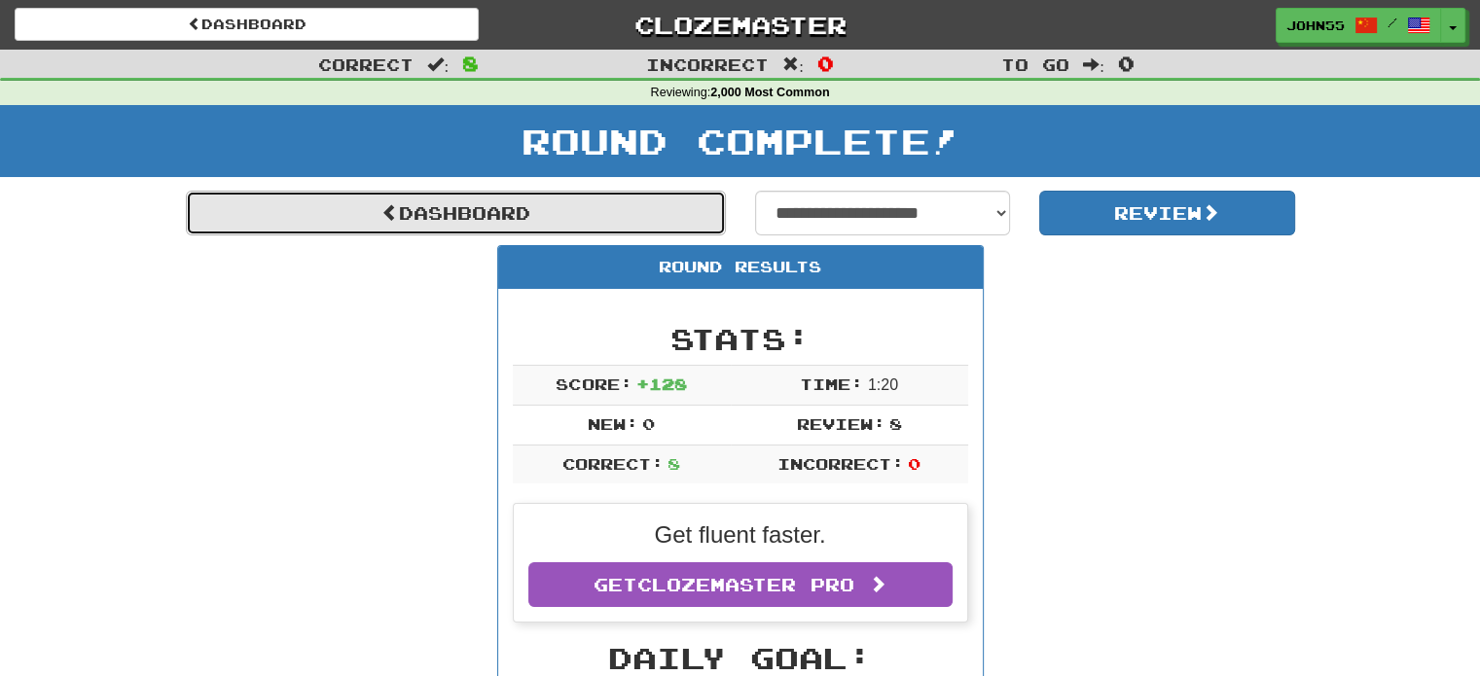
click at [538, 215] on link "Dashboard" at bounding box center [456, 213] width 540 height 45
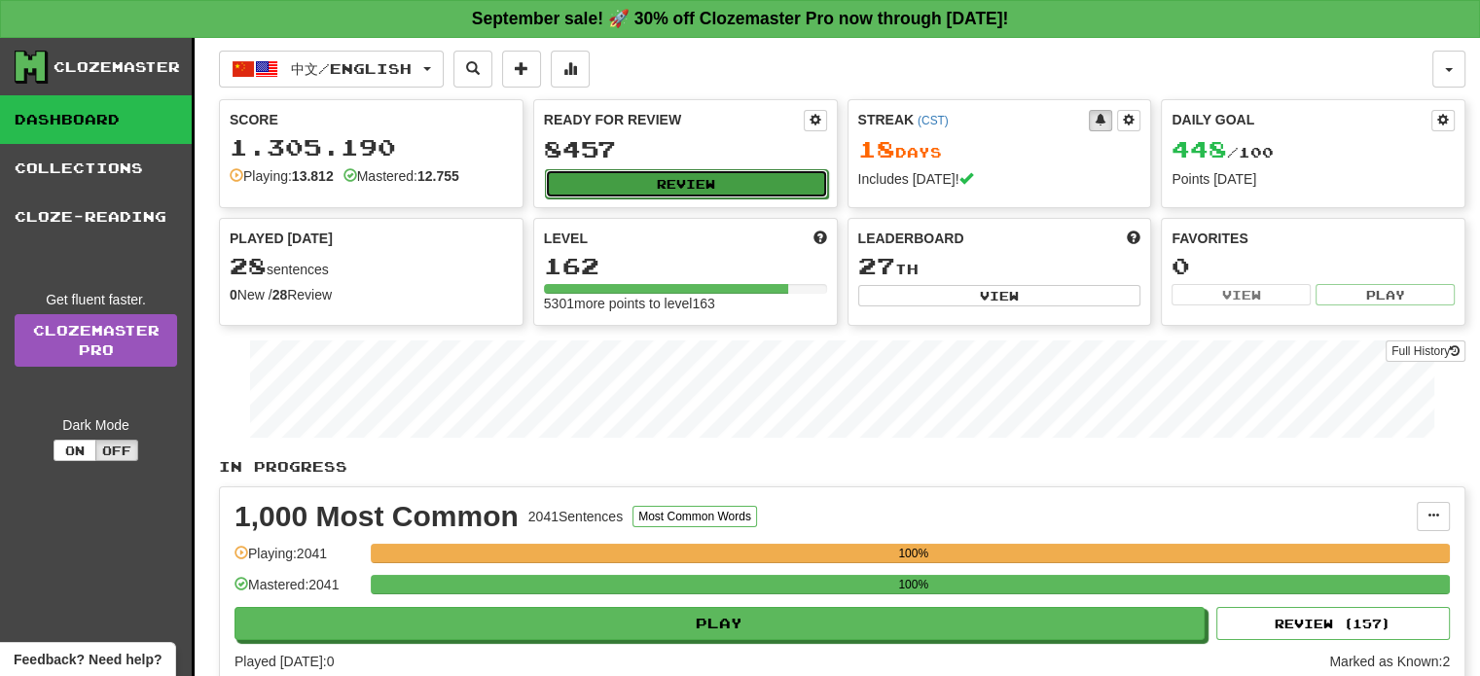
click at [638, 169] on button "Review" at bounding box center [686, 183] width 283 height 29
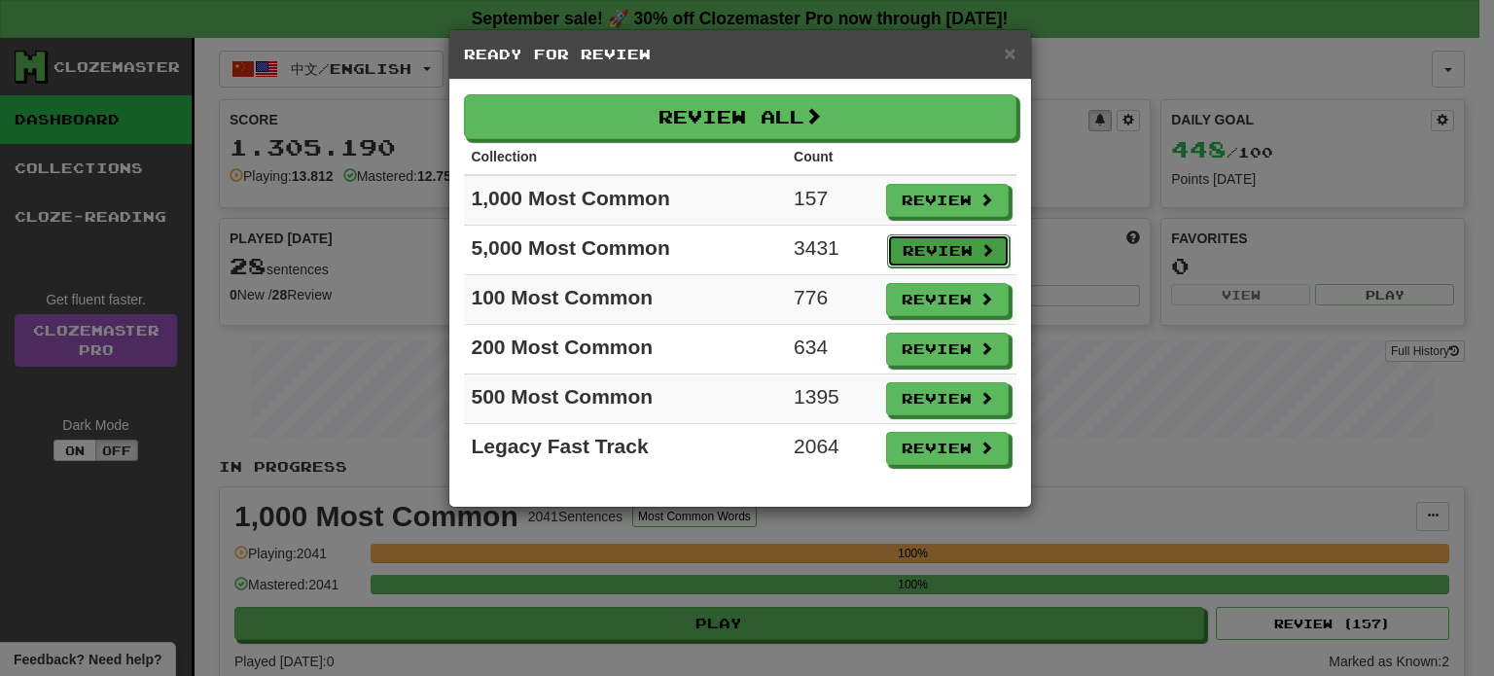
click at [933, 252] on button "Review" at bounding box center [948, 250] width 123 height 33
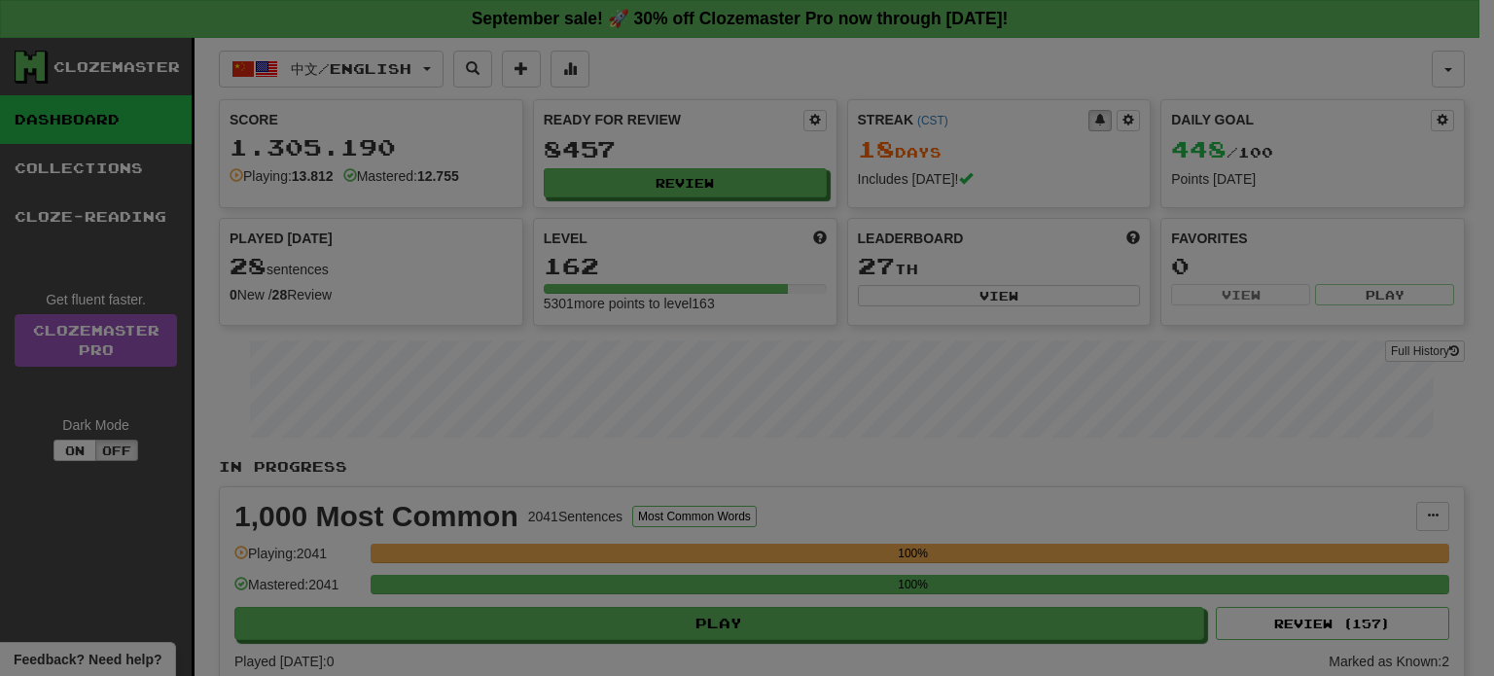
select select "**"
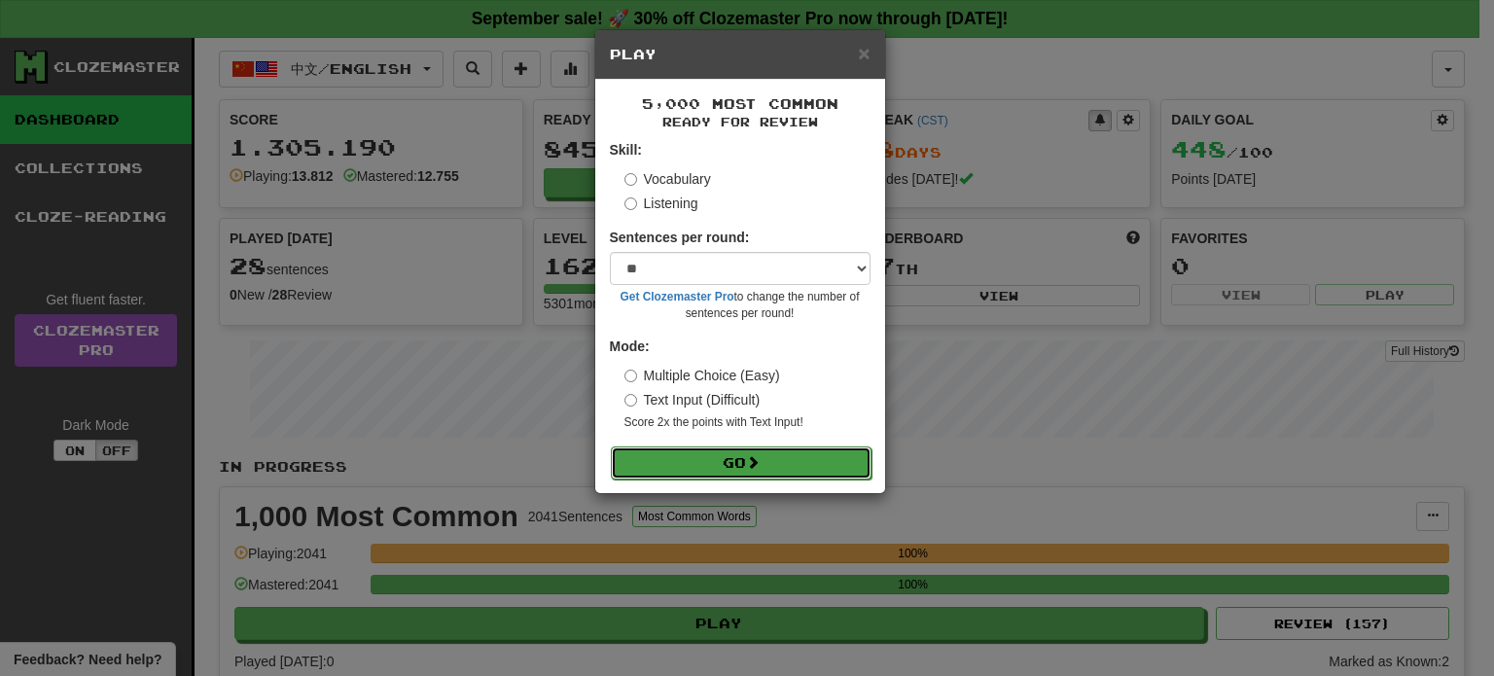
click at [759, 469] on span at bounding box center [753, 462] width 14 height 14
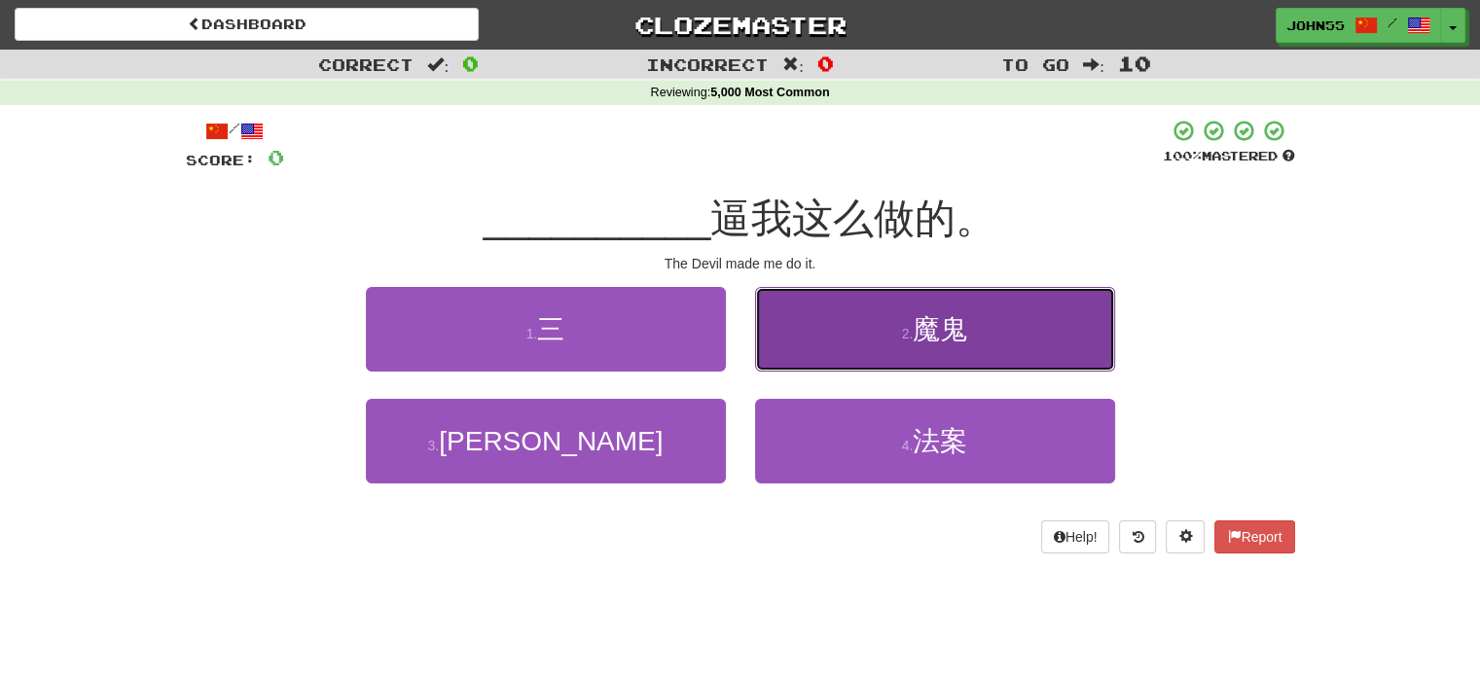
click at [908, 326] on small "2 ." at bounding box center [908, 334] width 12 height 16
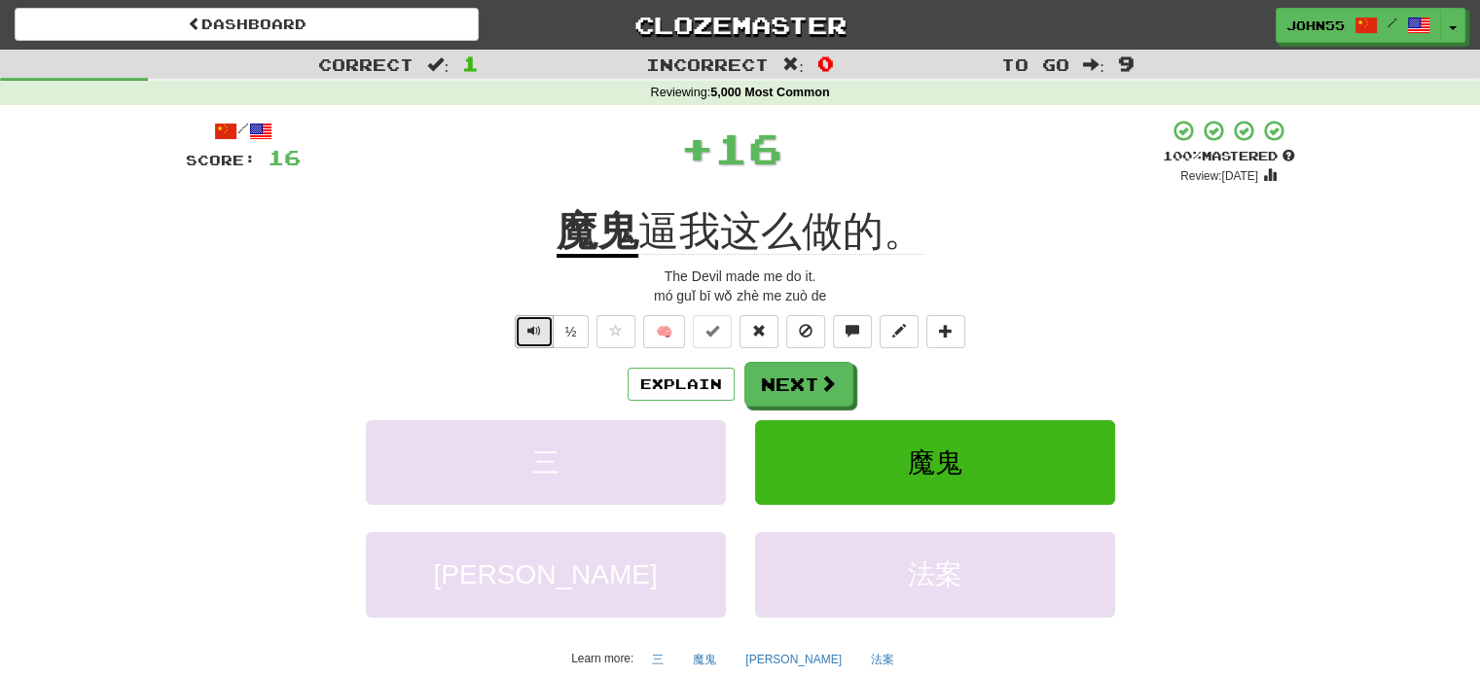
click at [535, 332] on span "Text-to-speech controls" at bounding box center [534, 331] width 14 height 14
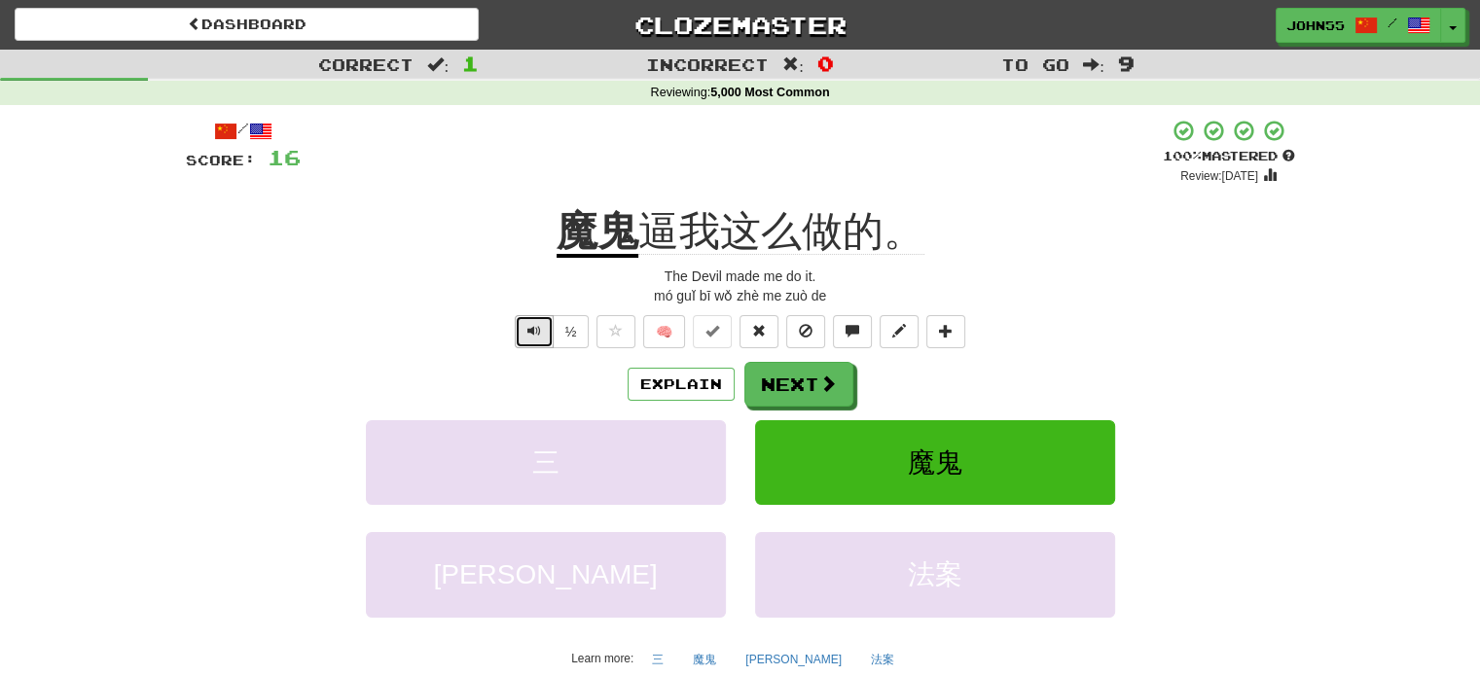
click at [515, 328] on button "Text-to-speech controls" at bounding box center [534, 331] width 39 height 33
click at [786, 388] on button "Next" at bounding box center [799, 385] width 109 height 45
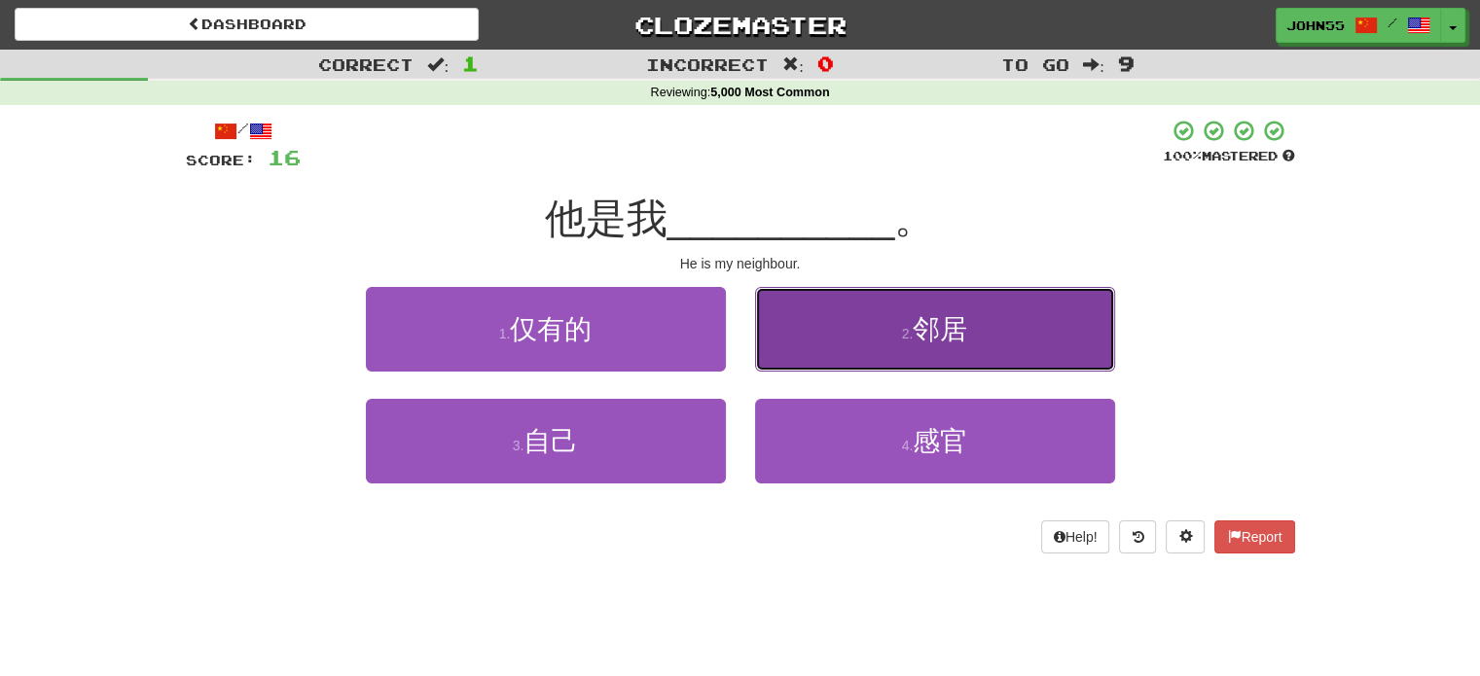
click at [872, 321] on button "2 . 邻居" at bounding box center [935, 329] width 360 height 85
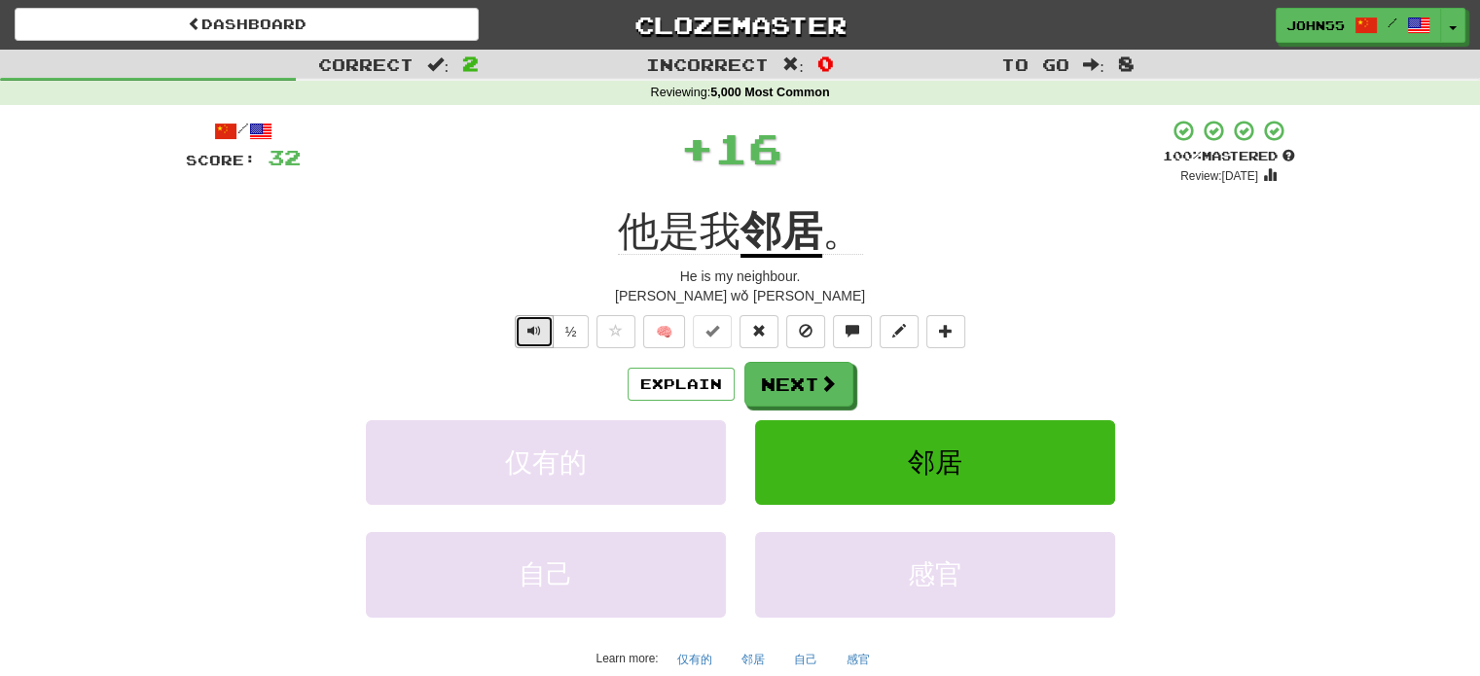
click at [528, 344] on button "Text-to-speech controls" at bounding box center [534, 331] width 39 height 33
click at [531, 330] on span "Text-to-speech controls" at bounding box center [534, 331] width 14 height 14
click at [529, 334] on span "Text-to-speech controls" at bounding box center [534, 331] width 14 height 14
click at [811, 384] on button "Next" at bounding box center [799, 385] width 109 height 45
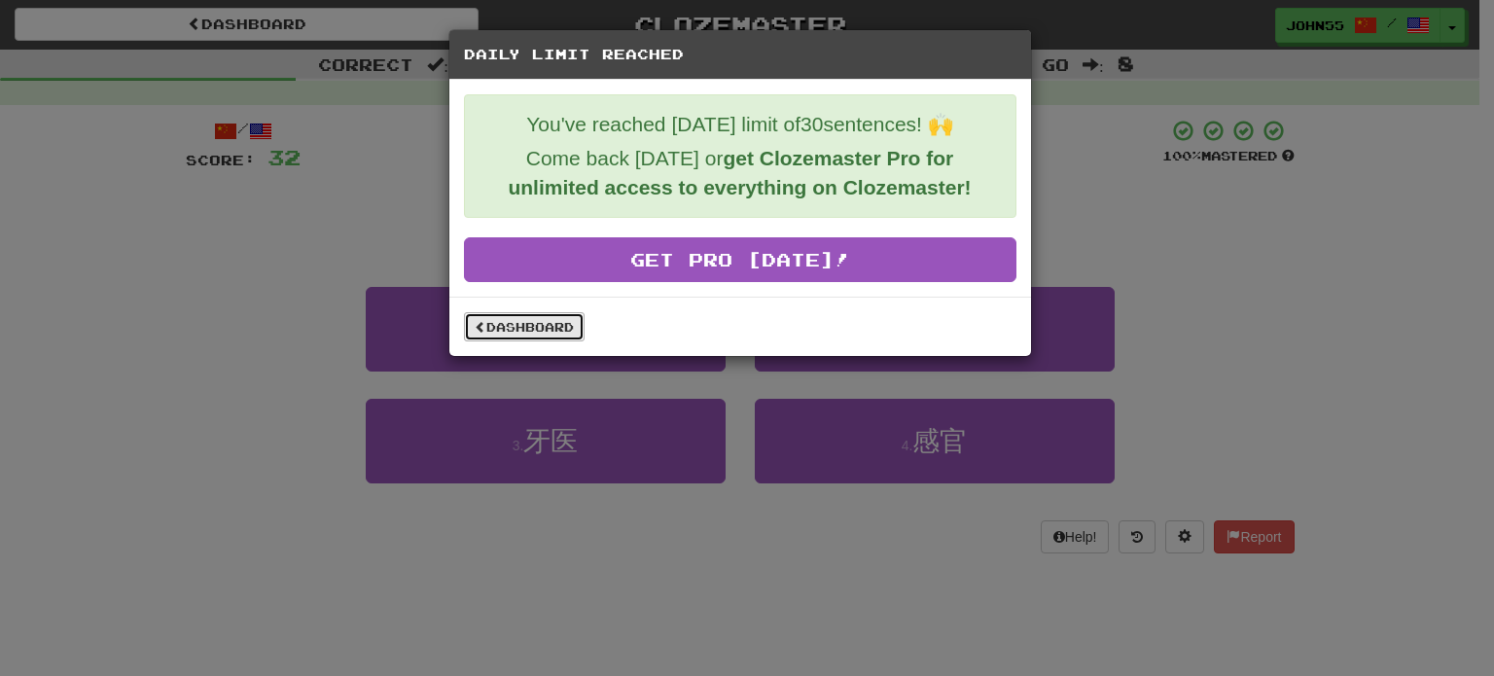
click at [542, 328] on link "Dashboard" at bounding box center [524, 326] width 121 height 29
